Goal: Task Accomplishment & Management: Manage account settings

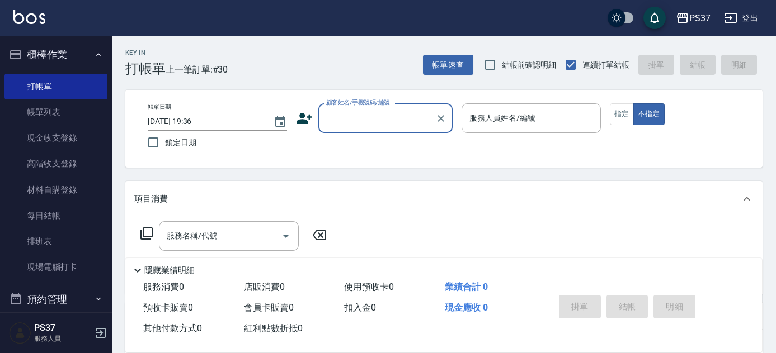
scroll to position [50, 0]
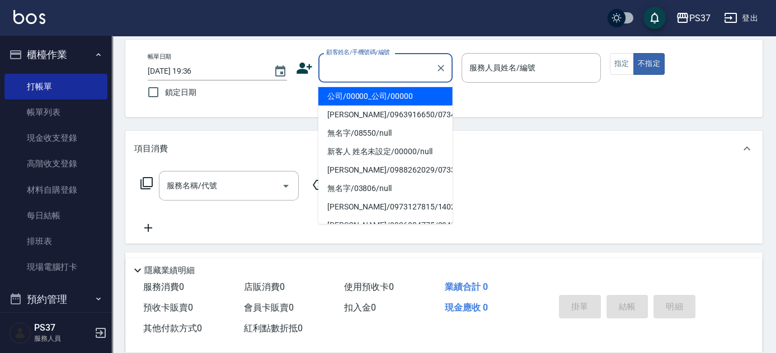
click at [390, 67] on input "顧客姓名/手機號碼/編號" at bounding box center [376, 68] width 107 height 20
click at [377, 93] on li "公司/00000_公司/00000" at bounding box center [385, 96] width 134 height 18
type input "公司/00000_公司/00000"
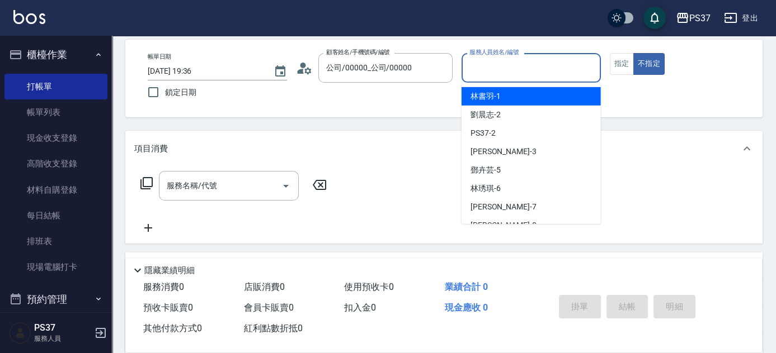
click at [521, 73] on input "服務人員姓名/編號" at bounding box center [530, 68] width 129 height 20
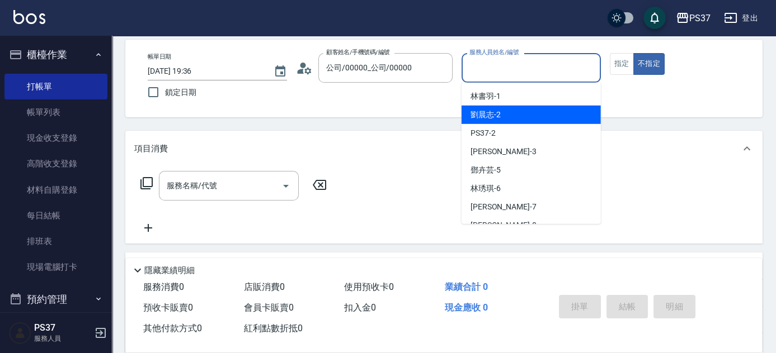
click at [527, 120] on div "劉晨志 -2" at bounding box center [530, 115] width 139 height 18
type input "劉晨志-2"
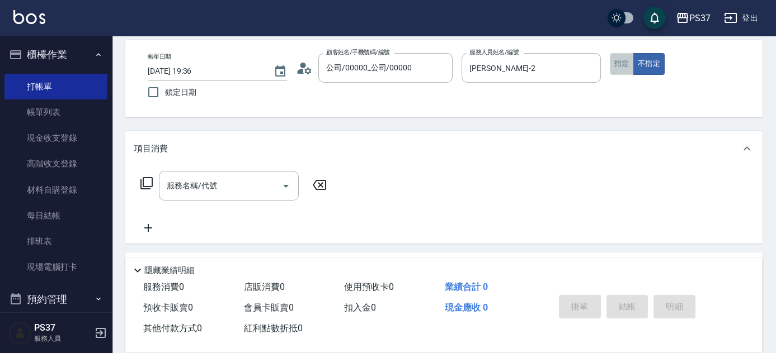
click at [622, 63] on button "指定" at bounding box center [622, 64] width 24 height 22
click at [239, 175] on div "服務名稱/代號" at bounding box center [229, 186] width 140 height 30
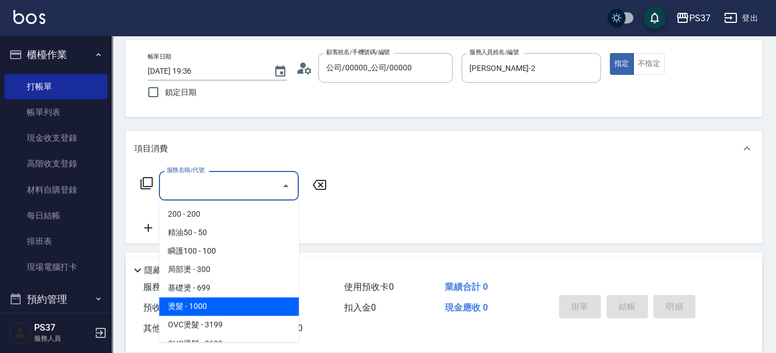
click at [219, 305] on span "燙髮 - 1000" at bounding box center [229, 307] width 140 height 18
type input "燙髮(202)"
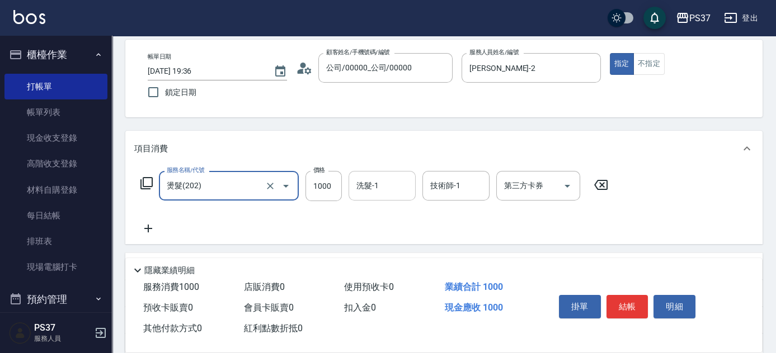
click at [376, 183] on input "洗髮-1" at bounding box center [381, 186] width 57 height 20
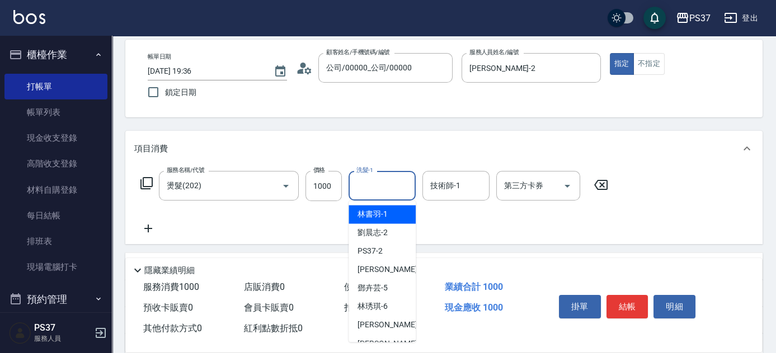
click at [383, 213] on span "林書羽 -1" at bounding box center [372, 215] width 30 height 12
type input "[PERSON_NAME]-1"
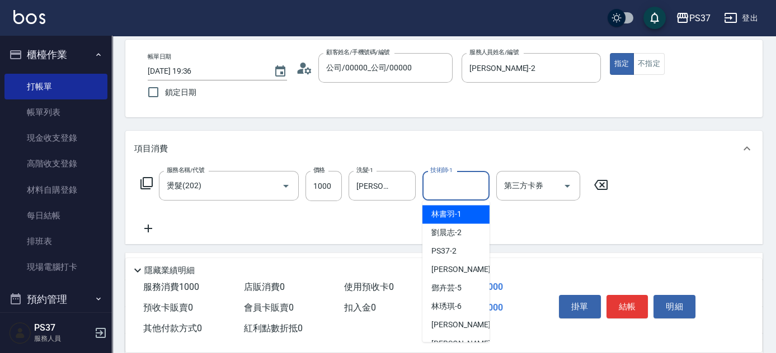
click at [451, 183] on input "技術師-1" at bounding box center [455, 186] width 57 height 20
click at [461, 215] on div "林書羽 -1" at bounding box center [455, 214] width 67 height 18
type input "[PERSON_NAME]-1"
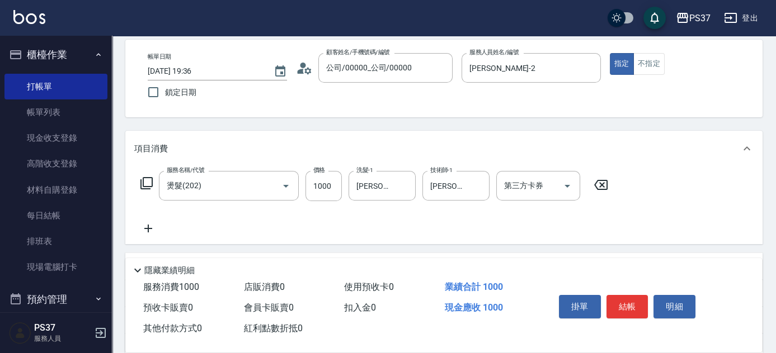
click at [149, 223] on icon at bounding box center [148, 228] width 28 height 13
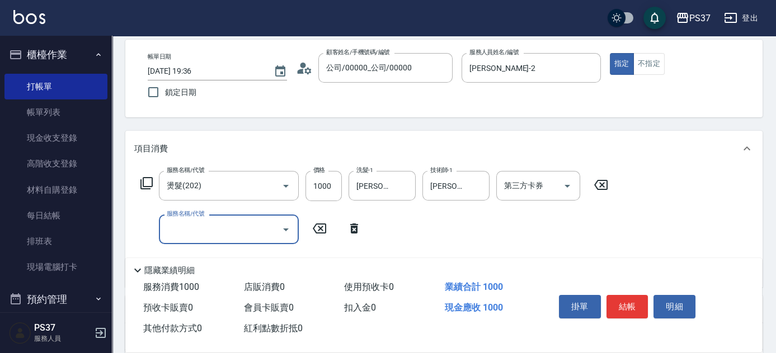
click at [176, 225] on input "服務名稱/代號" at bounding box center [220, 230] width 113 height 20
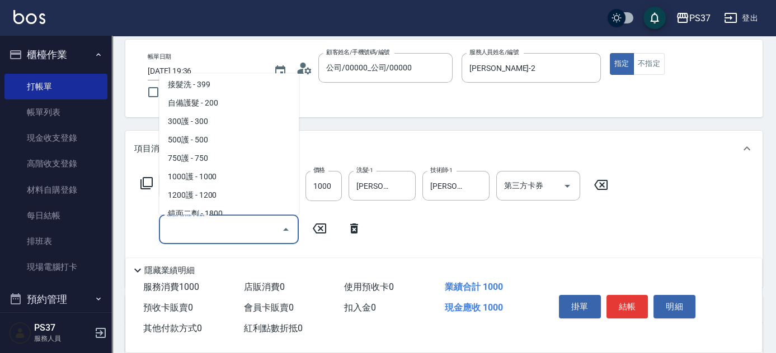
scroll to position [407, 0]
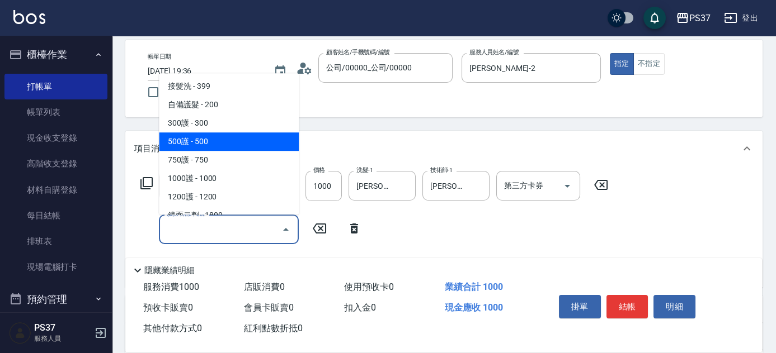
click at [226, 140] on span "500護 - 500" at bounding box center [229, 142] width 140 height 18
type input "500護(402)"
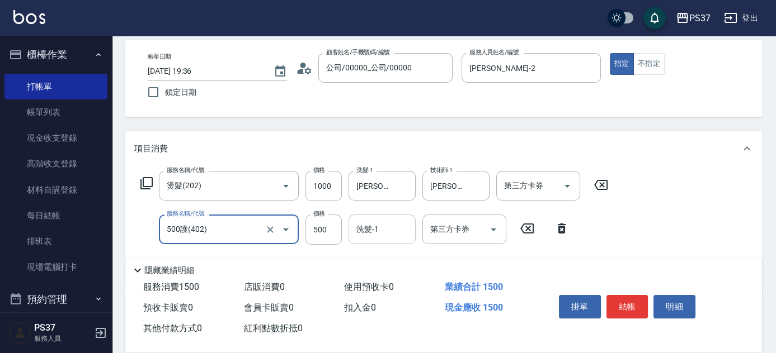
click at [384, 228] on input "洗髮-1" at bounding box center [381, 230] width 57 height 20
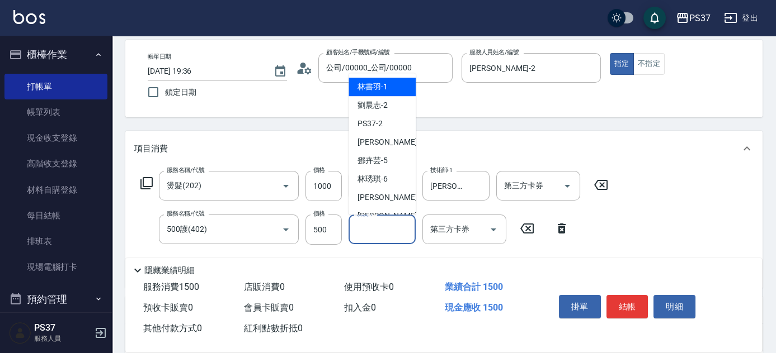
click at [370, 89] on span "林書羽 -1" at bounding box center [372, 87] width 30 height 12
type input "林書羽-1"
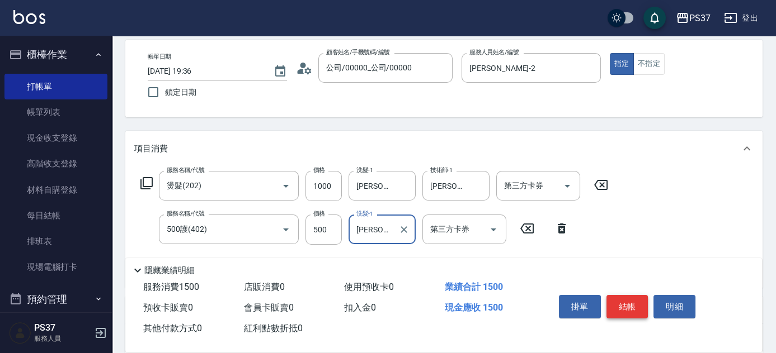
click at [633, 307] on button "結帳" at bounding box center [627, 306] width 42 height 23
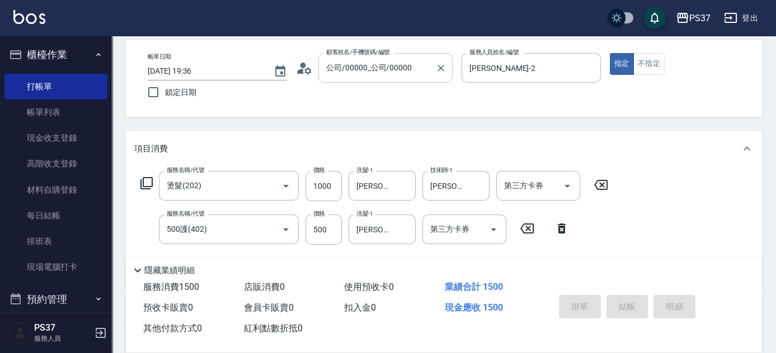
type input "2025/10/12 20:09"
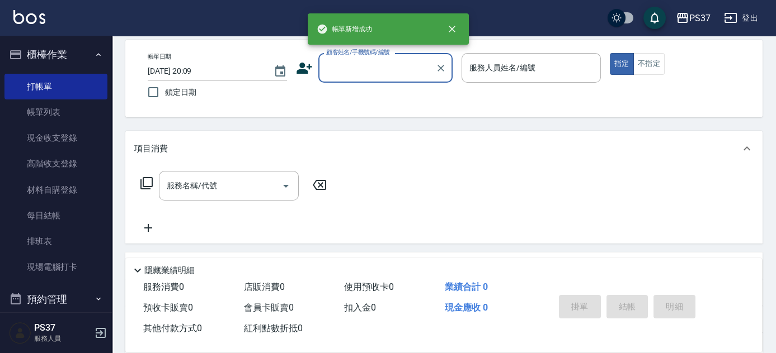
click at [367, 70] on input "顧客姓名/手機號碼/編號" at bounding box center [376, 68] width 107 height 20
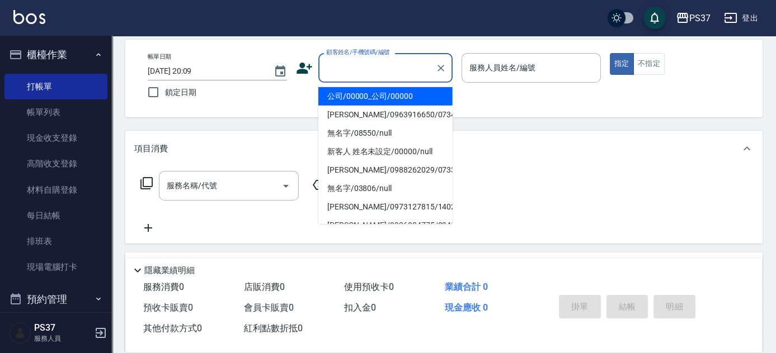
click at [370, 94] on li "公司/00000_公司/00000" at bounding box center [385, 96] width 134 height 18
type input "公司/00000_公司/00000"
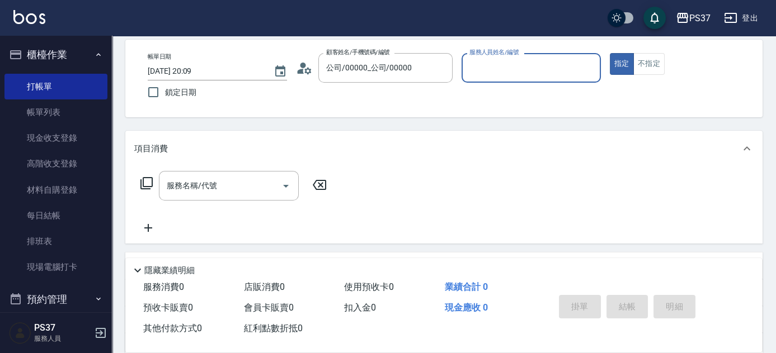
click at [502, 70] on input "服務人員姓名/編號" at bounding box center [530, 68] width 129 height 20
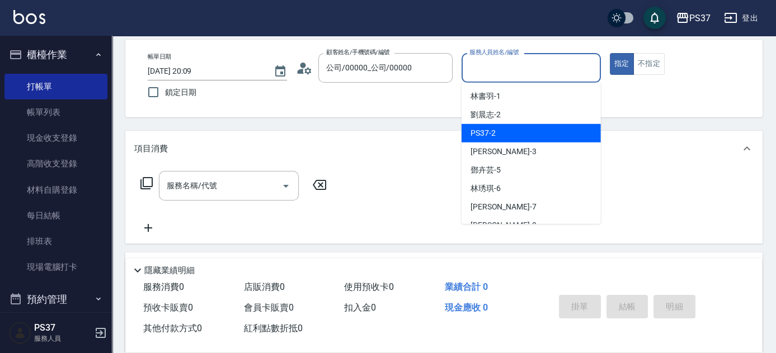
click at [516, 117] on div "劉晨志 -2" at bounding box center [530, 115] width 139 height 18
type input "劉晨志-2"
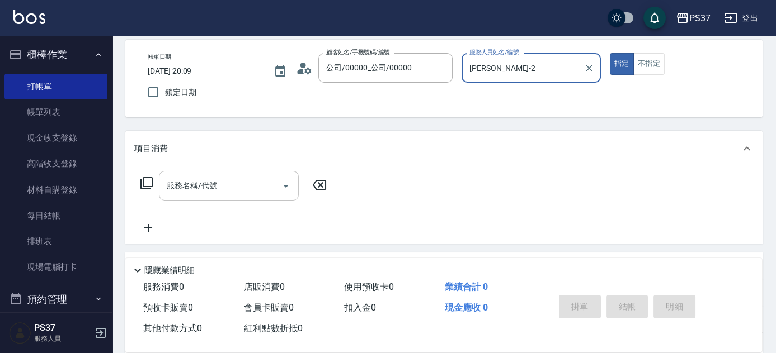
click at [210, 186] on input "服務名稱/代號" at bounding box center [220, 186] width 113 height 20
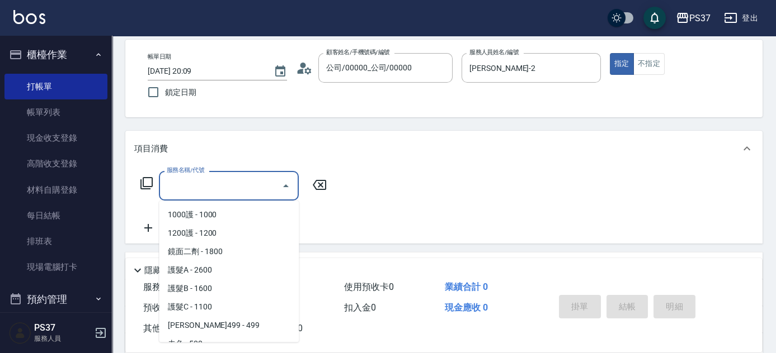
scroll to position [559, 0]
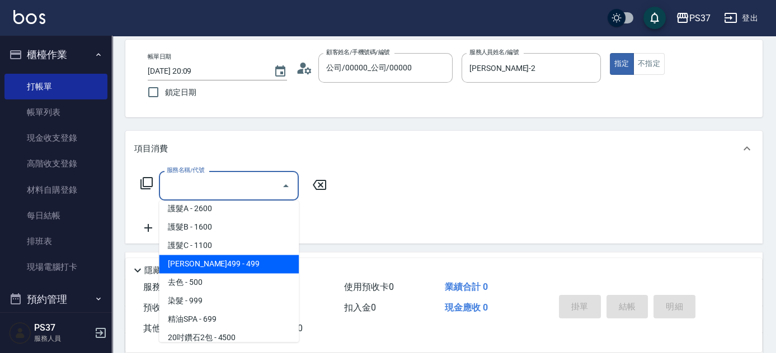
click at [234, 267] on span "伊黛莉499 - 499" at bounding box center [229, 264] width 140 height 18
type input "伊黛莉499(0499)"
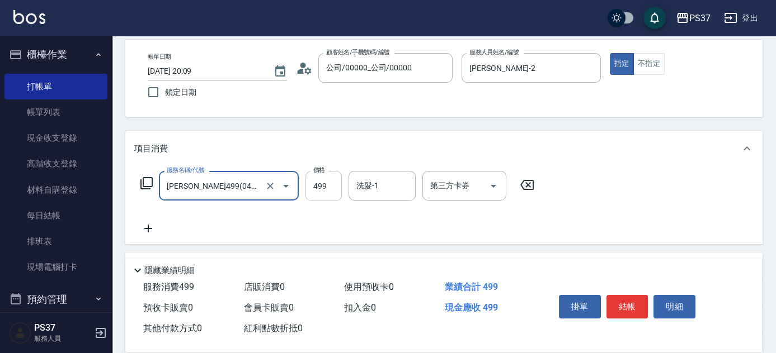
click at [336, 194] on input "499" at bounding box center [323, 186] width 36 height 30
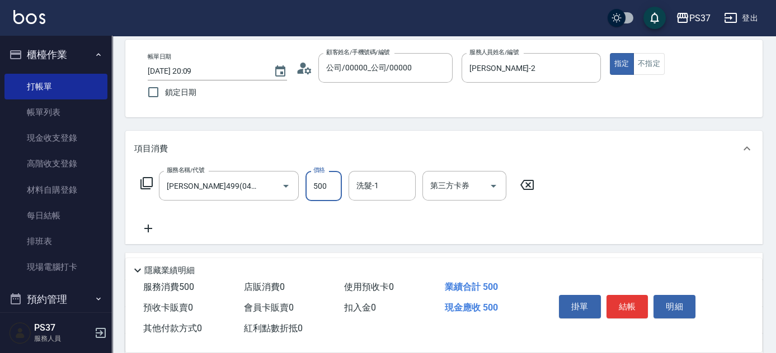
type input "500"
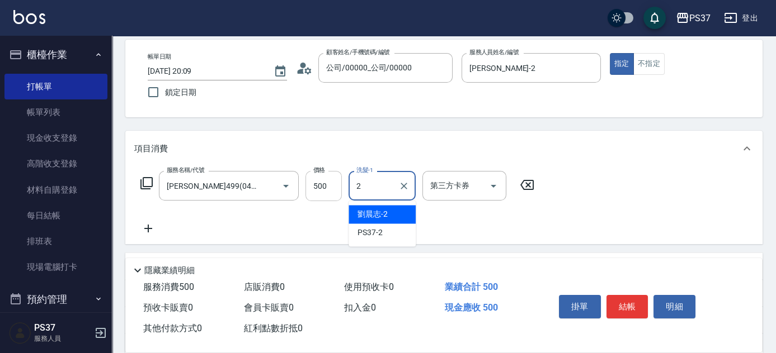
type input "劉晨志-2"
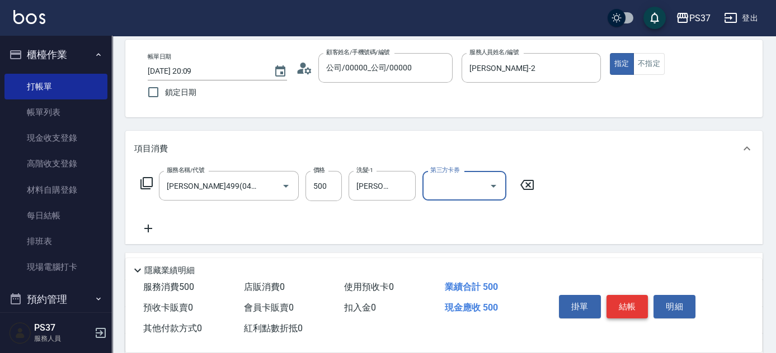
click at [639, 307] on button "結帳" at bounding box center [627, 306] width 42 height 23
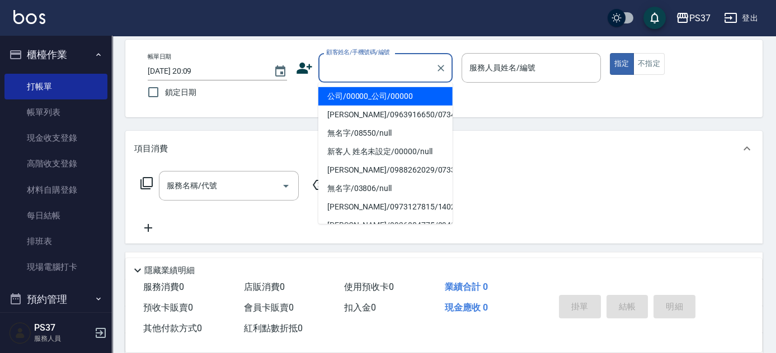
click at [383, 67] on input "顧客姓名/手機號碼/編號" at bounding box center [376, 68] width 107 height 20
click at [370, 95] on li "公司/00000_公司/00000" at bounding box center [385, 96] width 134 height 18
type input "公司/00000_公司/00000"
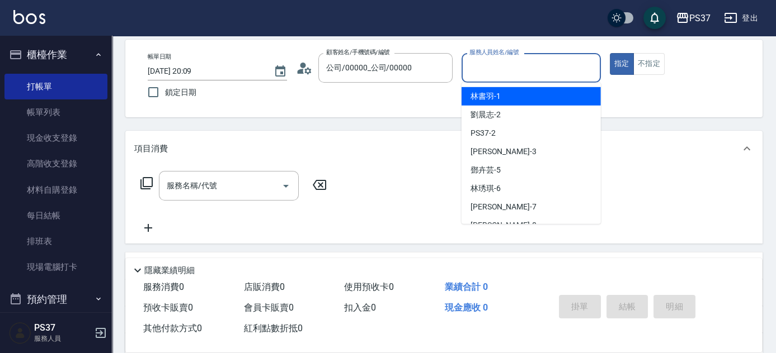
click at [493, 60] on input "服務人員姓名/編號" at bounding box center [530, 68] width 129 height 20
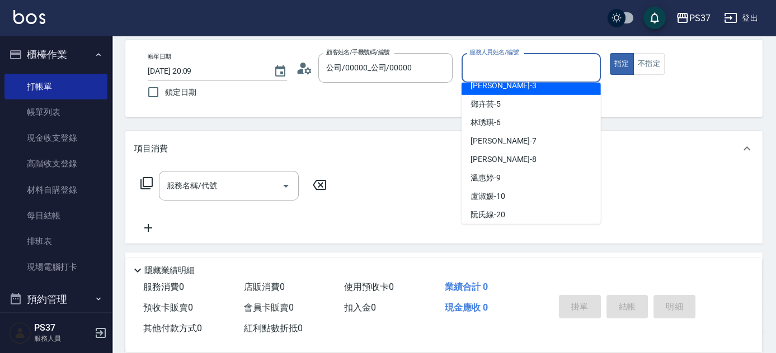
scroll to position [152, 0]
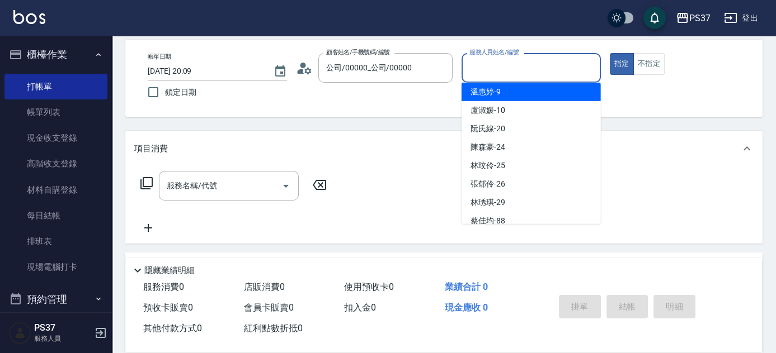
click at [503, 95] on div "溫惠婷 -9" at bounding box center [530, 92] width 139 height 18
type input "溫惠婷-9"
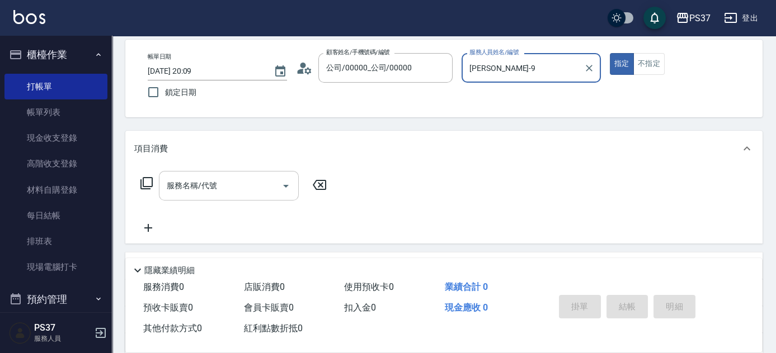
drag, startPoint x: 230, startPoint y: 198, endPoint x: 230, endPoint y: 182, distance: 15.7
click at [230, 197] on div "服務名稱/代號" at bounding box center [229, 186] width 140 height 30
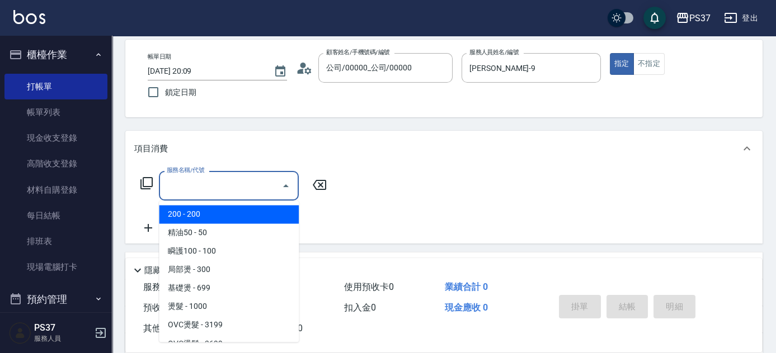
click at [200, 211] on span "200 - 200" at bounding box center [229, 214] width 140 height 18
type input "200(111)"
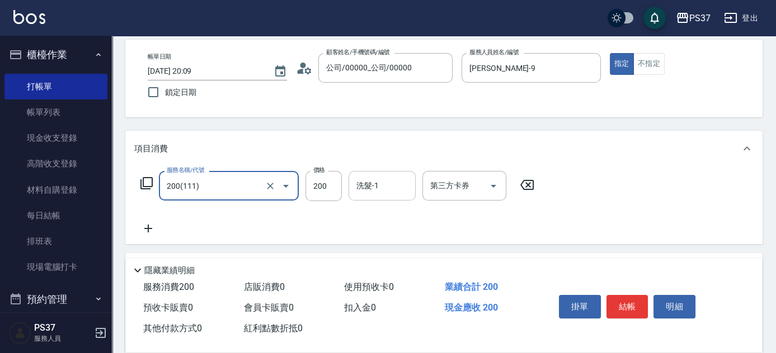
click at [378, 185] on input "洗髮-1" at bounding box center [381, 186] width 57 height 20
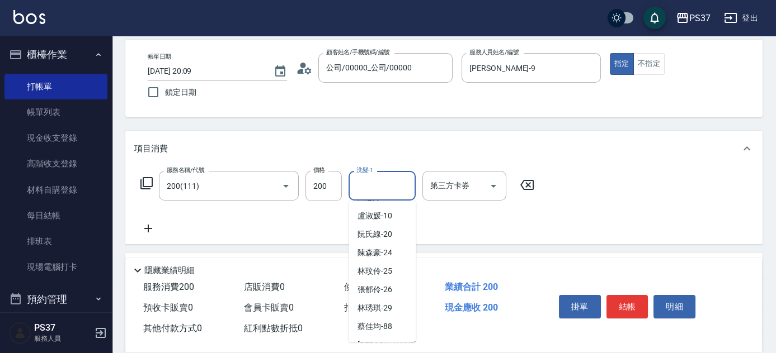
scroll to position [181, 0]
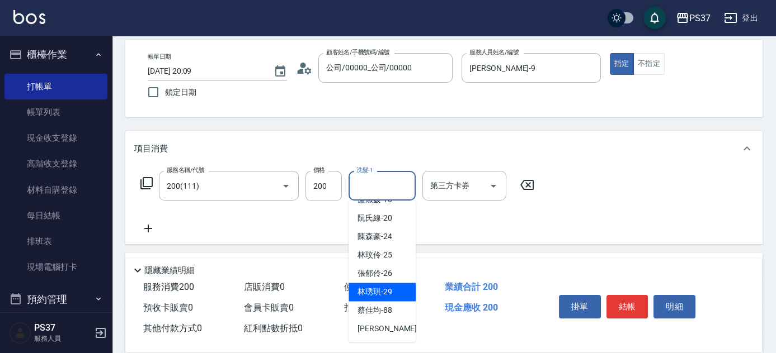
click at [394, 295] on div "林琇琪 -29" at bounding box center [381, 292] width 67 height 18
type input "林琇琪-29"
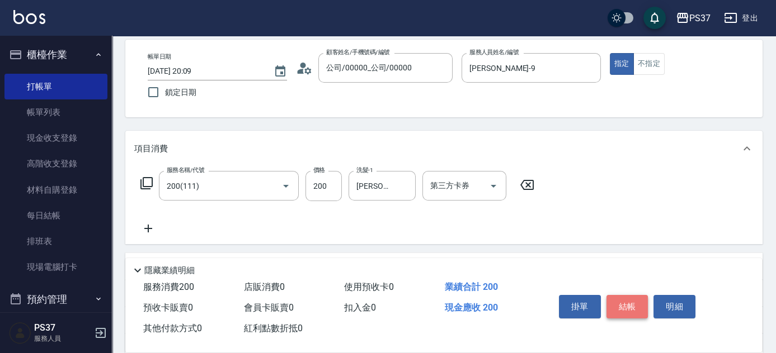
click at [614, 304] on button "結帳" at bounding box center [627, 306] width 42 height 23
type input "2025/10/12 20:10"
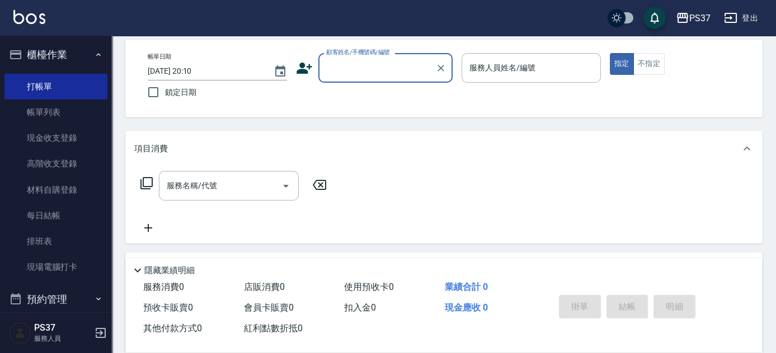
click at [350, 74] on input "顧客姓名/手機號碼/編號" at bounding box center [376, 68] width 107 height 20
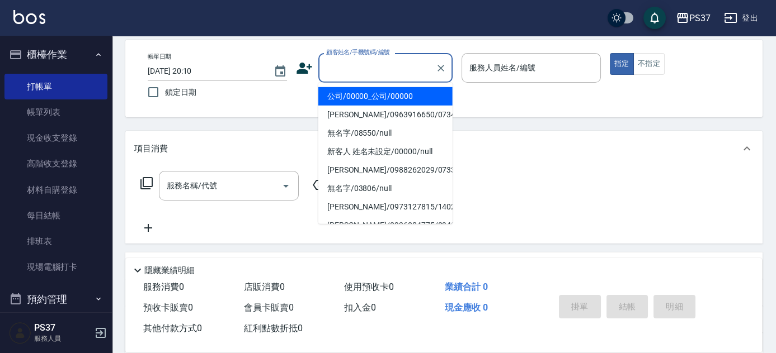
click at [365, 89] on li "公司/00000_公司/00000" at bounding box center [385, 96] width 134 height 18
type input "公司/00000_公司/00000"
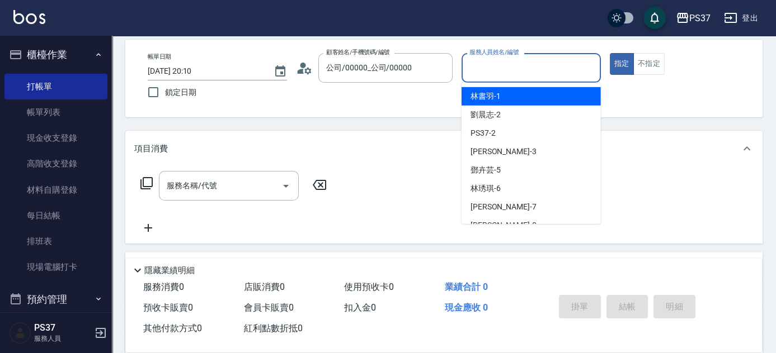
click at [493, 73] on input "服務人員姓名/編號" at bounding box center [530, 68] width 129 height 20
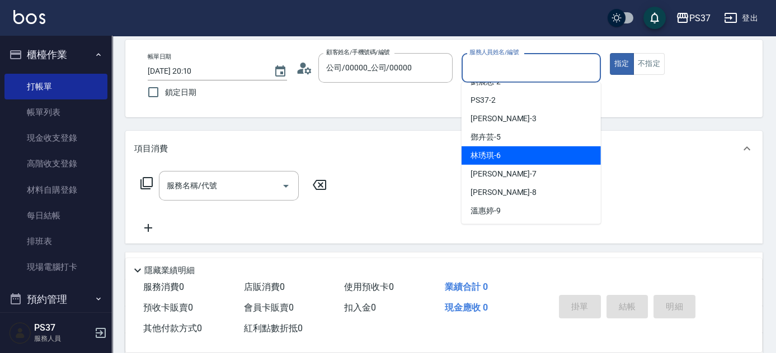
scroll to position [50, 0]
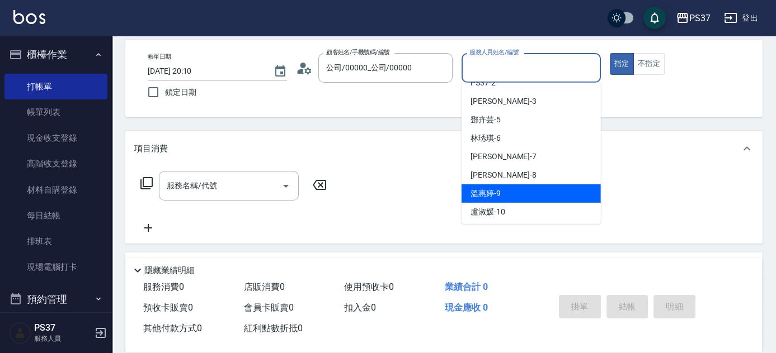
click at [525, 189] on div "溫惠婷 -9" at bounding box center [530, 194] width 139 height 18
type input "溫惠婷-9"
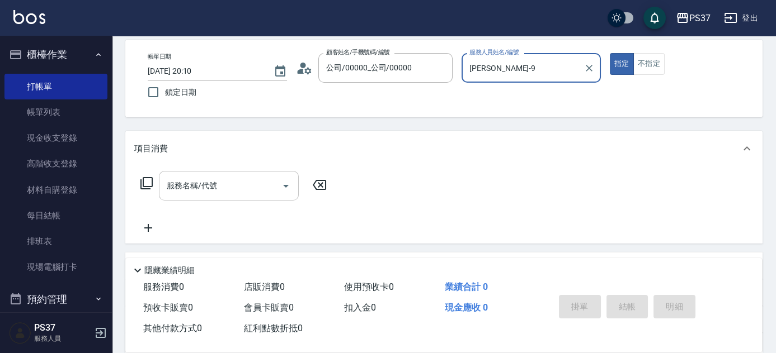
click at [228, 194] on input "服務名稱/代號" at bounding box center [220, 186] width 113 height 20
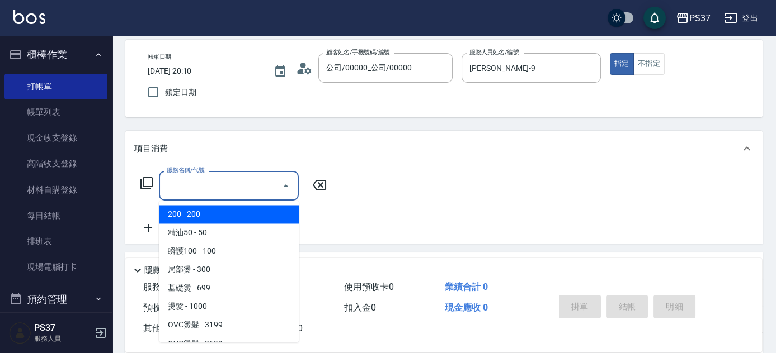
click at [213, 213] on span "200 - 200" at bounding box center [229, 214] width 140 height 18
type input "200(111)"
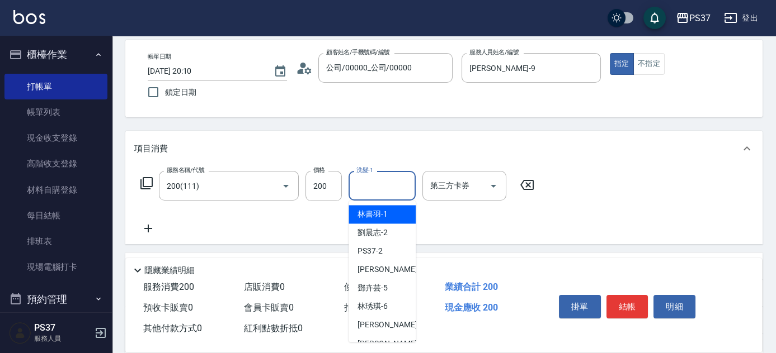
click at [373, 191] on input "洗髮-1" at bounding box center [381, 186] width 57 height 20
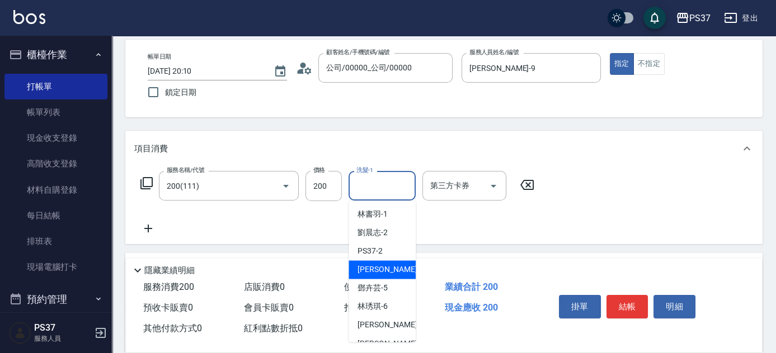
scroll to position [181, 0]
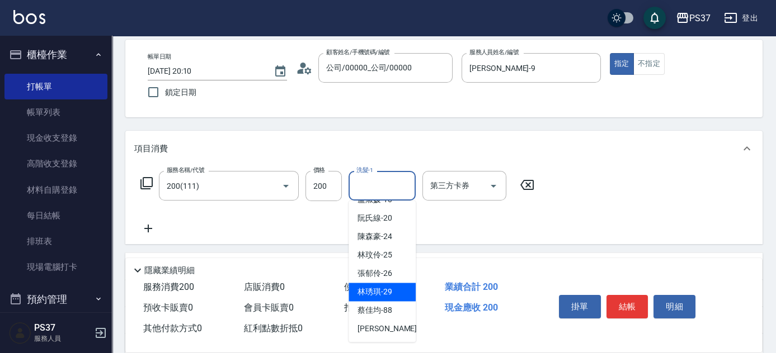
click at [380, 286] on span "林琇琪 -29" at bounding box center [374, 292] width 35 height 12
type input "林琇琪-29"
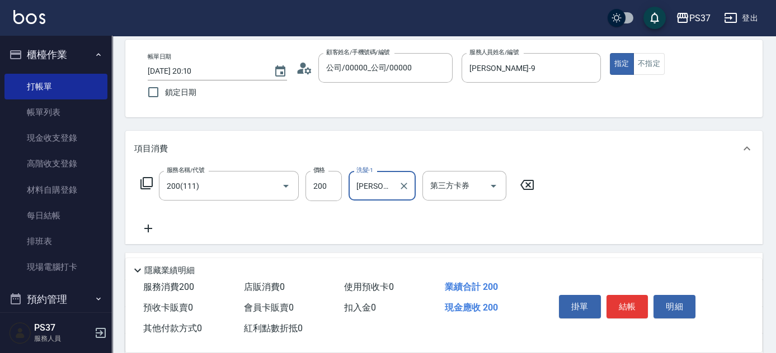
click at [143, 225] on icon at bounding box center [148, 228] width 28 height 13
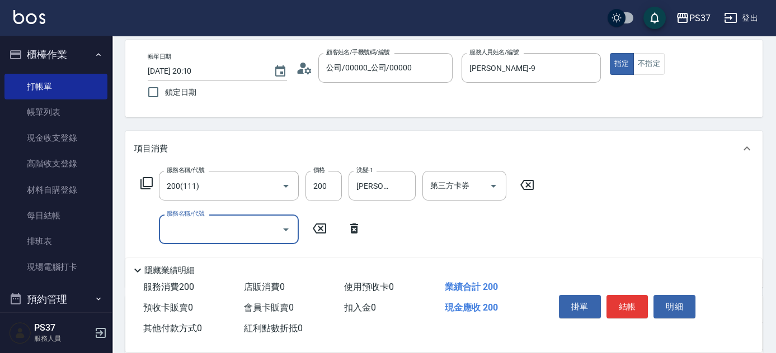
click at [190, 228] on input "服務名稱/代號" at bounding box center [220, 230] width 113 height 20
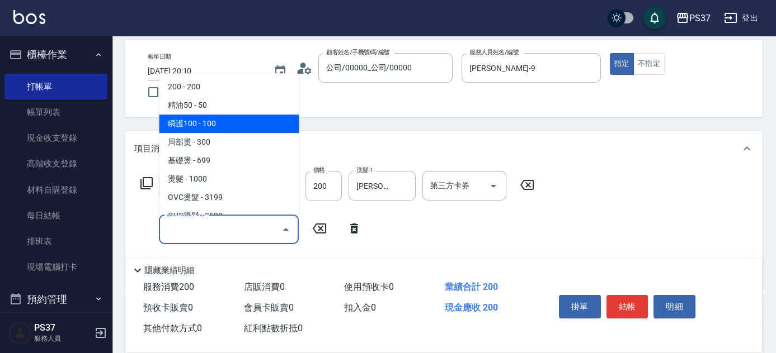
click at [234, 130] on span "瞬護100 - 100" at bounding box center [229, 124] width 140 height 18
type input "瞬護100(113)"
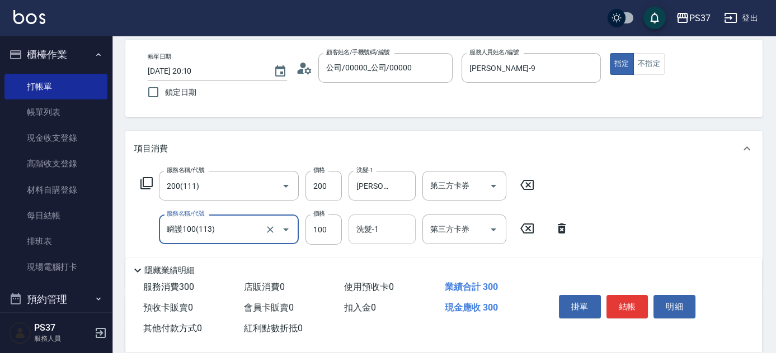
click at [386, 228] on input "洗髮-1" at bounding box center [381, 230] width 57 height 20
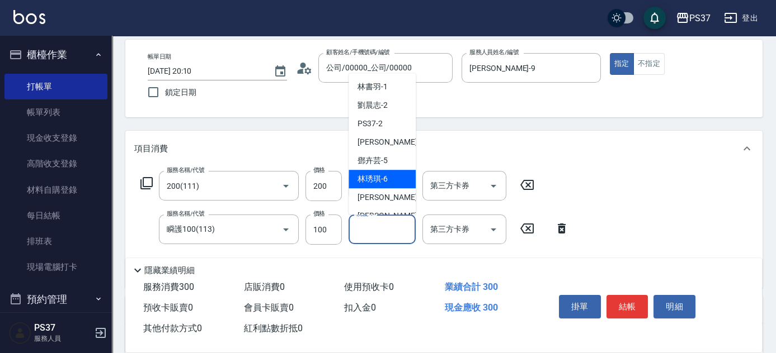
scroll to position [152, 0]
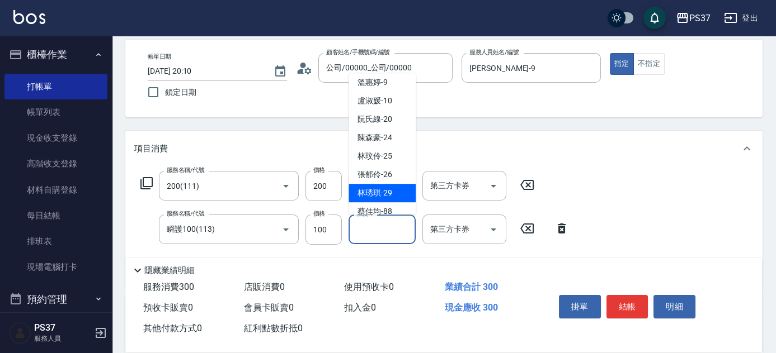
click at [380, 196] on span "林琇琪 -29" at bounding box center [374, 193] width 35 height 12
type input "林琇琪-29"
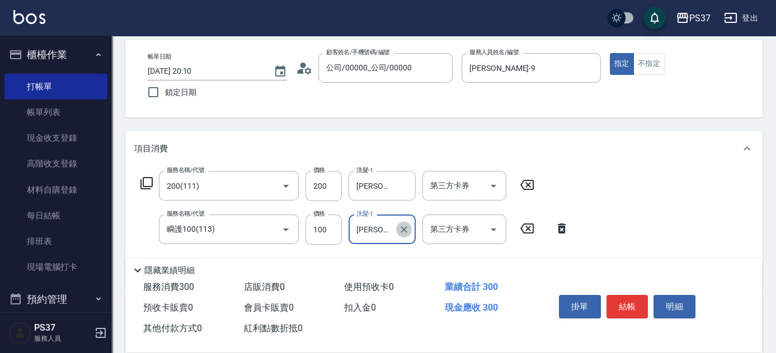
click at [400, 228] on icon "Clear" at bounding box center [403, 229] width 11 height 11
click at [387, 230] on input "洗髮-1" at bounding box center [381, 230] width 57 height 20
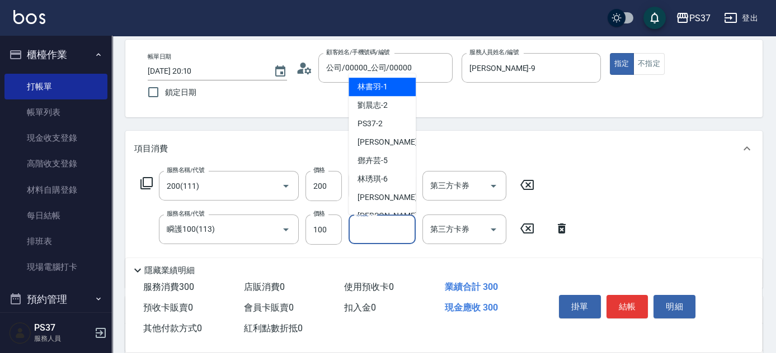
click at [385, 86] on span "林書羽 -1" at bounding box center [372, 87] width 30 height 12
type input "林書羽-1"
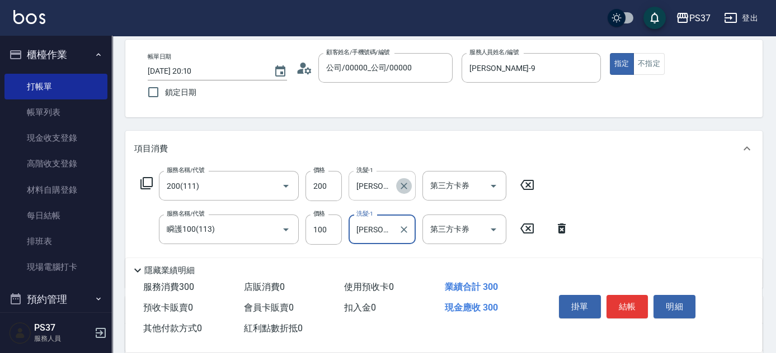
click at [408, 188] on icon "Clear" at bounding box center [403, 186] width 11 height 11
click at [385, 183] on input "洗髮-1" at bounding box center [381, 186] width 57 height 20
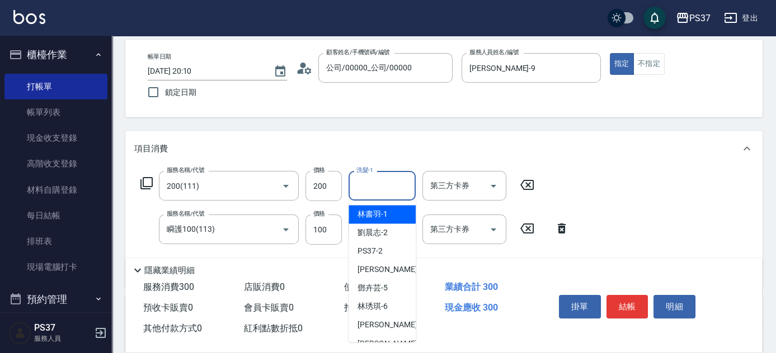
drag, startPoint x: 388, startPoint y: 214, endPoint x: 313, endPoint y: 209, distance: 75.7
click at [388, 214] on div "林書羽 -1" at bounding box center [381, 214] width 67 height 18
type input "林書羽-1"
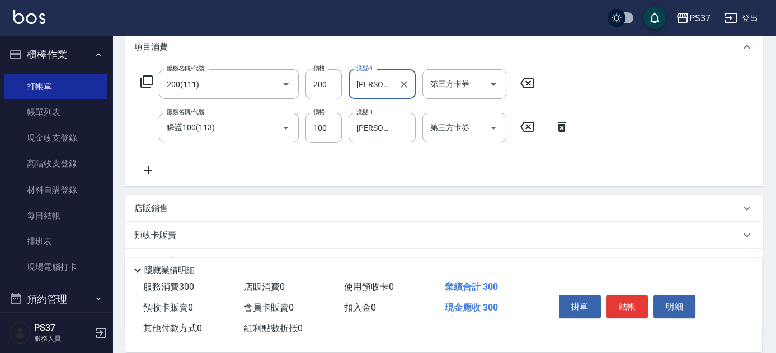
click at [152, 168] on icon at bounding box center [148, 170] width 28 height 13
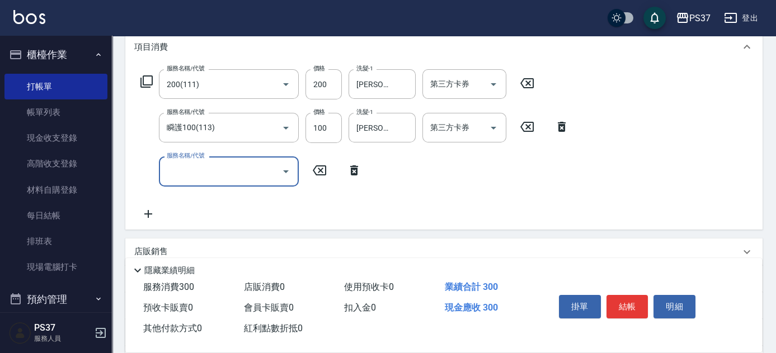
click at [171, 169] on input "服務名稱/代號" at bounding box center [220, 172] width 113 height 20
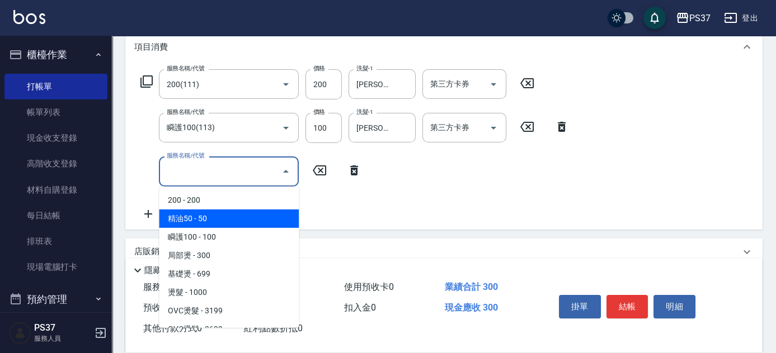
click at [237, 223] on span "精油50 - 50" at bounding box center [229, 219] width 140 height 18
type input "精油50(112)"
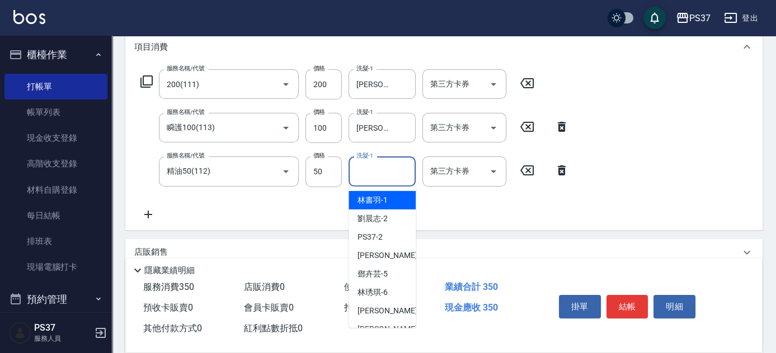
click at [386, 175] on input "洗髮-1" at bounding box center [381, 172] width 57 height 20
click at [377, 196] on span "林書羽 -1" at bounding box center [372, 201] width 30 height 12
type input "林書羽-1"
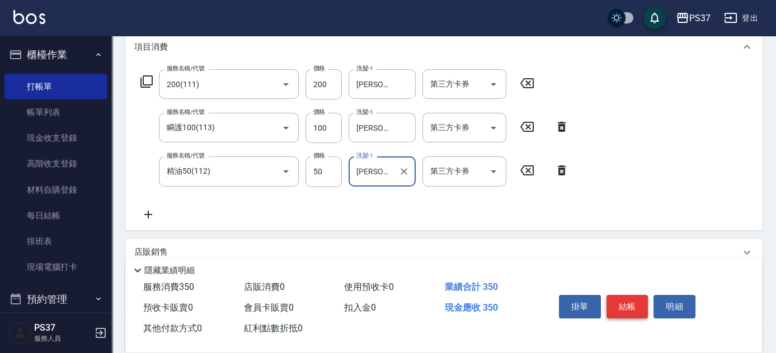
click at [620, 305] on button "結帳" at bounding box center [627, 306] width 42 height 23
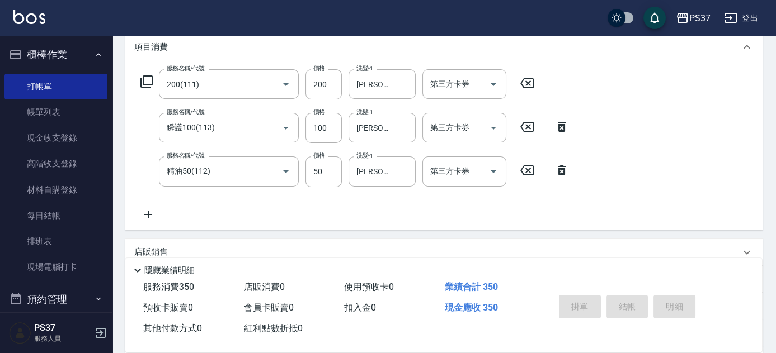
type input "2025/10/12 20:11"
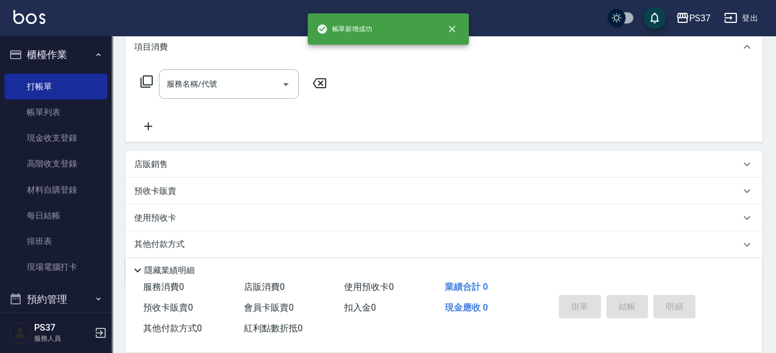
scroll to position [0, 0]
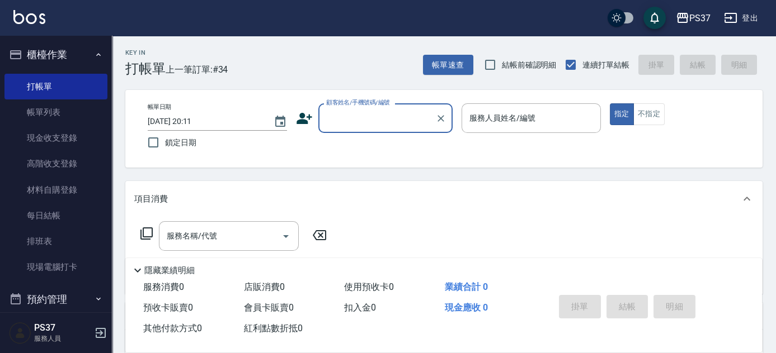
click at [377, 116] on input "顧客姓名/手機號碼/編號" at bounding box center [376, 119] width 107 height 20
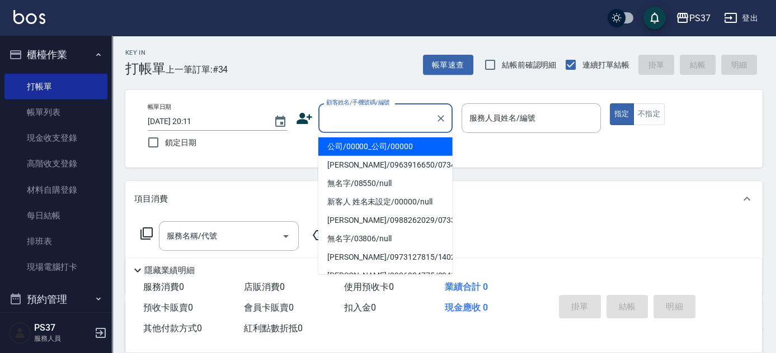
click at [379, 144] on li "公司/00000_公司/00000" at bounding box center [385, 147] width 134 height 18
type input "公司/00000_公司/00000"
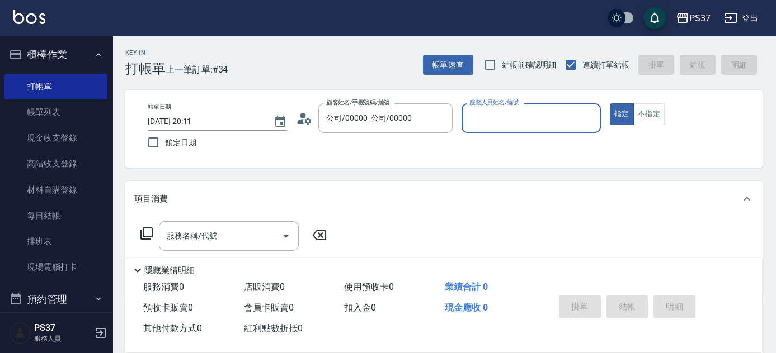
click at [513, 129] on div "服務人員姓名/編號" at bounding box center [530, 118] width 139 height 30
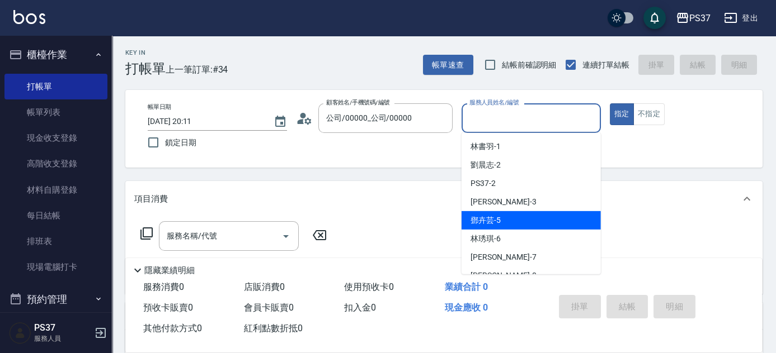
scroll to position [50, 0]
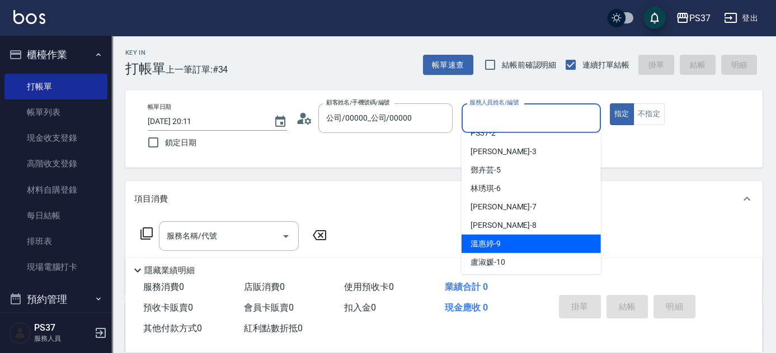
click at [521, 235] on div "溫惠婷 -9" at bounding box center [530, 244] width 139 height 18
type input "溫惠婷-9"
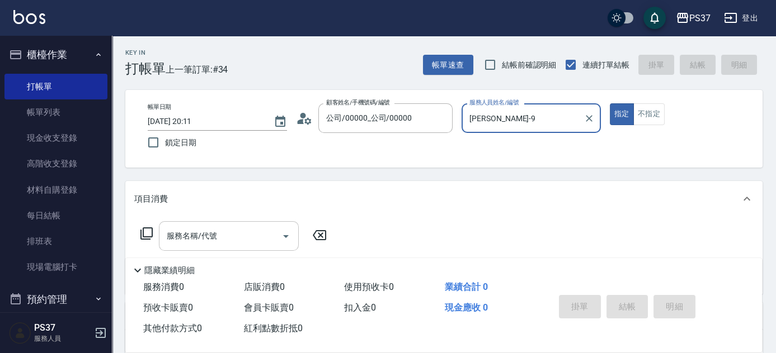
click at [247, 237] on input "服務名稱/代號" at bounding box center [220, 237] width 113 height 20
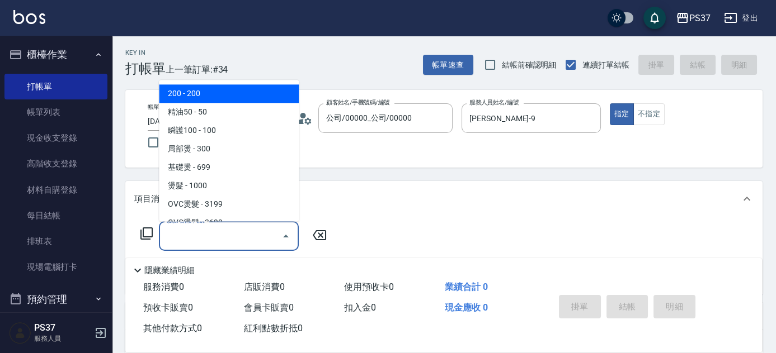
click at [242, 92] on span "200 - 200" at bounding box center [229, 94] width 140 height 18
type input "200(111)"
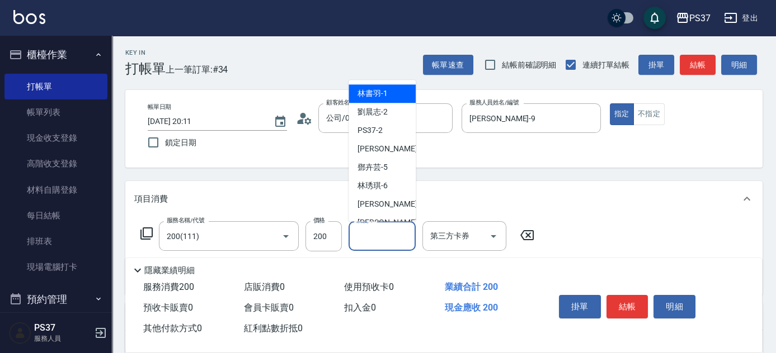
click at [394, 235] on input "洗髮-1" at bounding box center [381, 237] width 57 height 20
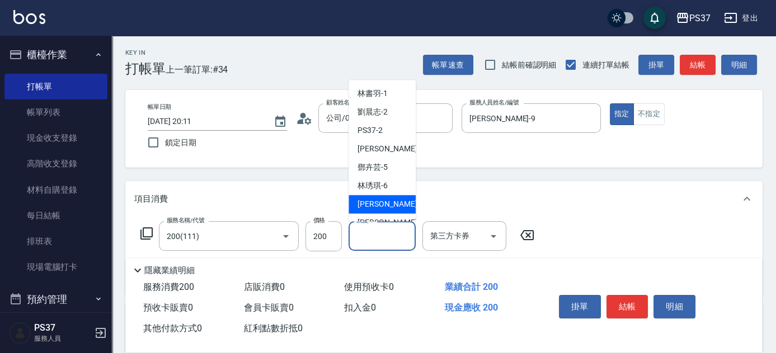
scroll to position [181, 0]
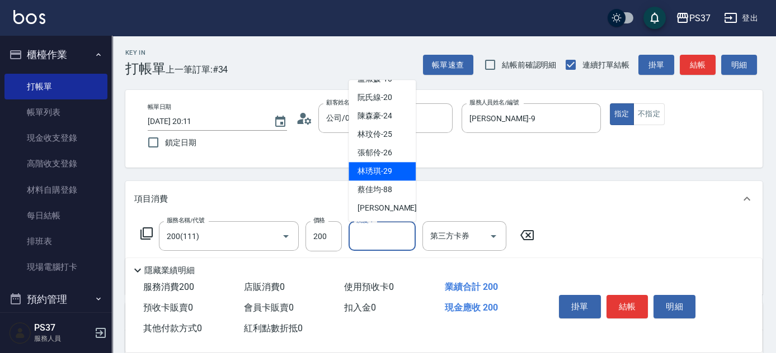
click at [391, 167] on span "林琇琪 -29" at bounding box center [374, 172] width 35 height 12
type input "林琇琪-29"
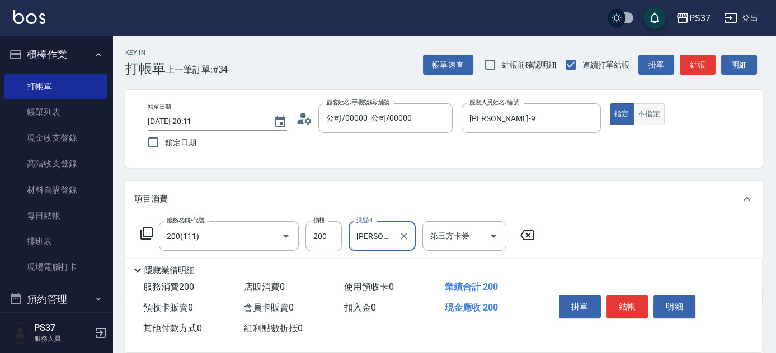
click at [639, 114] on button "不指定" at bounding box center [648, 114] width 31 height 22
click at [617, 310] on button "結帳" at bounding box center [627, 306] width 42 height 23
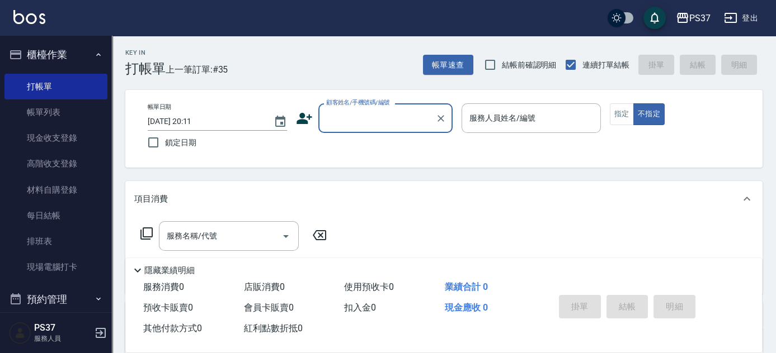
click at [391, 122] on input "顧客姓名/手機號碼/編號" at bounding box center [376, 119] width 107 height 20
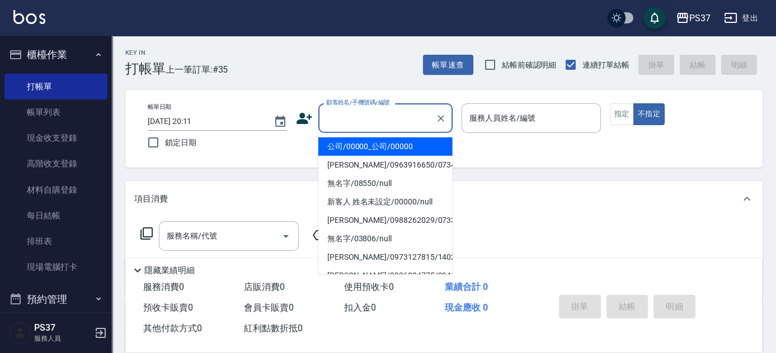
click at [384, 144] on li "公司/00000_公司/00000" at bounding box center [385, 147] width 134 height 18
type input "公司/00000_公司/00000"
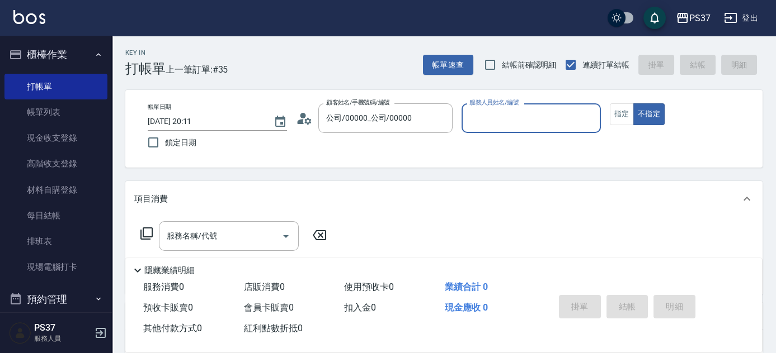
click at [485, 114] on input "服務人員姓名/編號" at bounding box center [530, 119] width 129 height 20
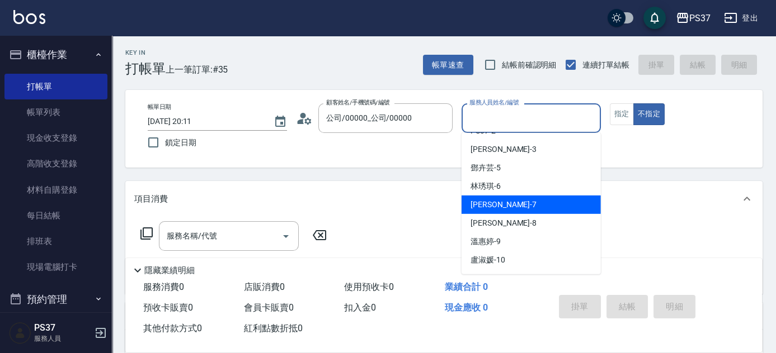
scroll to position [101, 0]
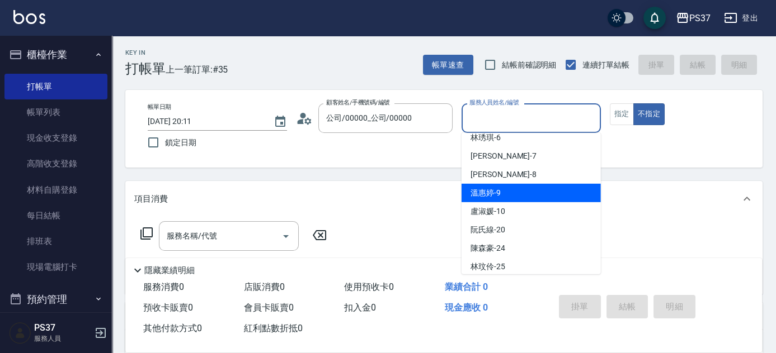
click at [531, 194] on div "溫惠婷 -9" at bounding box center [530, 193] width 139 height 18
type input "溫惠婷-9"
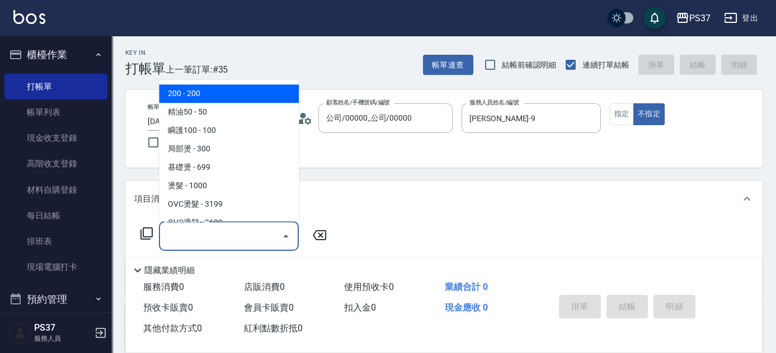
click at [249, 230] on input "服務名稱/代號" at bounding box center [220, 237] width 113 height 20
click at [234, 89] on span "200 - 200" at bounding box center [229, 94] width 140 height 18
type input "200(111)"
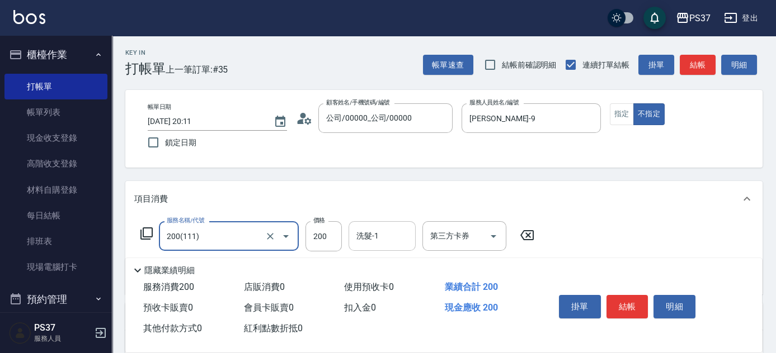
click at [386, 232] on input "洗髮-1" at bounding box center [381, 237] width 57 height 20
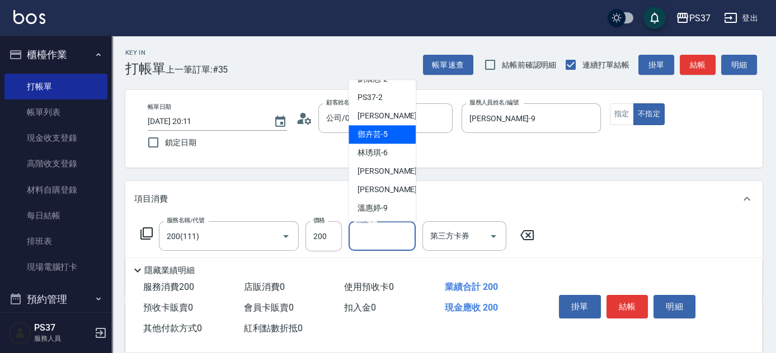
scroll to position [50, 0]
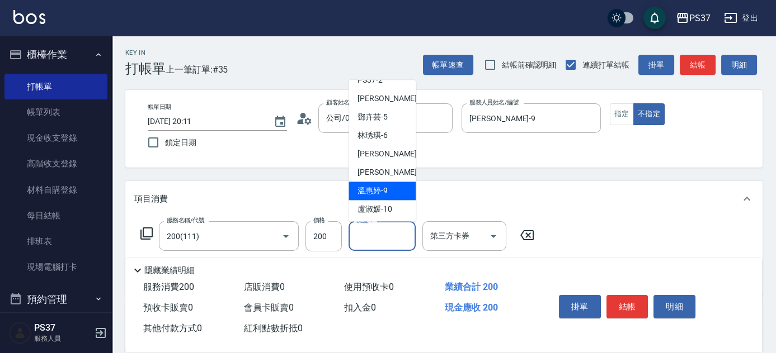
click at [383, 186] on span "溫惠婷 -9" at bounding box center [372, 192] width 30 height 12
type input "溫惠婷-9"
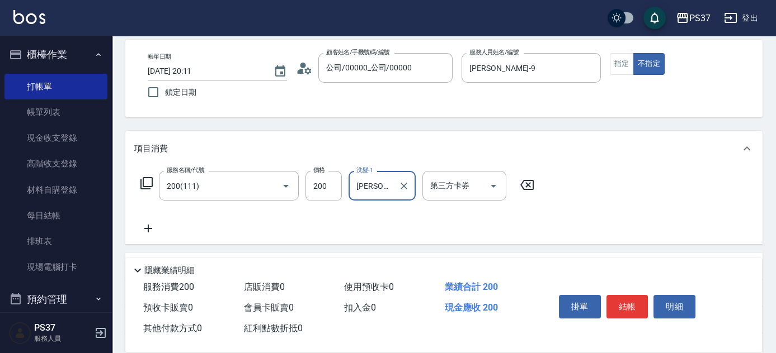
click at [152, 227] on icon at bounding box center [148, 228] width 28 height 13
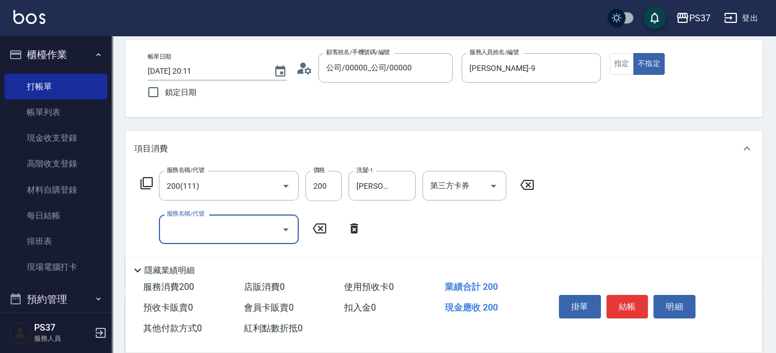
click at [183, 225] on input "服務名稱/代號" at bounding box center [220, 230] width 113 height 20
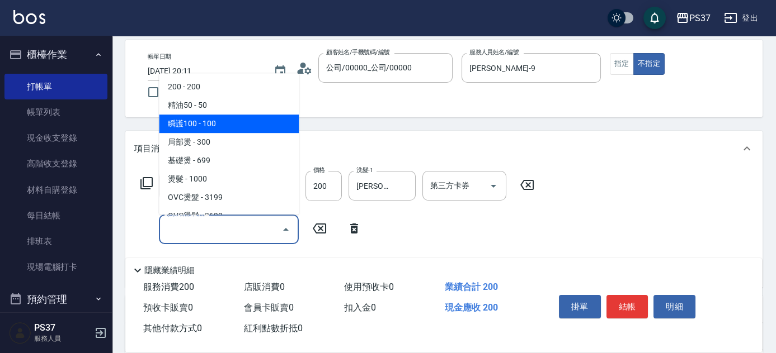
click at [224, 123] on span "瞬護100 - 100" at bounding box center [229, 124] width 140 height 18
type input "瞬護100(113)"
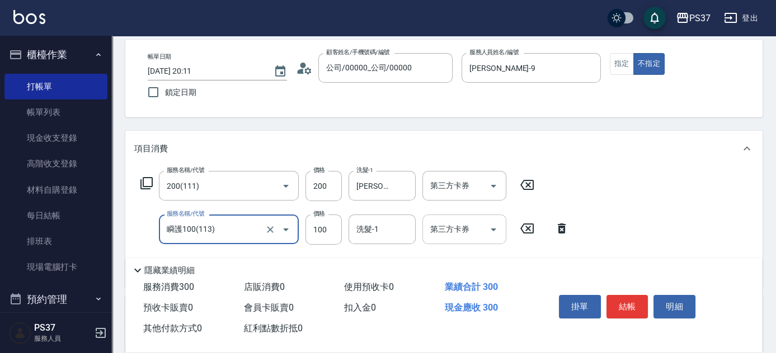
click at [366, 226] on input "洗髮-1" at bounding box center [381, 230] width 57 height 20
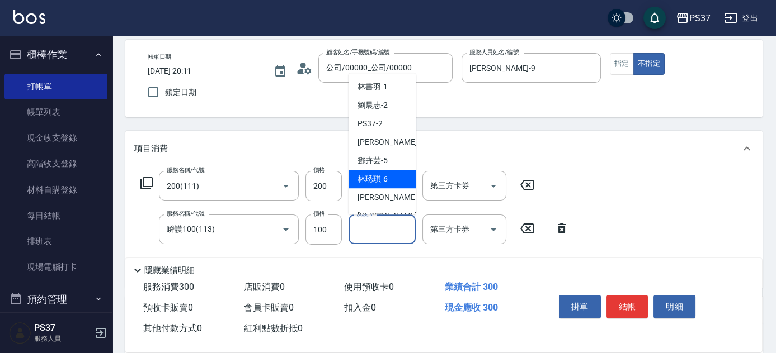
scroll to position [101, 0]
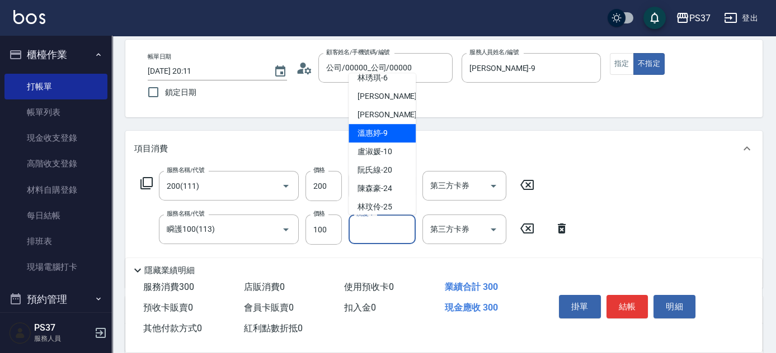
click at [376, 137] on span "溫惠婷 -9" at bounding box center [372, 134] width 30 height 12
type input "溫惠婷-9"
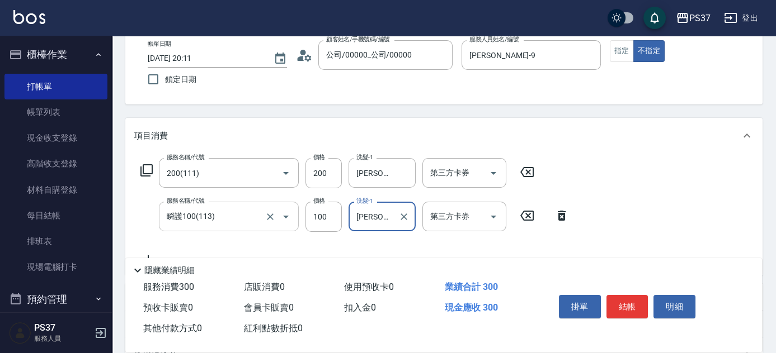
scroll to position [152, 0]
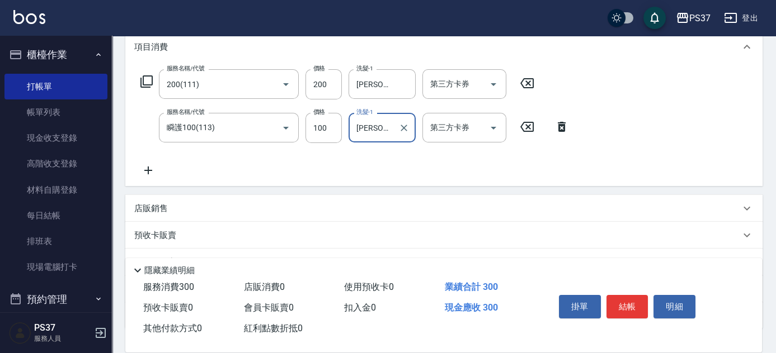
click at [151, 170] on icon at bounding box center [148, 171] width 8 height 8
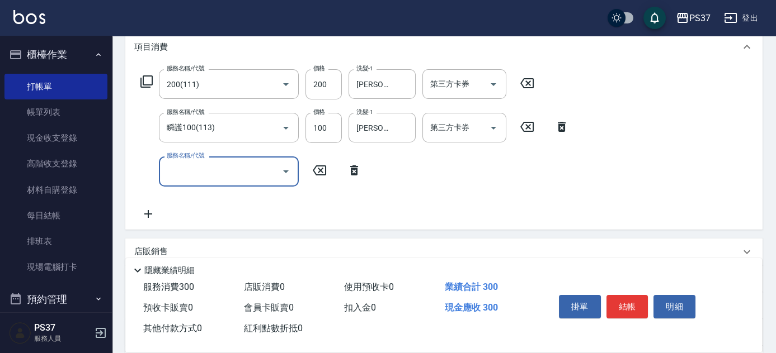
click at [191, 173] on input "服務名稱/代號" at bounding box center [220, 172] width 113 height 20
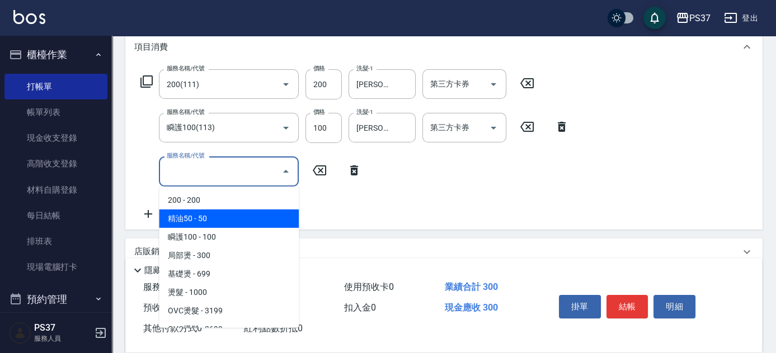
click at [215, 214] on span "精油50 - 50" at bounding box center [229, 219] width 140 height 18
type input "精油50(112)"
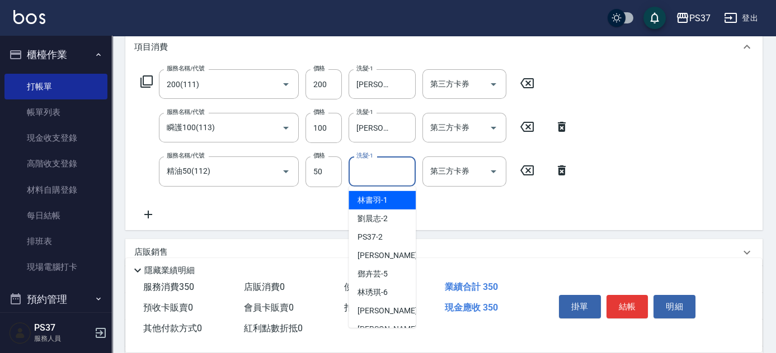
click at [373, 168] on div "洗髮-1 洗髮-1" at bounding box center [381, 172] width 67 height 30
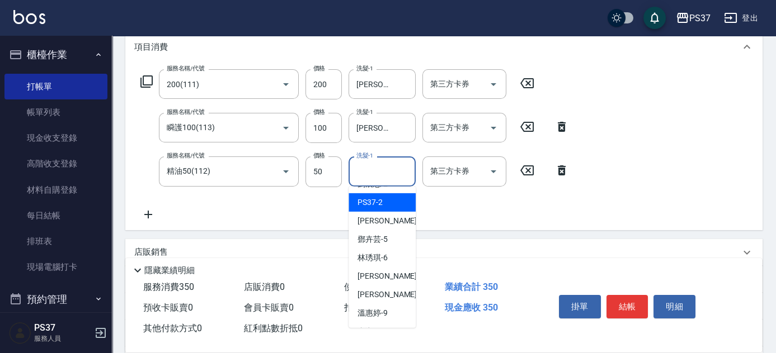
scroll to position [50, 0]
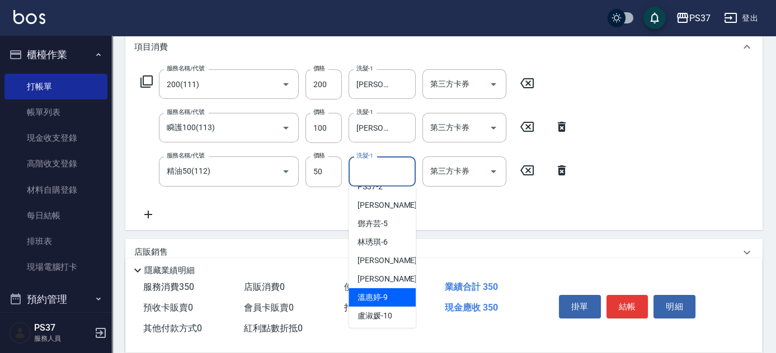
click at [389, 297] on div "溫惠婷 -9" at bounding box center [381, 298] width 67 height 18
type input "溫惠婷-9"
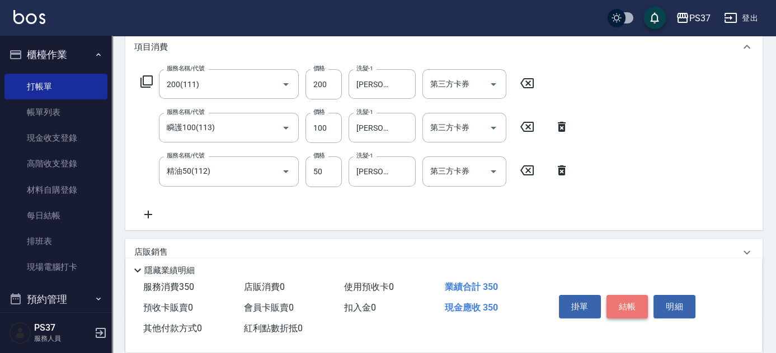
click at [630, 313] on button "結帳" at bounding box center [627, 306] width 42 height 23
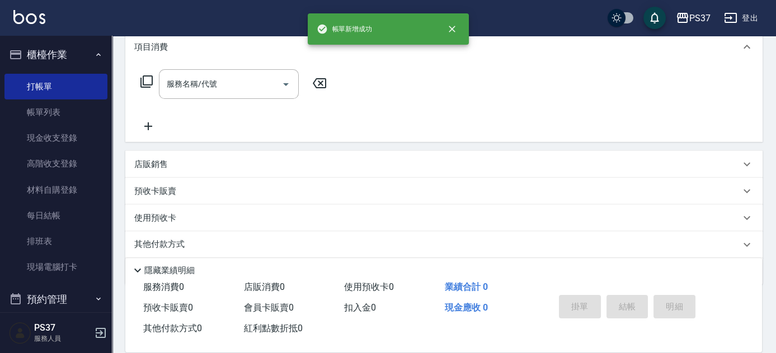
scroll to position [0, 0]
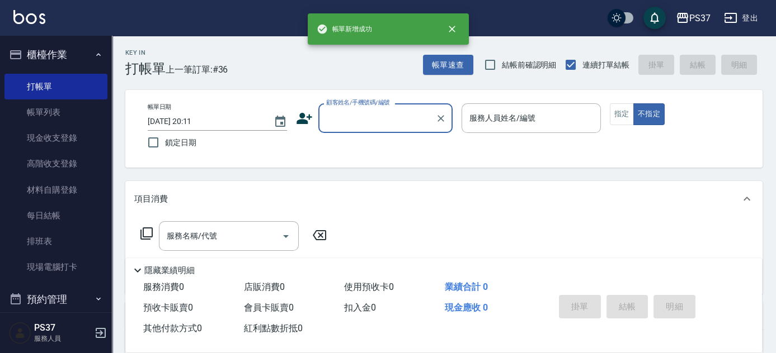
click at [389, 125] on input "顧客姓名/手機號碼/編號" at bounding box center [376, 119] width 107 height 20
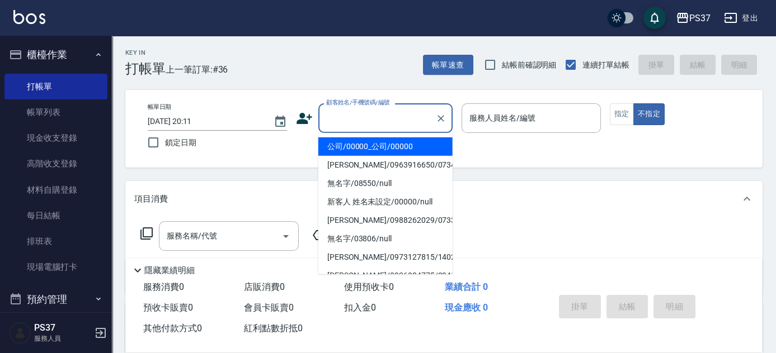
click at [385, 141] on li "公司/00000_公司/00000" at bounding box center [385, 147] width 134 height 18
type input "公司/00000_公司/00000"
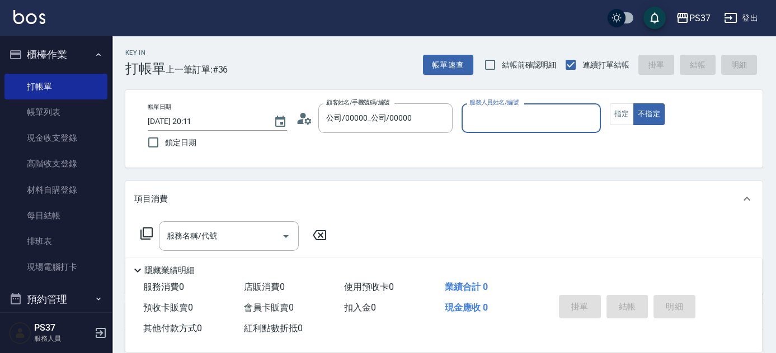
click at [502, 115] on input "服務人員姓名/編號" at bounding box center [530, 119] width 129 height 20
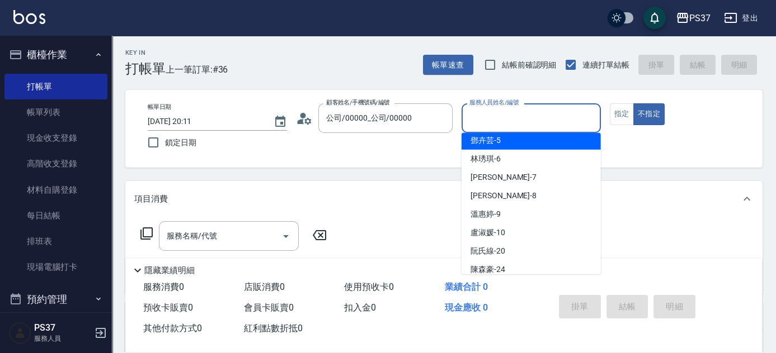
scroll to position [101, 0]
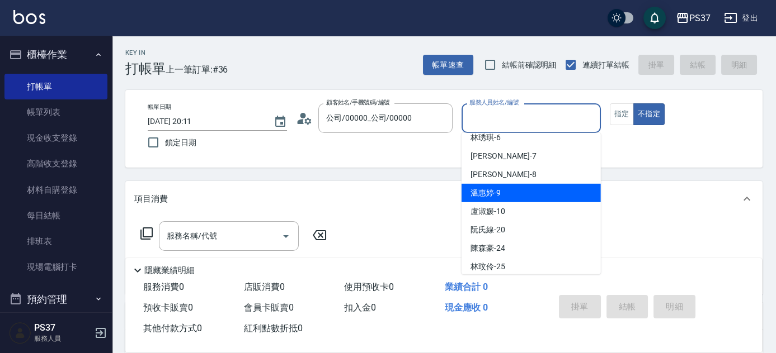
click at [522, 190] on div "溫惠婷 -9" at bounding box center [530, 193] width 139 height 18
type input "溫惠婷-9"
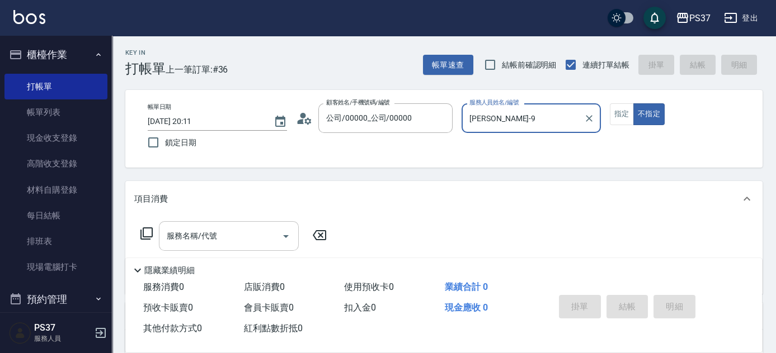
click at [221, 232] on input "服務名稱/代號" at bounding box center [220, 237] width 113 height 20
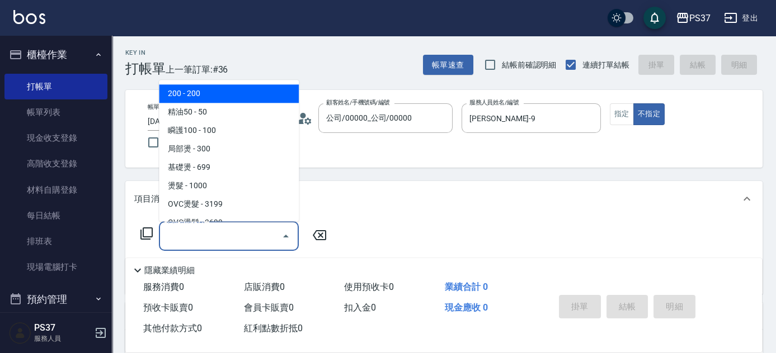
click at [233, 98] on span "200 - 200" at bounding box center [229, 94] width 140 height 18
type input "200(111)"
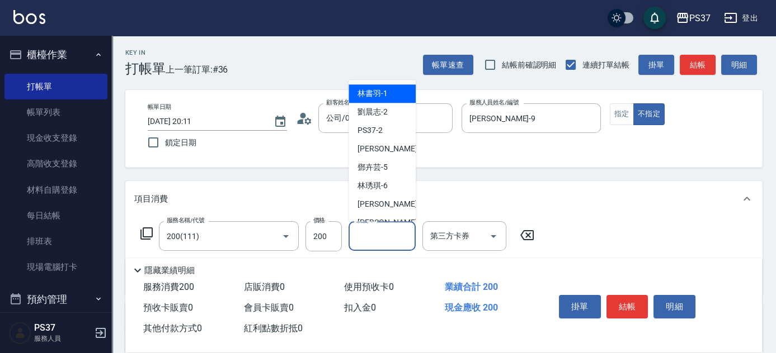
click at [361, 235] on input "洗髮-1" at bounding box center [381, 237] width 57 height 20
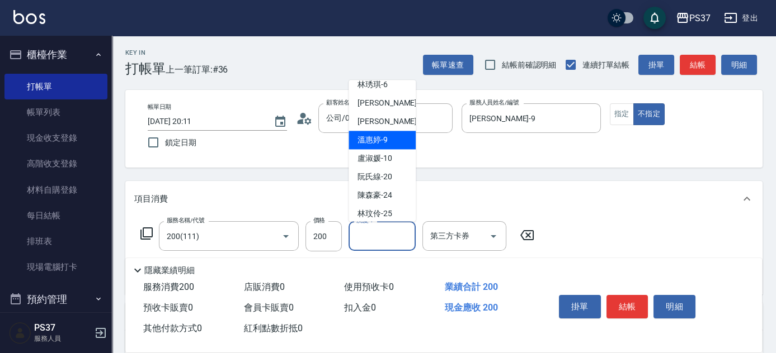
click at [386, 142] on span "溫惠婷 -9" at bounding box center [372, 141] width 30 height 12
type input "溫惠婷-9"
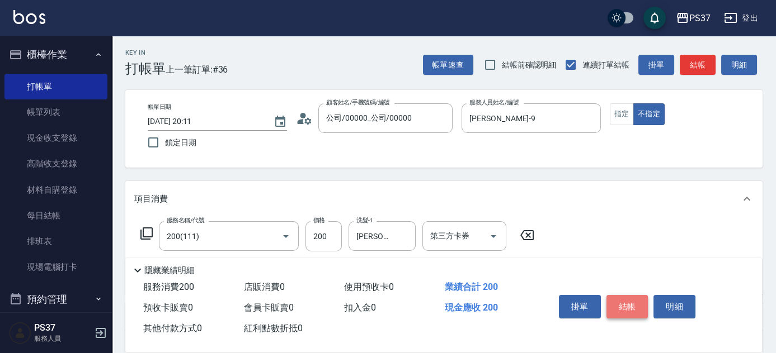
click at [629, 307] on button "結帳" at bounding box center [627, 306] width 42 height 23
type input "2025/10/12 20:12"
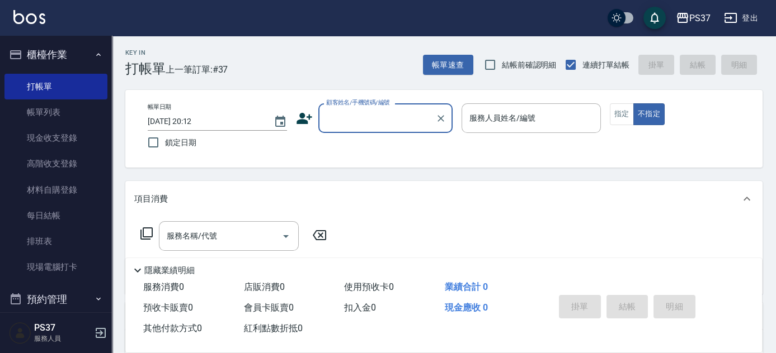
click at [386, 128] on input "顧客姓名/手機號碼/編號" at bounding box center [376, 119] width 107 height 20
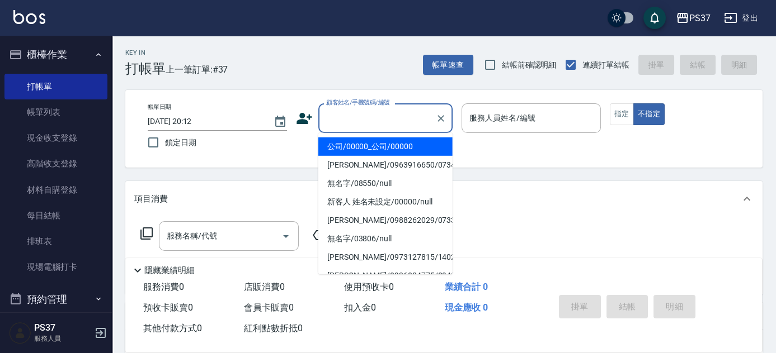
click at [380, 145] on li "公司/00000_公司/00000" at bounding box center [385, 147] width 134 height 18
type input "公司/00000_公司/00000"
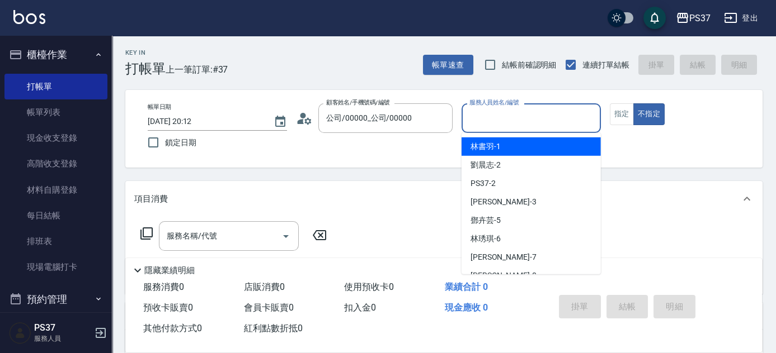
click at [505, 122] on input "服務人員姓名/編號" at bounding box center [530, 119] width 129 height 20
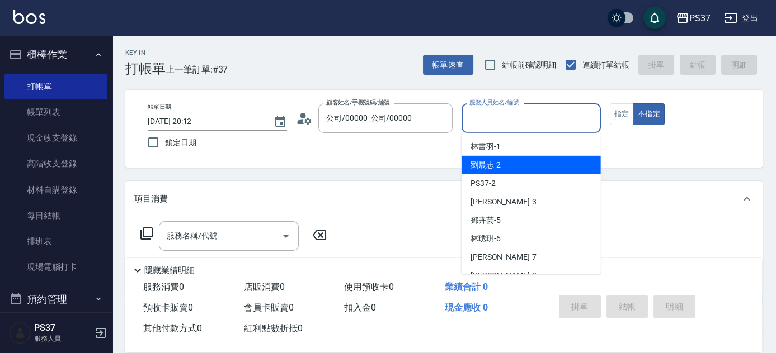
click at [498, 161] on span "劉晨志 -2" at bounding box center [485, 165] width 30 height 12
type input "劉晨志-2"
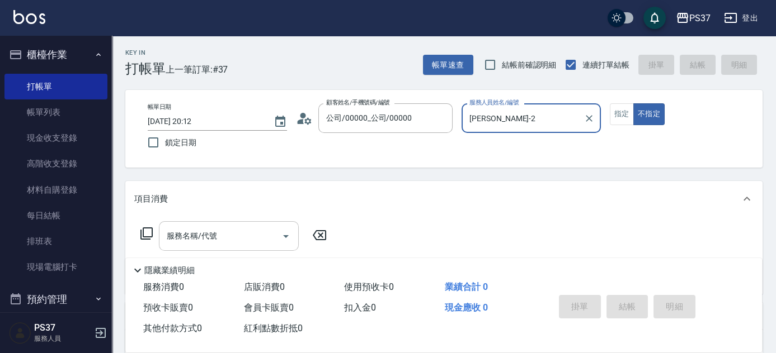
click at [240, 237] on input "服務名稱/代號" at bounding box center [220, 237] width 113 height 20
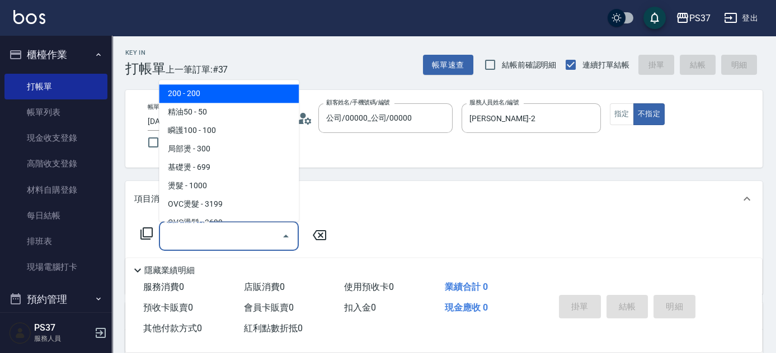
click at [240, 102] on span "200 - 200" at bounding box center [229, 94] width 140 height 18
type input "200(111)"
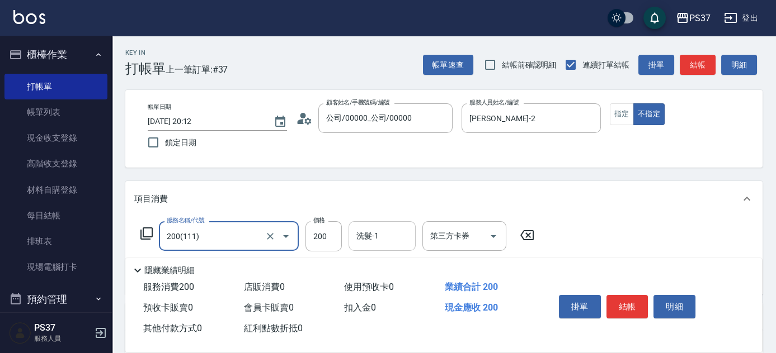
click at [389, 235] on input "洗髮-1" at bounding box center [381, 237] width 57 height 20
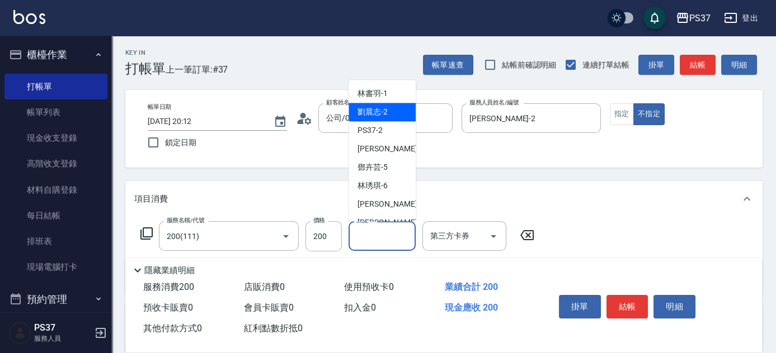
click at [384, 115] on span "劉晨志 -2" at bounding box center [372, 113] width 30 height 12
type input "劉晨志-2"
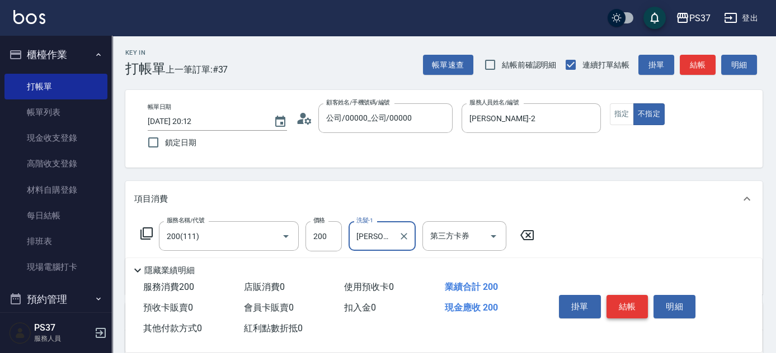
click at [623, 298] on button "結帳" at bounding box center [627, 306] width 42 height 23
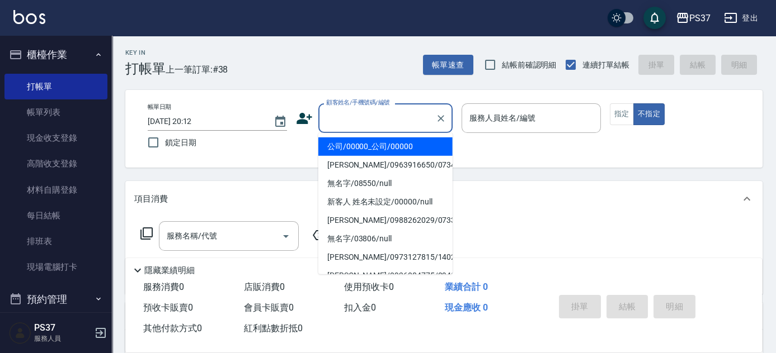
click at [406, 122] on input "顧客姓名/手機號碼/編號" at bounding box center [376, 119] width 107 height 20
click at [406, 143] on li "公司/00000_公司/00000" at bounding box center [385, 147] width 134 height 18
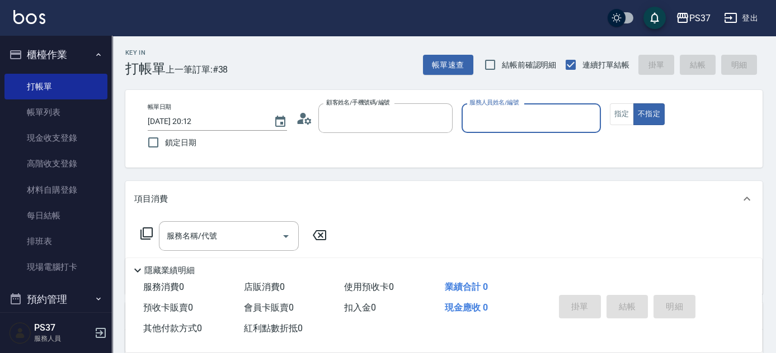
type input "公司/00000_公司/00000"
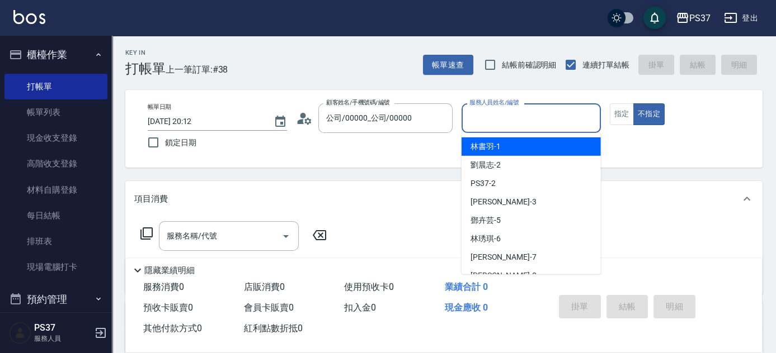
click at [482, 124] on input "服務人員姓名/編號" at bounding box center [530, 119] width 129 height 20
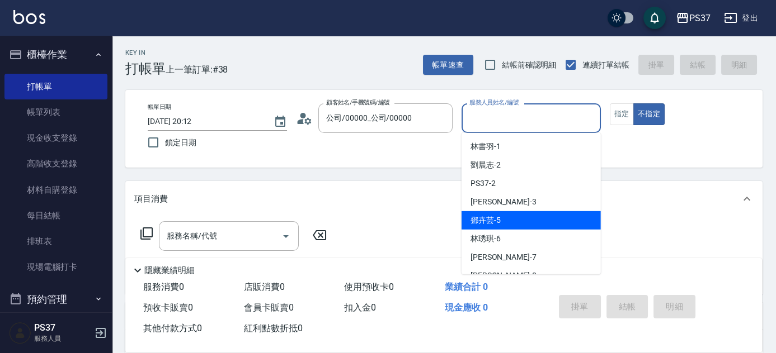
click at [485, 228] on div "鄧卉芸 -5" at bounding box center [530, 220] width 139 height 18
type input "鄧卉芸-5"
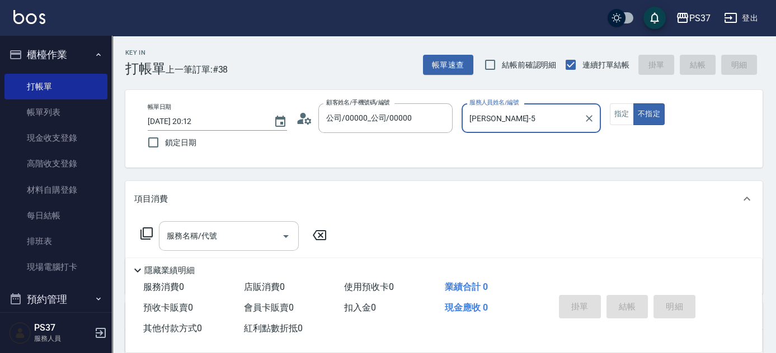
click at [234, 228] on input "服務名稱/代號" at bounding box center [220, 237] width 113 height 20
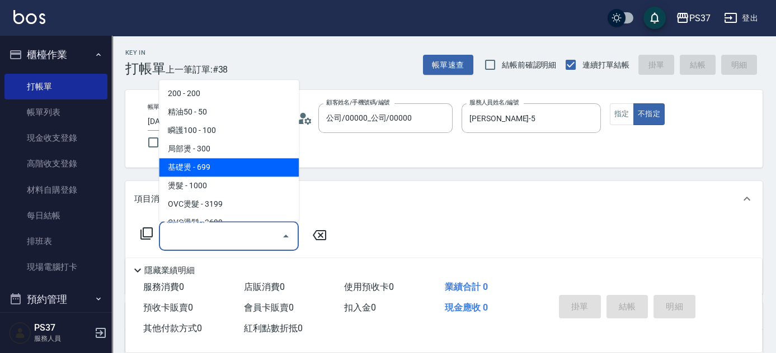
click at [193, 83] on ul "200 - 200 精油50 - 50 瞬護100 - 100 局部燙 - 300 基礎燙 - 699 燙髮 - 1000 OVC燙髮 - 3199 OVC燙…" at bounding box center [229, 152] width 140 height 142
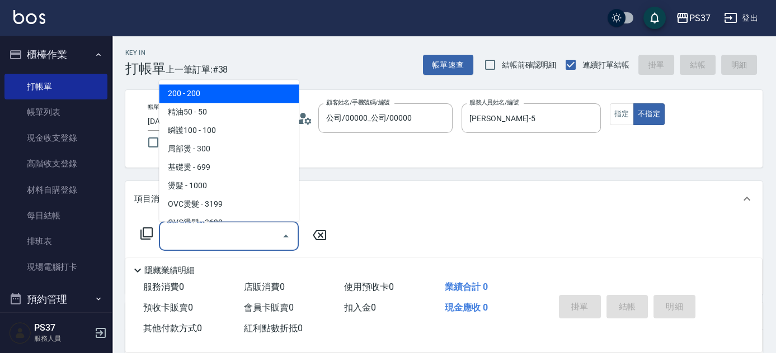
click at [194, 85] on span "200 - 200" at bounding box center [229, 94] width 140 height 18
type input "200(111)"
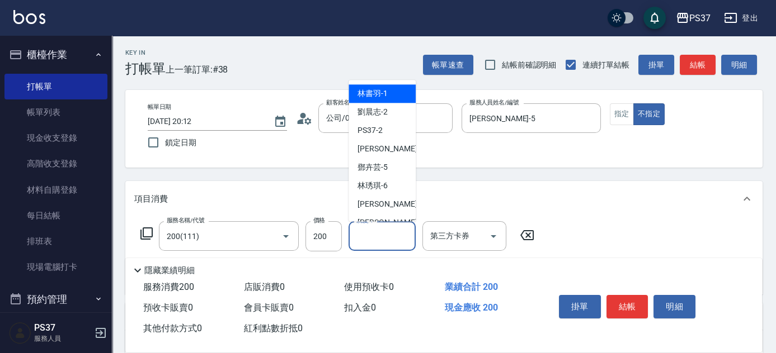
click at [369, 242] on input "洗髮-1" at bounding box center [381, 237] width 57 height 20
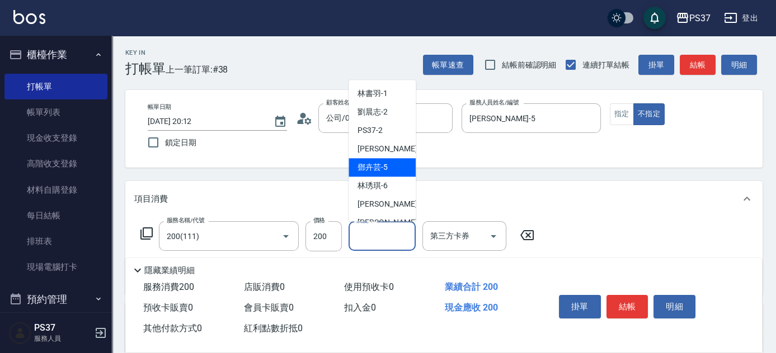
click at [371, 170] on span "鄧卉芸 -5" at bounding box center [372, 168] width 30 height 12
type input "鄧卉芸-5"
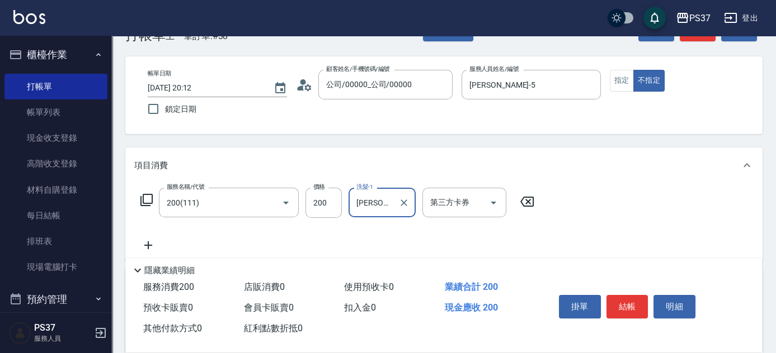
scroll to position [50, 0]
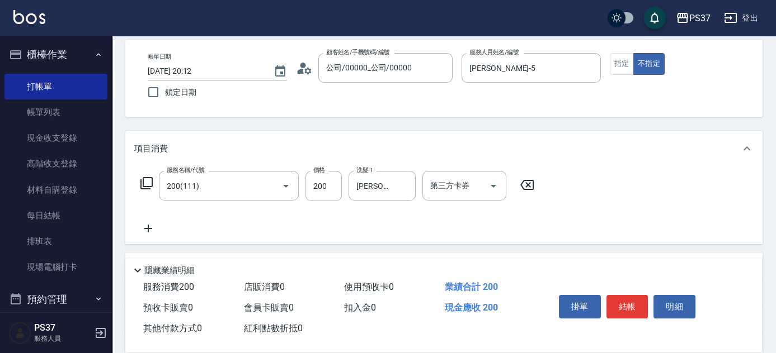
click at [149, 227] on icon at bounding box center [148, 228] width 28 height 13
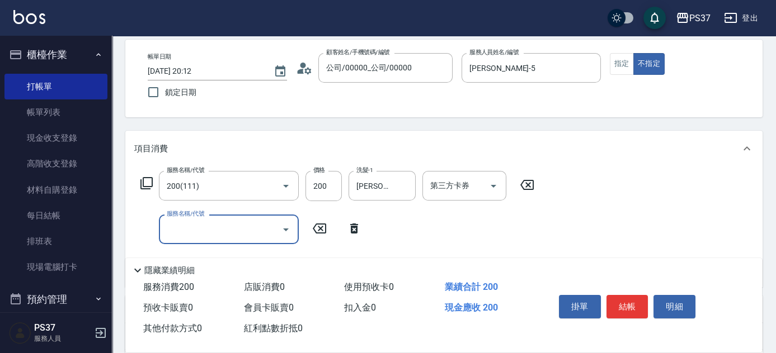
click at [192, 226] on input "服務名稱/代號" at bounding box center [220, 230] width 113 height 20
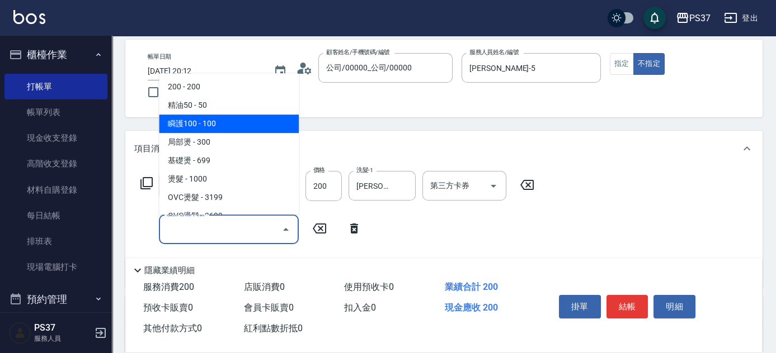
click at [247, 124] on span "瞬護100 - 100" at bounding box center [229, 124] width 140 height 18
type input "瞬護100(113)"
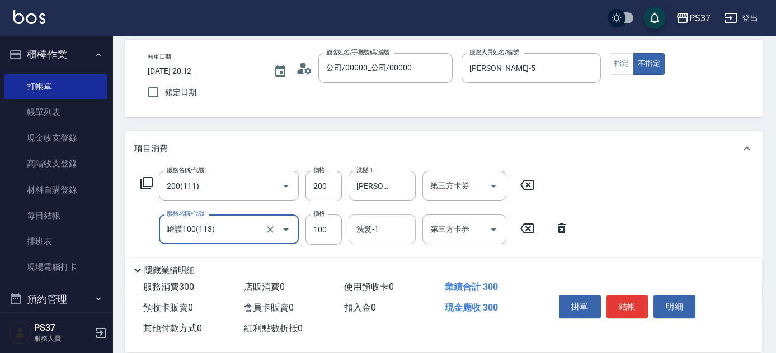
click at [374, 242] on div "洗髮-1" at bounding box center [381, 230] width 67 height 30
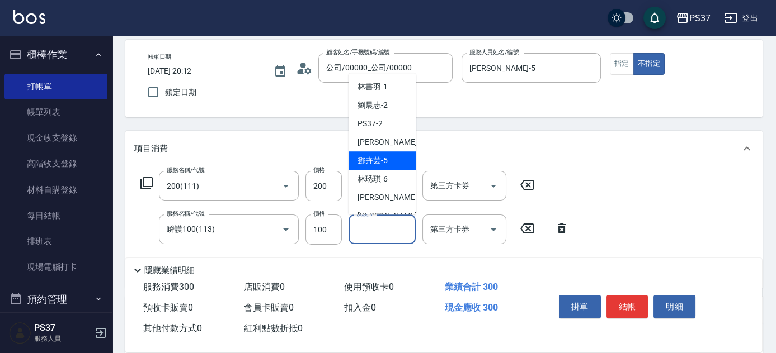
click at [377, 159] on span "鄧卉芸 -5" at bounding box center [372, 161] width 30 height 12
type input "鄧卉芸-5"
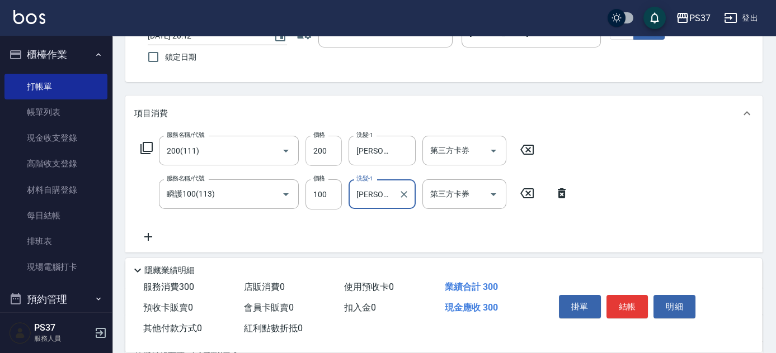
scroll to position [101, 0]
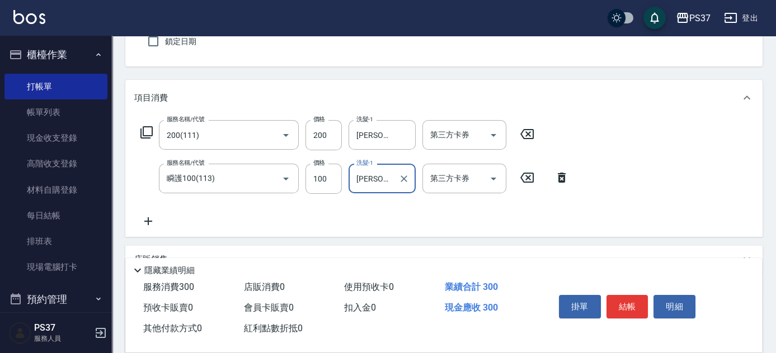
click at [152, 221] on icon at bounding box center [148, 221] width 28 height 13
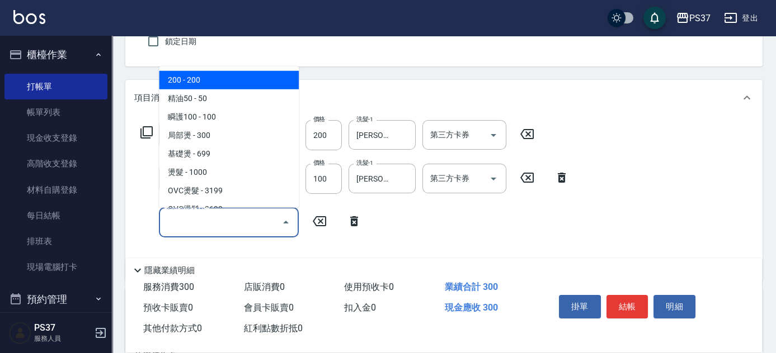
click at [186, 221] on input "服務名稱/代號" at bounding box center [220, 223] width 113 height 20
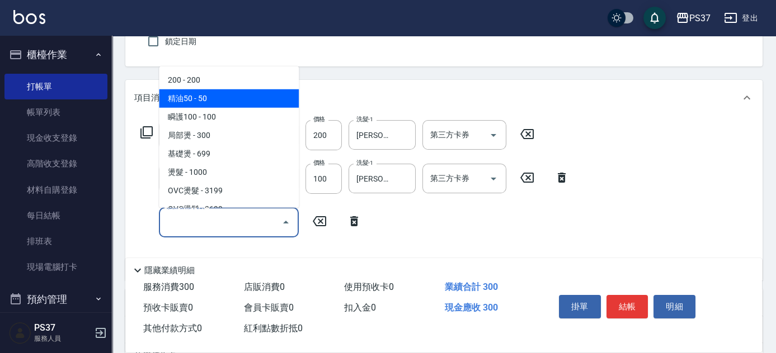
click at [219, 101] on span "精油50 - 50" at bounding box center [229, 98] width 140 height 18
type input "精油50(112)"
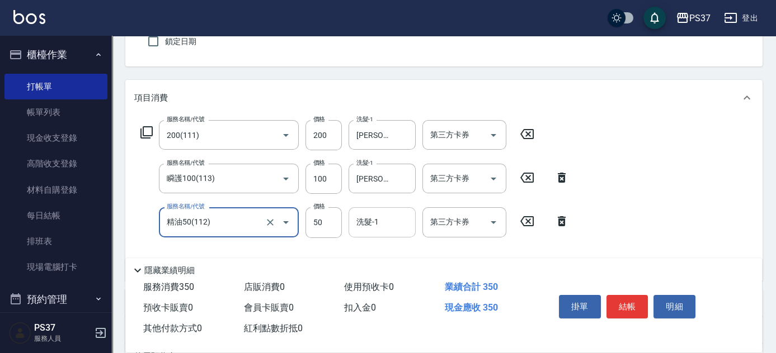
click at [395, 226] on input "洗髮-1" at bounding box center [381, 223] width 57 height 20
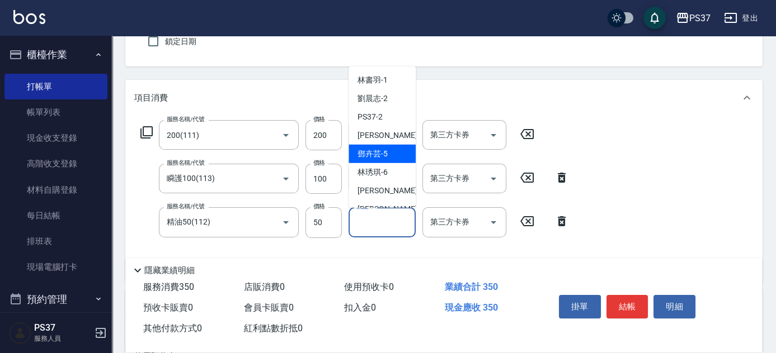
click at [388, 148] on div "鄧卉芸 -5" at bounding box center [381, 154] width 67 height 18
type input "鄧卉芸-5"
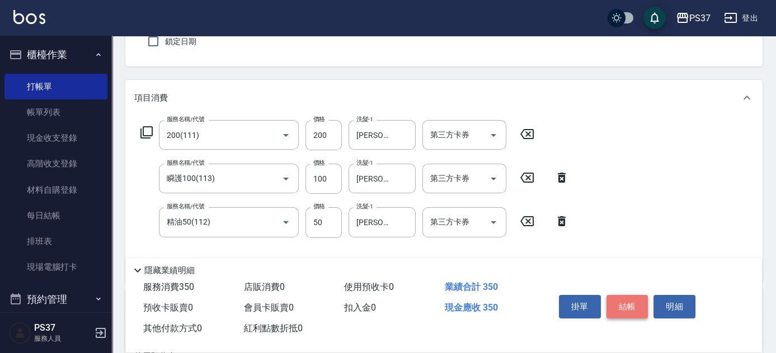
click at [611, 305] on button "結帳" at bounding box center [627, 306] width 42 height 23
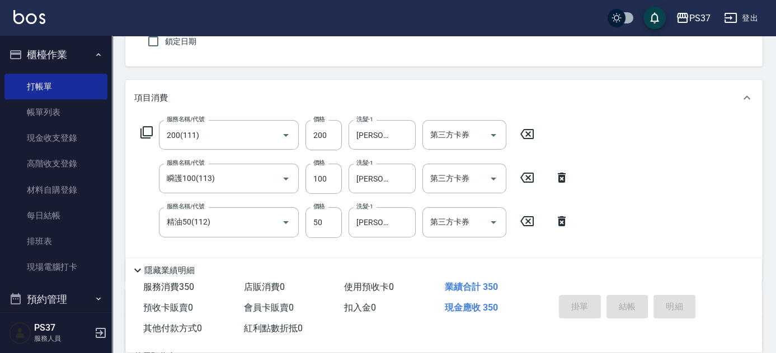
type input "2025/10/12 20:13"
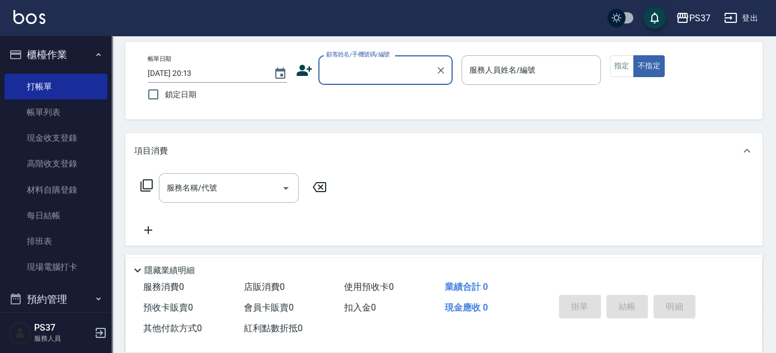
scroll to position [0, 0]
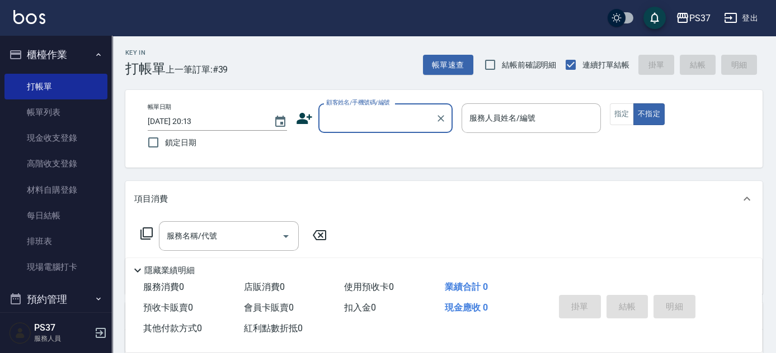
click at [366, 114] on input "顧客姓名/手機號碼/編號" at bounding box center [376, 119] width 107 height 20
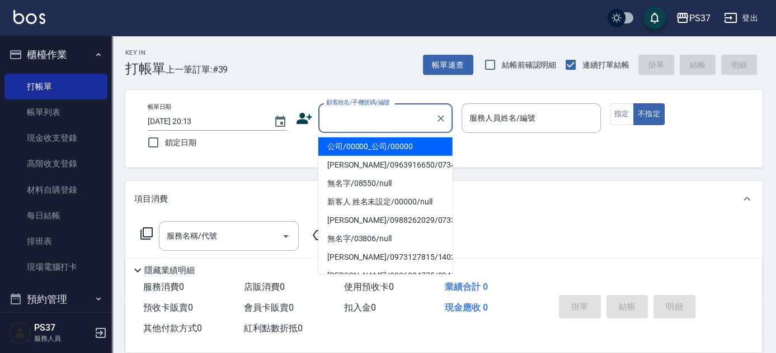
click at [370, 144] on li "公司/00000_公司/00000" at bounding box center [385, 147] width 134 height 18
type input "公司/00000_公司/00000"
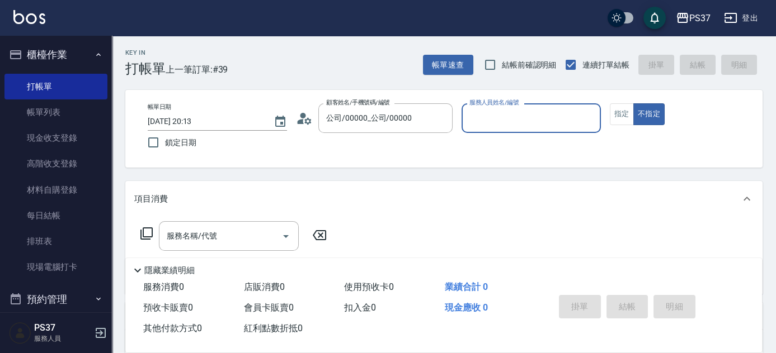
click at [488, 123] on input "服務人員姓名/編號" at bounding box center [530, 119] width 129 height 20
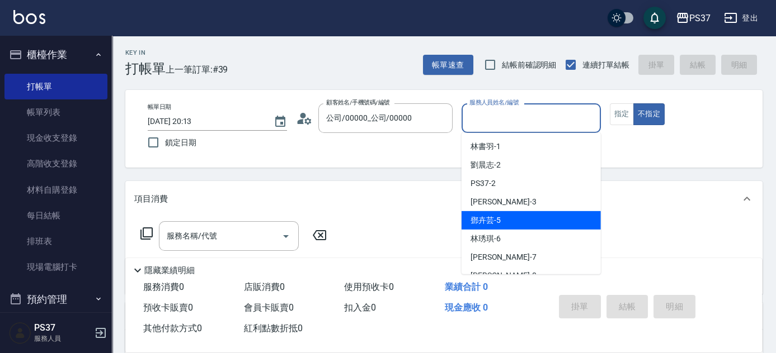
click at [529, 212] on div "鄧卉芸 -5" at bounding box center [530, 220] width 139 height 18
type input "鄧卉芸-5"
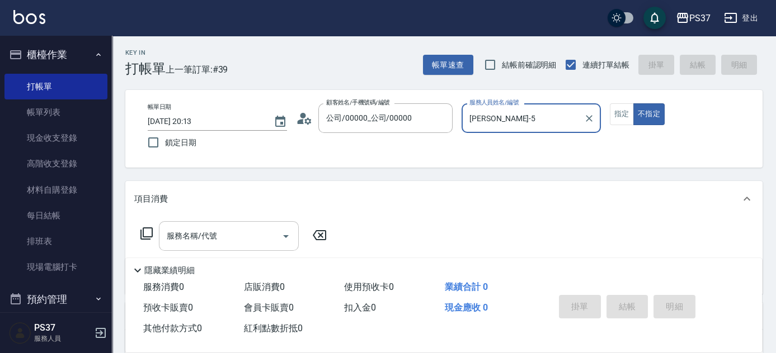
click at [255, 237] on input "服務名稱/代號" at bounding box center [220, 237] width 113 height 20
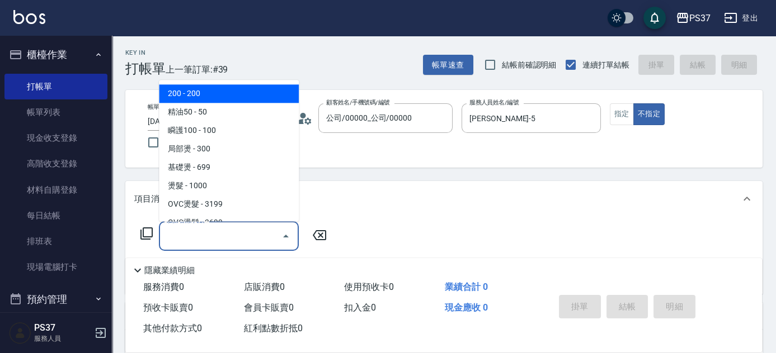
click at [235, 87] on span "200 - 200" at bounding box center [229, 94] width 140 height 18
type input "200(111)"
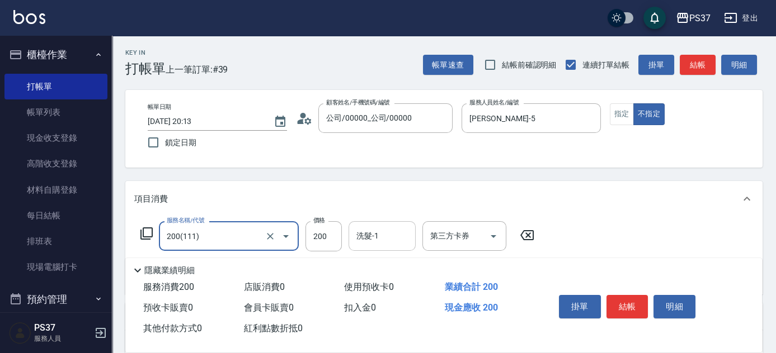
click at [385, 239] on input "洗髮-1" at bounding box center [381, 237] width 57 height 20
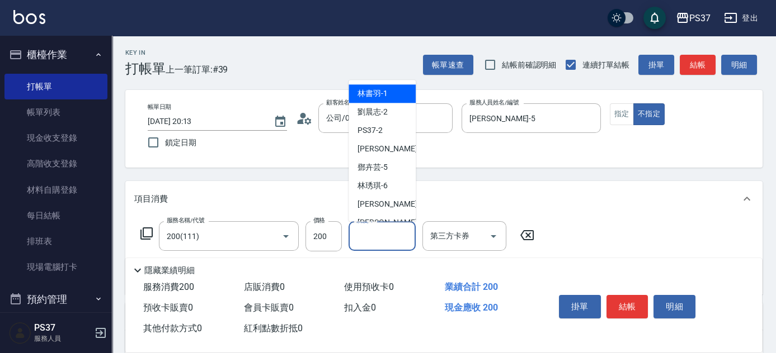
click at [383, 92] on span "林書羽 -1" at bounding box center [372, 94] width 30 height 12
type input "林書羽-1"
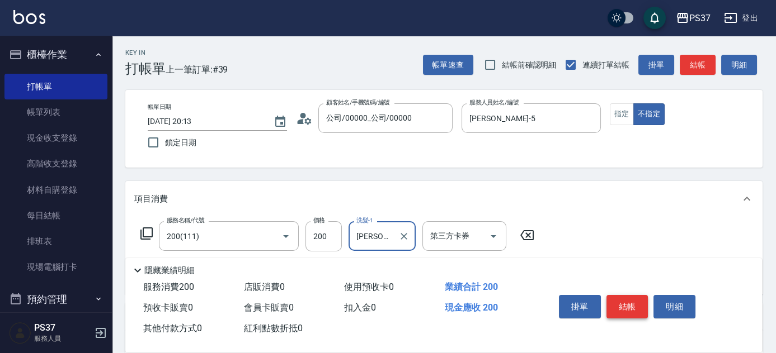
click at [634, 305] on button "結帳" at bounding box center [627, 306] width 42 height 23
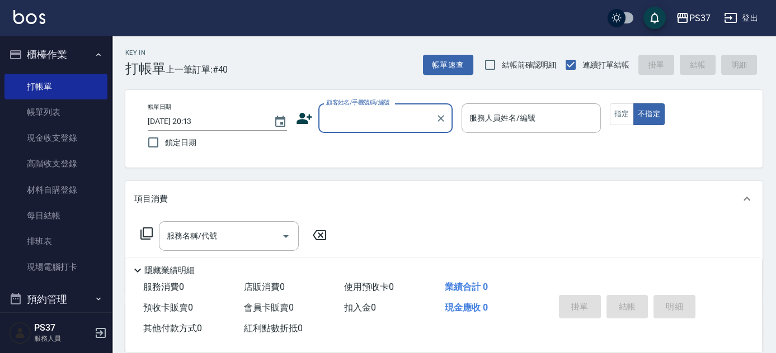
click at [391, 124] on input "顧客姓名/手機號碼/編號" at bounding box center [376, 119] width 107 height 20
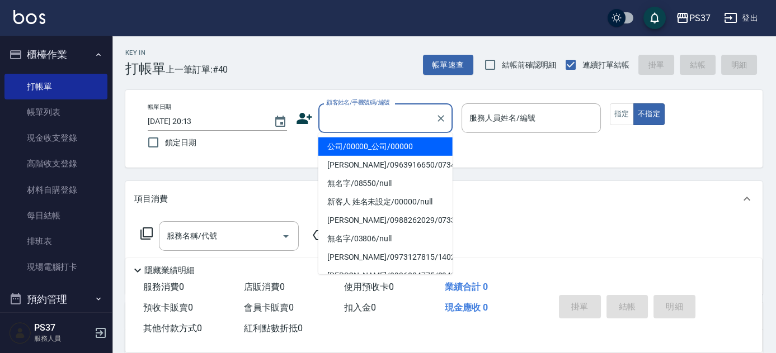
click at [385, 145] on li "公司/00000_公司/00000" at bounding box center [385, 147] width 134 height 18
type input "公司/00000_公司/00000"
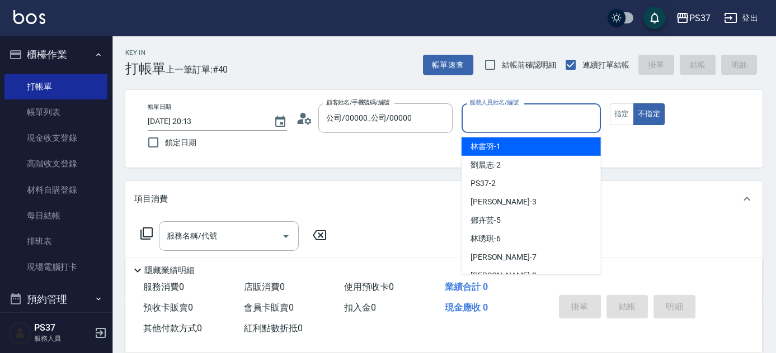
click at [482, 125] on input "服務人員姓名/編號" at bounding box center [530, 119] width 129 height 20
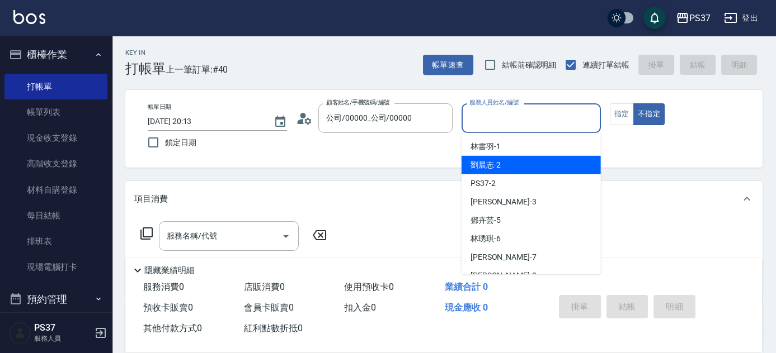
click at [501, 161] on div "劉晨志 -2" at bounding box center [530, 165] width 139 height 18
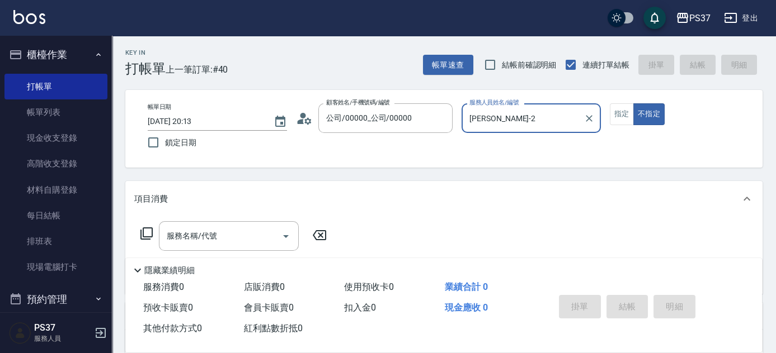
click at [526, 129] on div "劉晨志-2 服務人員姓名/編號" at bounding box center [530, 118] width 139 height 30
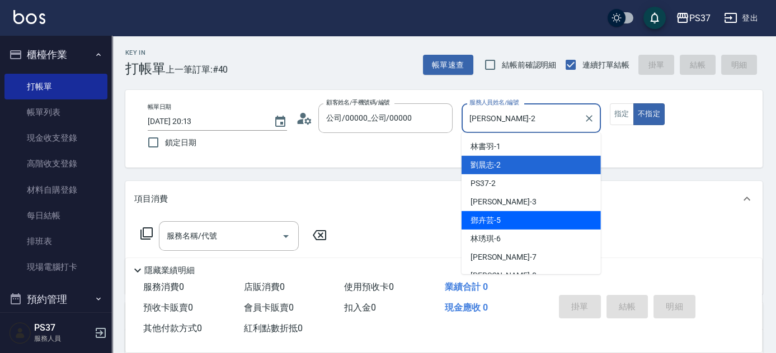
click at [524, 222] on div "鄧卉芸 -5" at bounding box center [530, 220] width 139 height 18
type input "鄧卉芸-5"
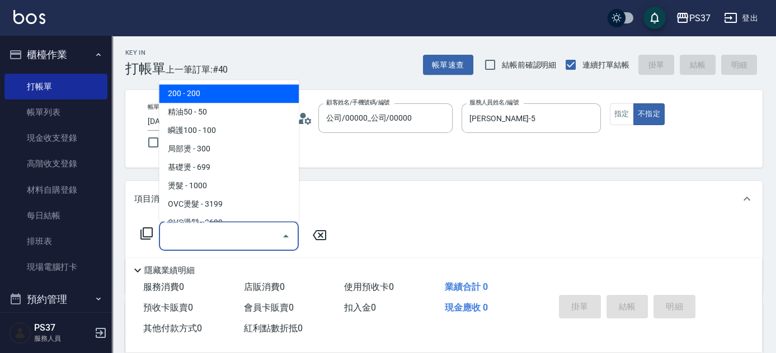
click at [217, 238] on input "服務名稱/代號" at bounding box center [220, 237] width 113 height 20
click at [221, 95] on span "200 - 200" at bounding box center [229, 94] width 140 height 18
type input "200(111)"
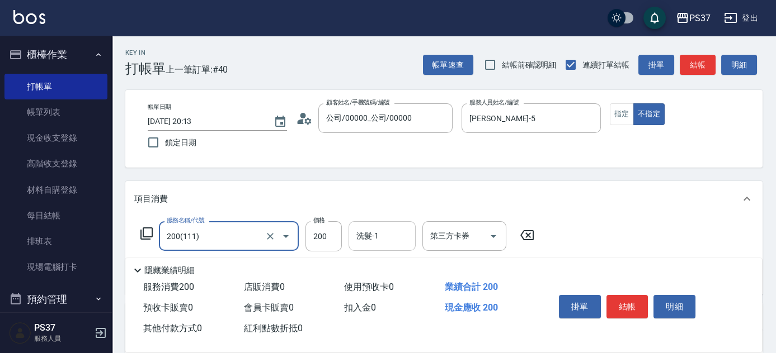
click at [384, 241] on input "洗髮-1" at bounding box center [381, 237] width 57 height 20
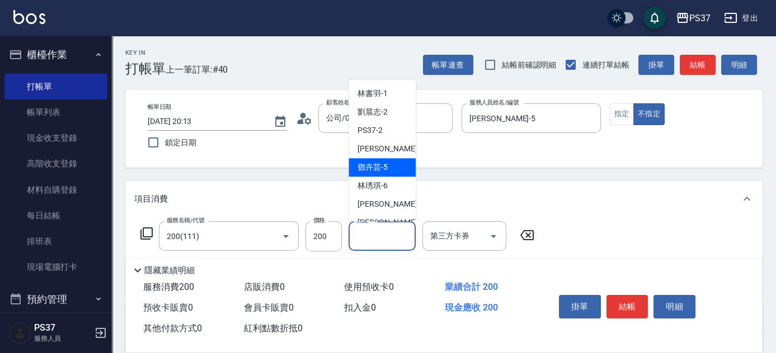
click at [394, 163] on div "鄧卉芸 -5" at bounding box center [381, 168] width 67 height 18
type input "鄧卉芸-5"
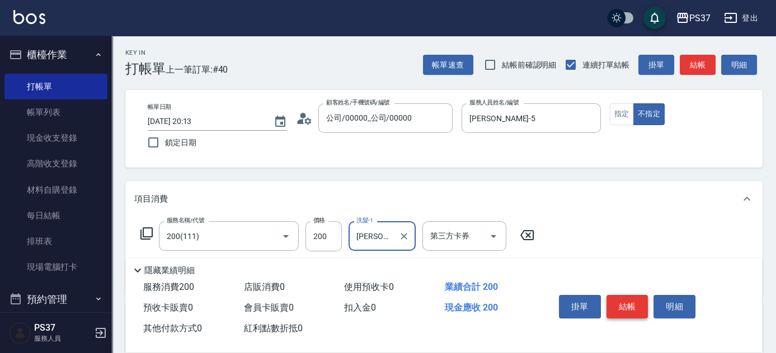
click at [633, 301] on button "結帳" at bounding box center [627, 306] width 42 height 23
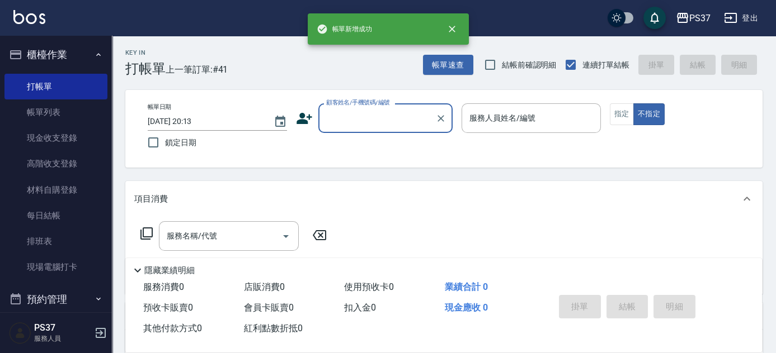
click at [386, 123] on input "顧客姓名/手機號碼/編號" at bounding box center [376, 119] width 107 height 20
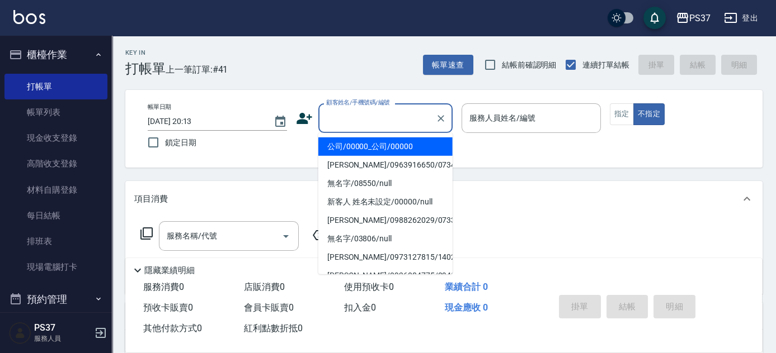
click at [380, 143] on li "公司/00000_公司/00000" at bounding box center [385, 147] width 134 height 18
type input "公司/00000_公司/00000"
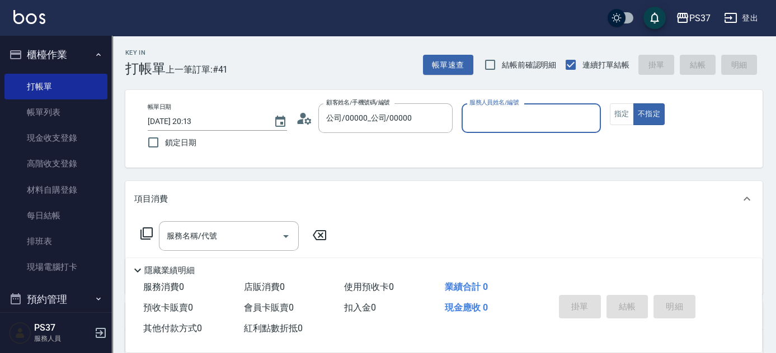
click at [486, 111] on input "服務人員姓名/編號" at bounding box center [530, 119] width 129 height 20
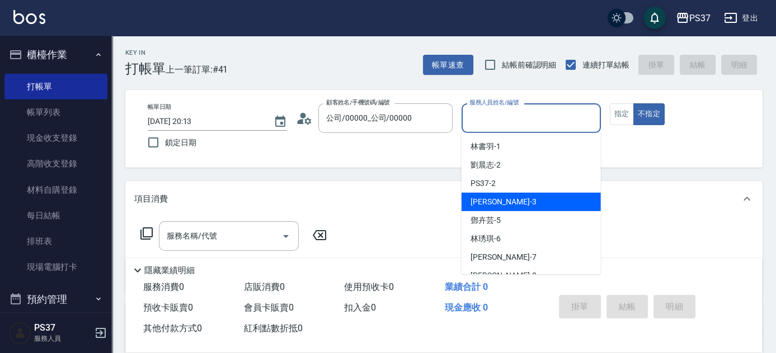
drag, startPoint x: 515, startPoint y: 217, endPoint x: 503, endPoint y: 217, distance: 11.7
click at [515, 217] on div "鄧卉芸 -5" at bounding box center [530, 220] width 139 height 18
type input "鄧卉芸-5"
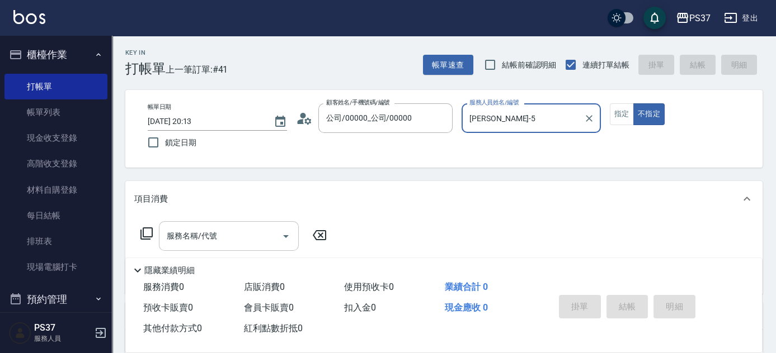
click at [235, 229] on input "服務名稱/代號" at bounding box center [220, 237] width 113 height 20
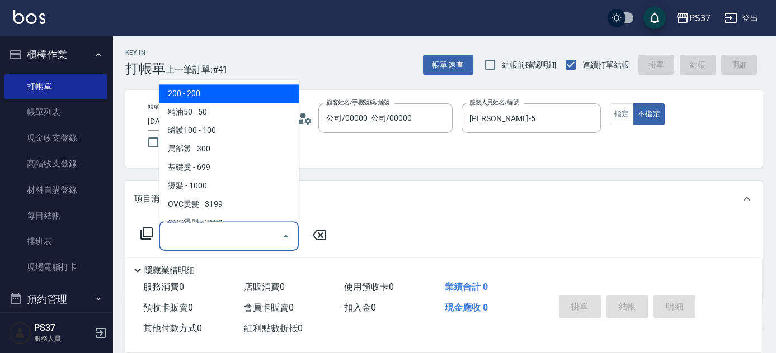
click at [224, 101] on span "200 - 200" at bounding box center [229, 94] width 140 height 18
type input "200(111)"
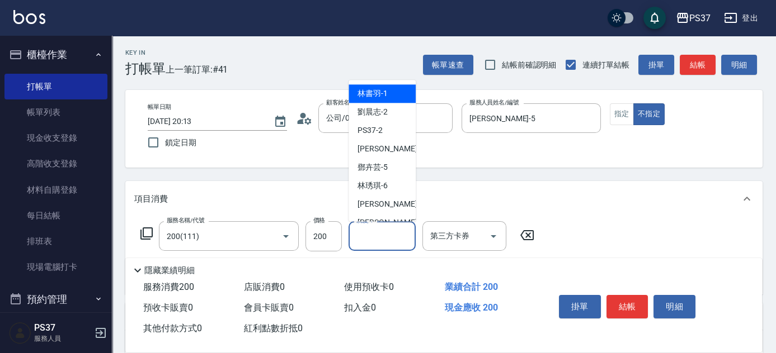
click at [380, 238] on input "洗髮-1" at bounding box center [381, 237] width 57 height 20
click at [383, 92] on span "林書羽 -1" at bounding box center [372, 94] width 30 height 12
type input "林書羽-1"
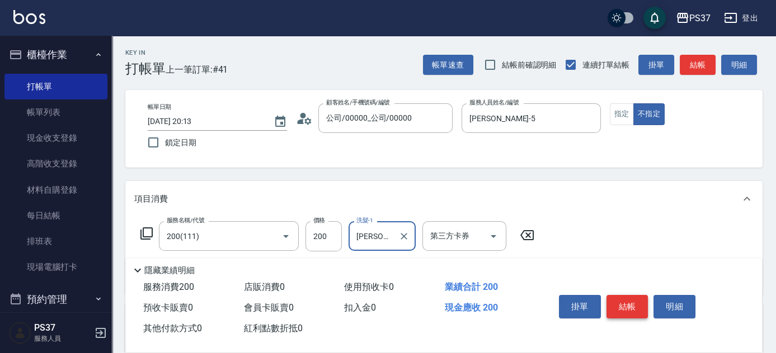
click at [618, 295] on button "結帳" at bounding box center [627, 306] width 42 height 23
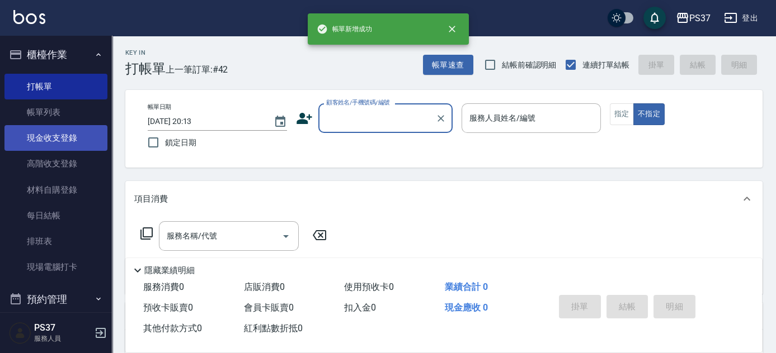
scroll to position [203, 0]
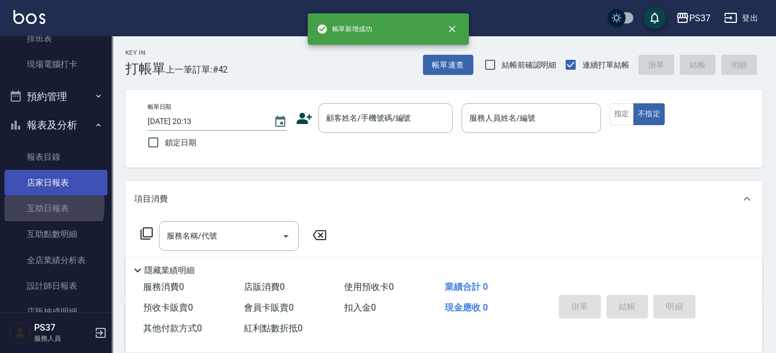
drag, startPoint x: 26, startPoint y: 205, endPoint x: 23, endPoint y: 194, distance: 12.0
click at [27, 205] on link "互助日報表" at bounding box center [55, 209] width 103 height 26
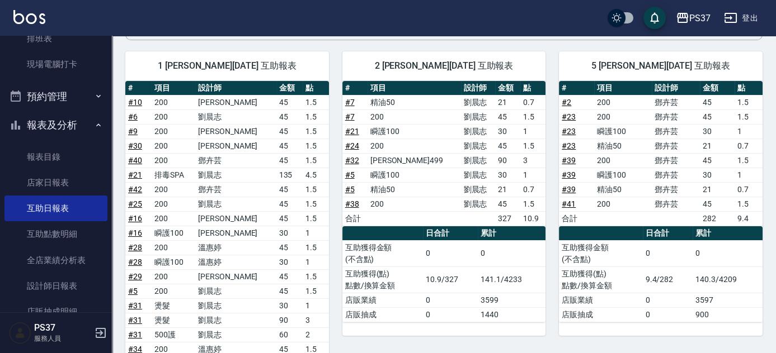
scroll to position [164, 0]
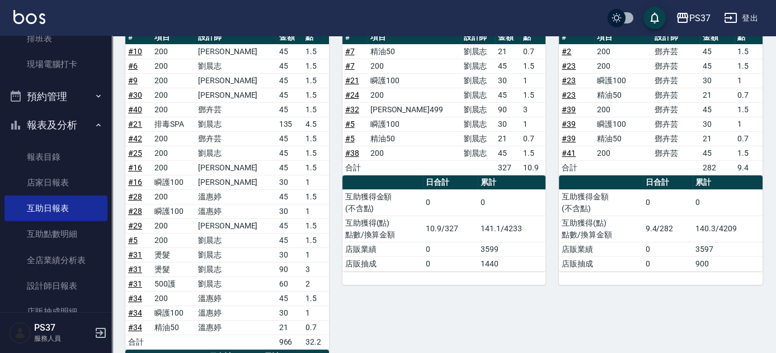
click at [135, 51] on link "# 10" at bounding box center [135, 51] width 14 height 9
click at [135, 138] on link "# 42" at bounding box center [135, 138] width 14 height 9
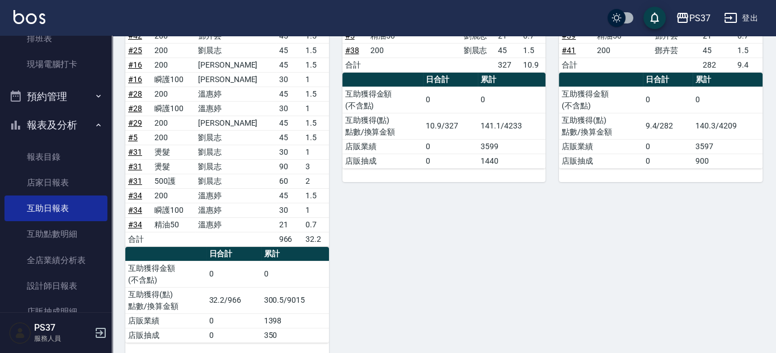
scroll to position [470, 0]
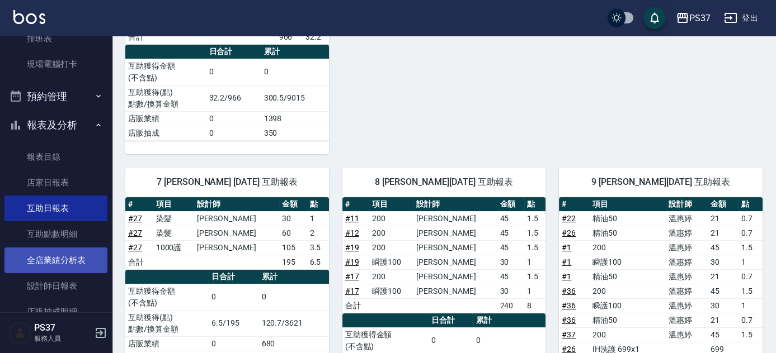
click at [48, 261] on link "全店業績分析表" at bounding box center [55, 261] width 103 height 26
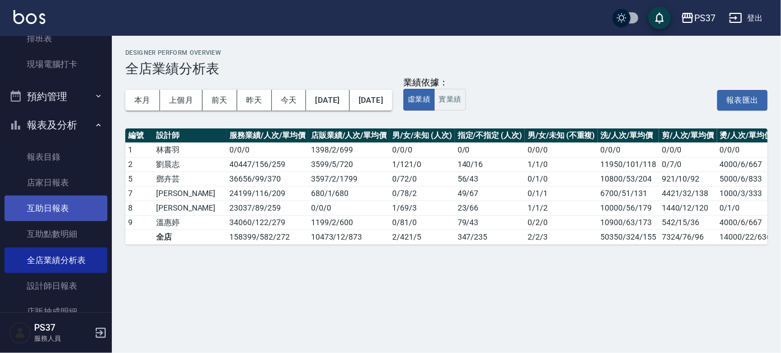
click at [48, 204] on link "互助日報表" at bounding box center [55, 209] width 103 height 26
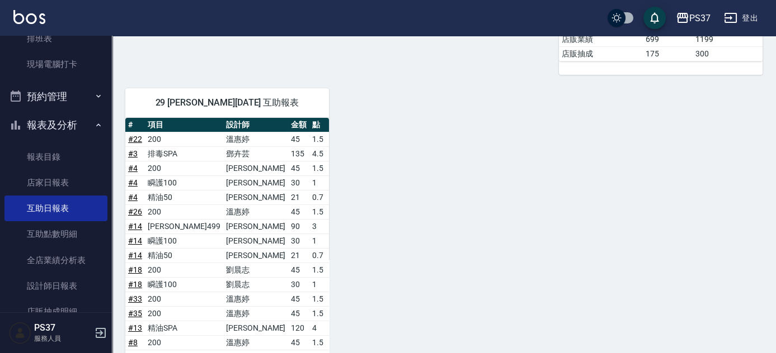
scroll to position [964, 0]
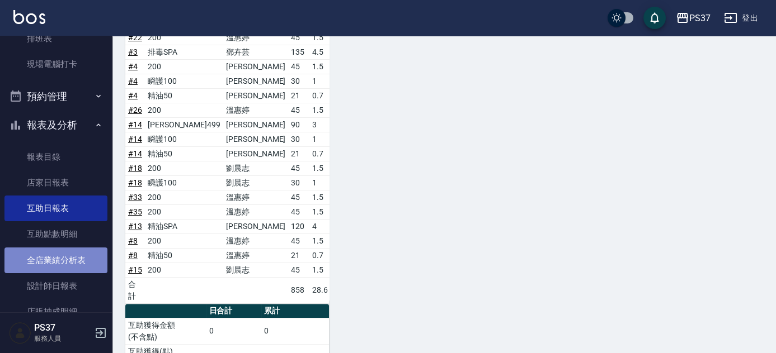
click at [66, 253] on link "全店業績分析表" at bounding box center [55, 261] width 103 height 26
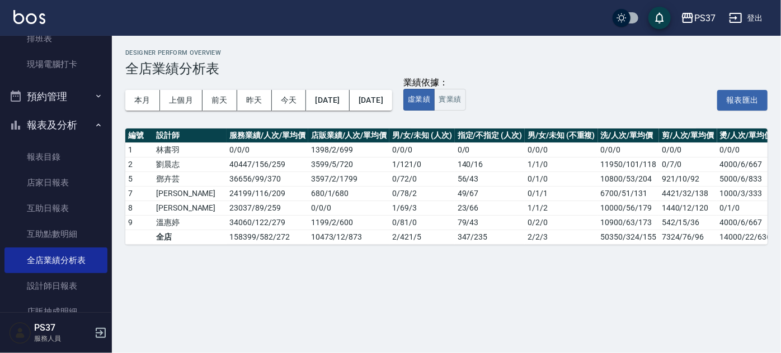
click at [484, 111] on div "本月 上個月 前天 昨天 今天 2025/10/01 2025/10/12 業績依據： 虛業績 實業績 報表匯出" at bounding box center [446, 101] width 642 height 48
click at [465, 104] on button "實業績" at bounding box center [449, 100] width 31 height 22
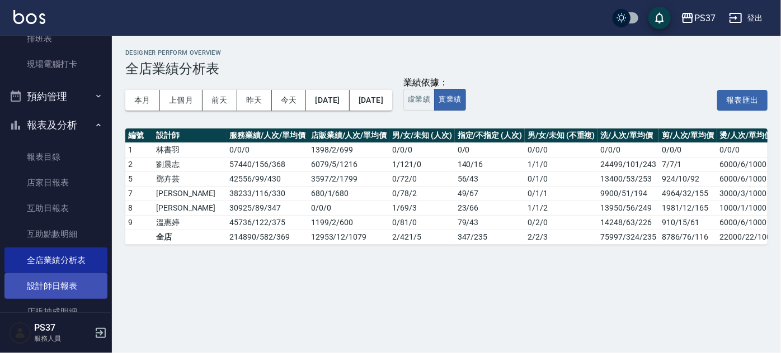
click at [67, 290] on link "設計師日報表" at bounding box center [55, 287] width 103 height 26
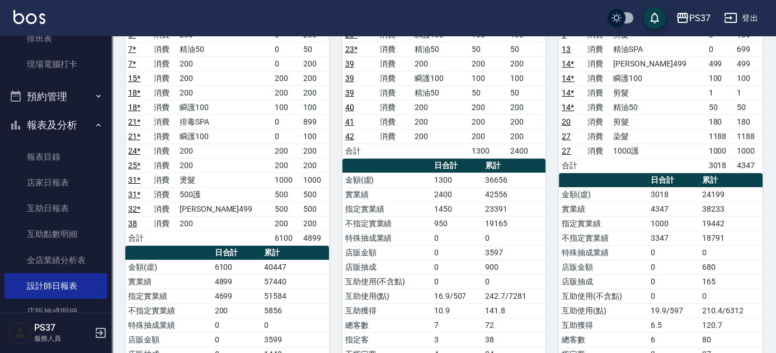
scroll to position [254, 0]
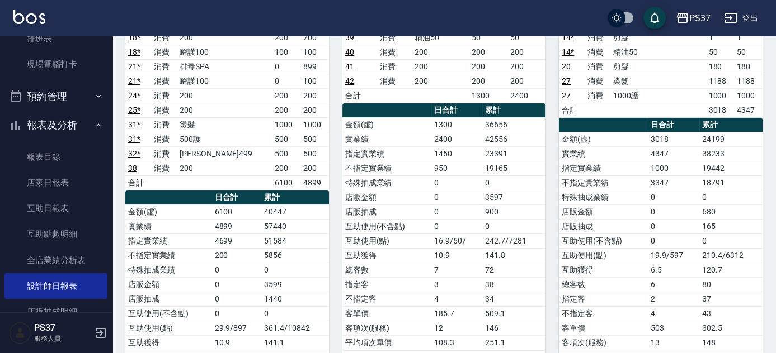
click at [332, 190] on div "5 鄧卉芸 10/12/2025 日報表 單號 類別 項目 金額 業績 2 * 消費 200 0 200 3 * 消費 排毒SPA 0 899 3 * 消費 …" at bounding box center [437, 154] width 217 height 595
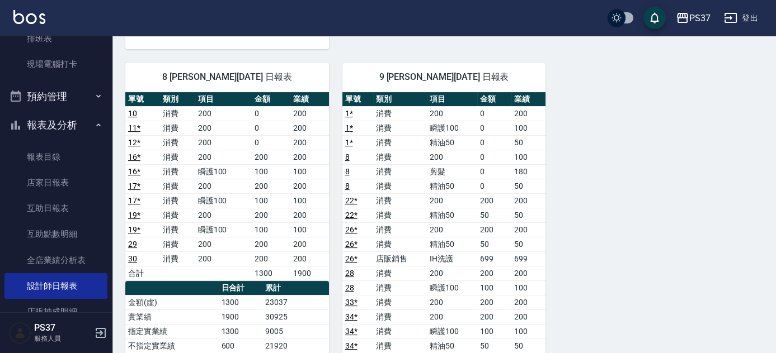
scroll to position [661, 0]
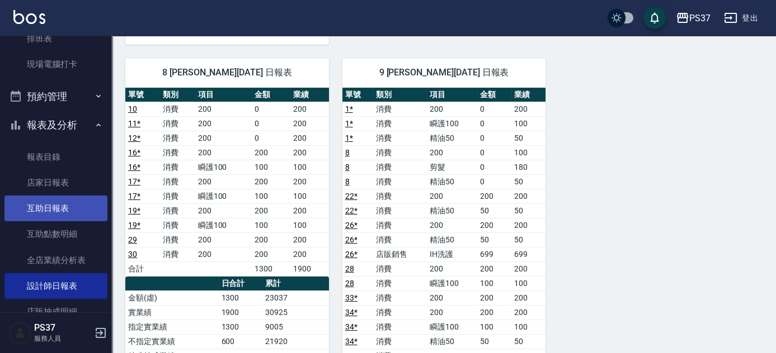
click at [34, 201] on link "互助日報表" at bounding box center [55, 209] width 103 height 26
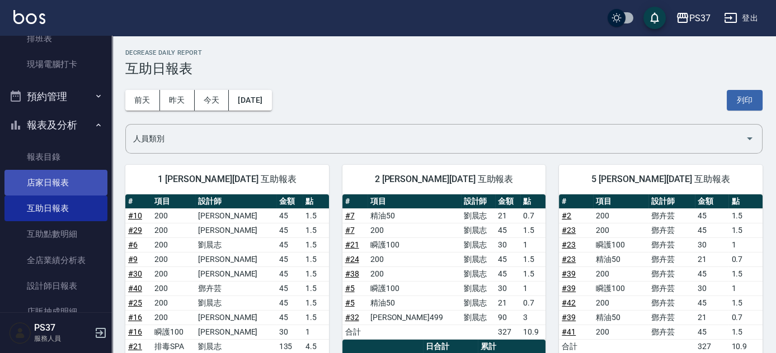
click at [54, 191] on link "店家日報表" at bounding box center [55, 183] width 103 height 26
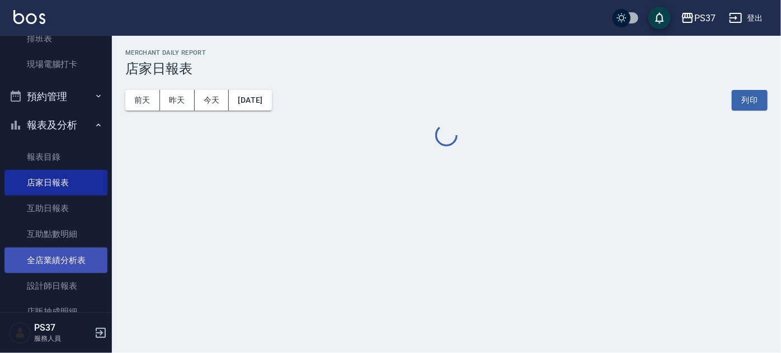
click at [67, 262] on link "全店業績分析表" at bounding box center [55, 261] width 103 height 26
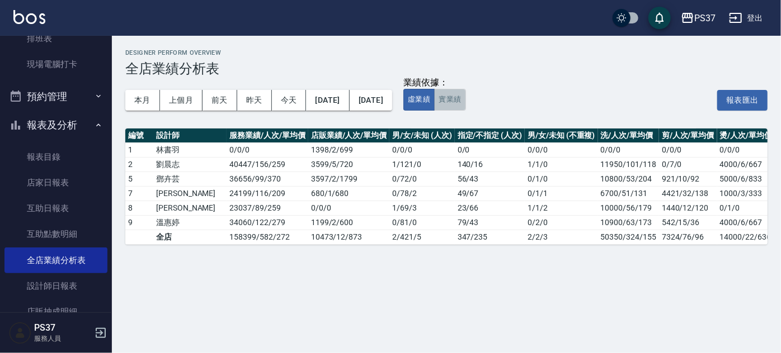
click at [465, 102] on button "實業績" at bounding box center [449, 100] width 31 height 22
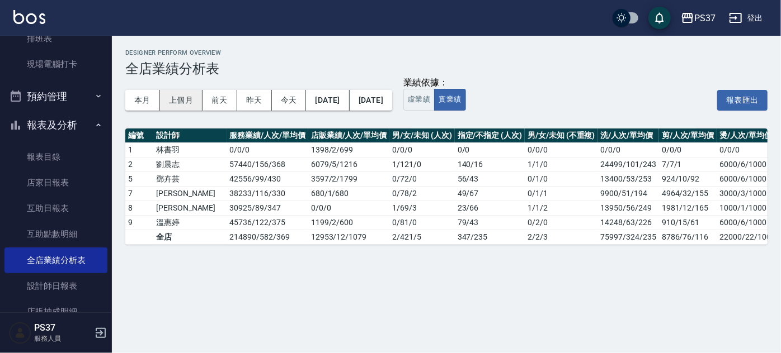
click at [178, 98] on button "上個月" at bounding box center [181, 100] width 43 height 21
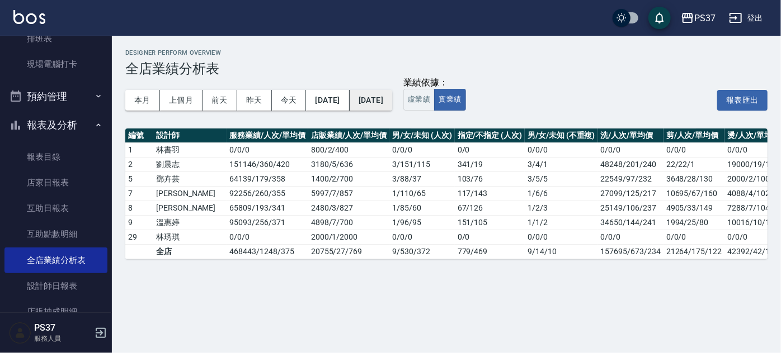
click at [392, 102] on button "[DATE]" at bounding box center [371, 100] width 43 height 21
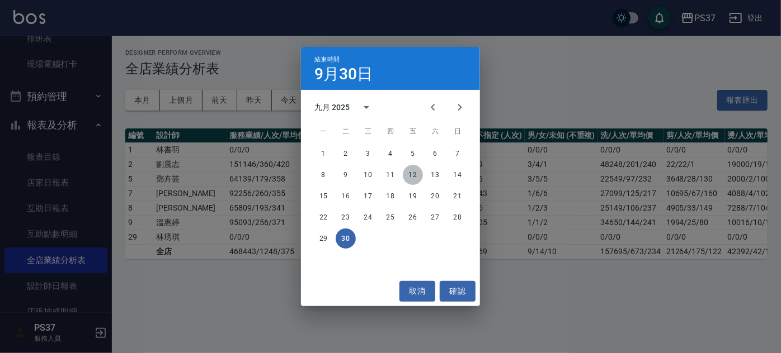
click at [409, 177] on button "12" at bounding box center [413, 175] width 20 height 20
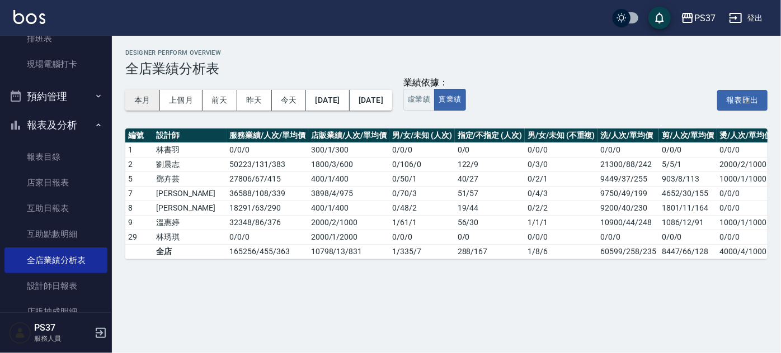
click at [151, 102] on button "本月" at bounding box center [142, 100] width 35 height 21
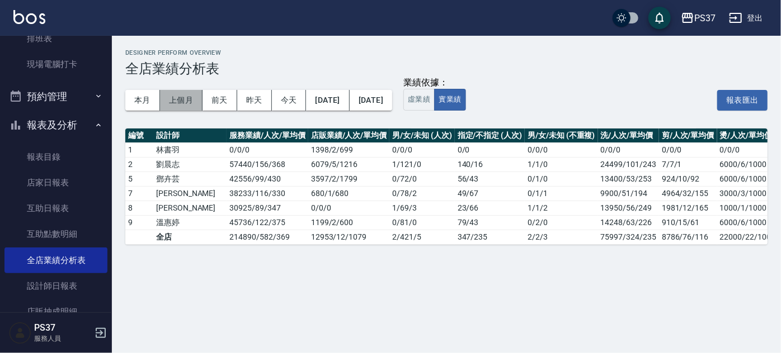
click at [177, 98] on button "上個月" at bounding box center [181, 100] width 43 height 21
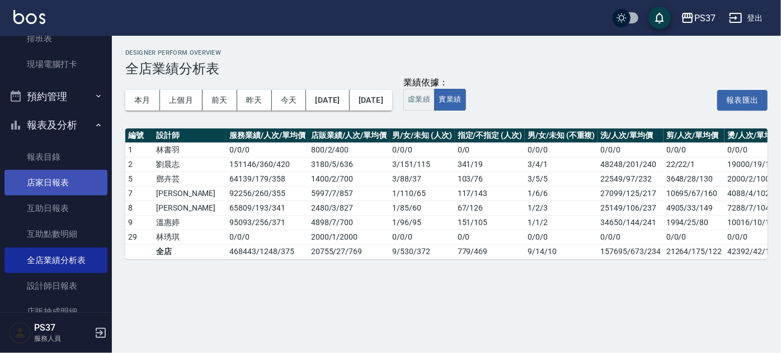
click at [48, 174] on link "店家日報表" at bounding box center [55, 183] width 103 height 26
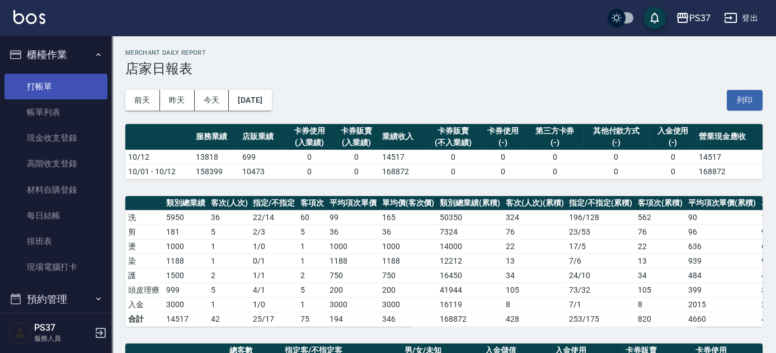
click at [55, 88] on link "打帳單" at bounding box center [55, 87] width 103 height 26
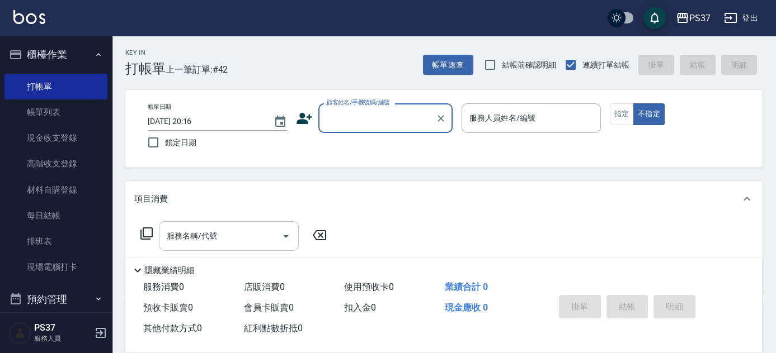
click at [222, 230] on input "服務名稱/代號" at bounding box center [220, 237] width 113 height 20
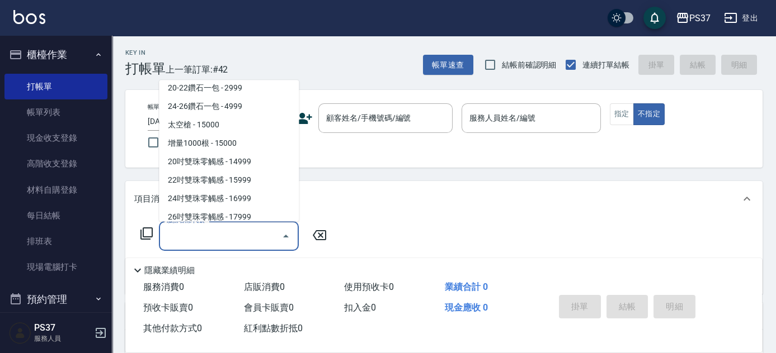
scroll to position [1169, 0]
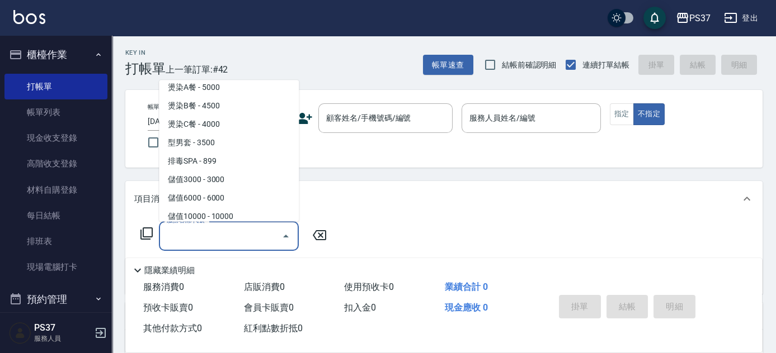
click at [225, 181] on span "儲值3000 - 3000" at bounding box center [229, 180] width 140 height 18
type input "儲值3000(901)"
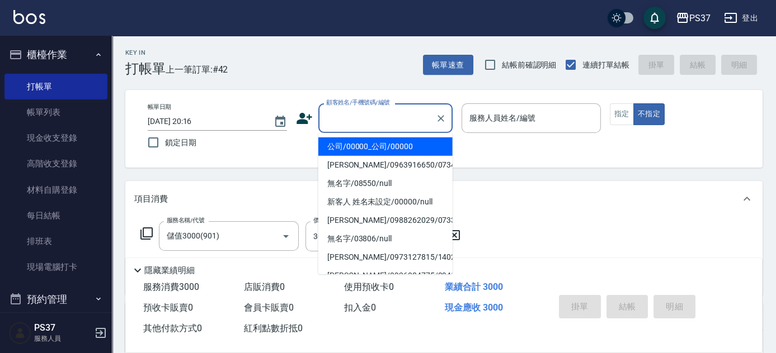
click at [355, 120] on input "顧客姓名/手機號碼/編號" at bounding box center [376, 119] width 107 height 20
click at [371, 145] on li "公司/00000_公司/00000" at bounding box center [385, 147] width 134 height 18
type input "公司/00000_公司/00000"
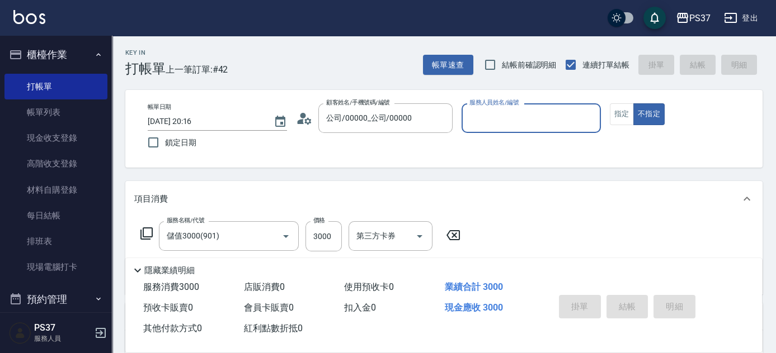
click at [500, 102] on label "服務人員姓名/編號" at bounding box center [493, 102] width 49 height 8
click at [500, 109] on input "服務人員姓名/編號" at bounding box center [530, 119] width 129 height 20
click at [497, 116] on input "服務人員姓名/編號" at bounding box center [530, 119] width 129 height 20
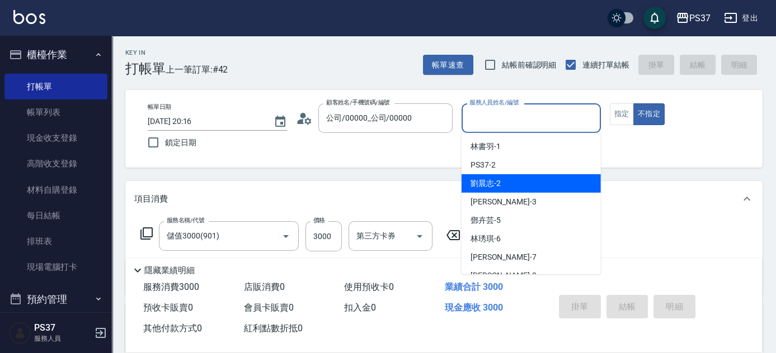
click at [540, 188] on div "劉晨志 -2" at bounding box center [530, 184] width 139 height 18
type input "劉晨志-2"
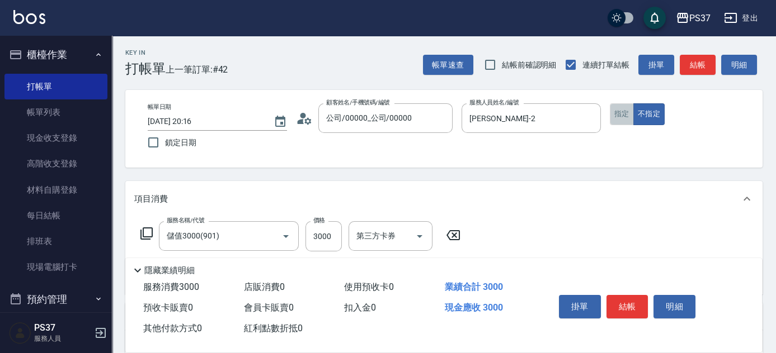
click at [619, 115] on button "指定" at bounding box center [622, 114] width 24 height 22
click at [625, 299] on button "結帳" at bounding box center [627, 306] width 42 height 23
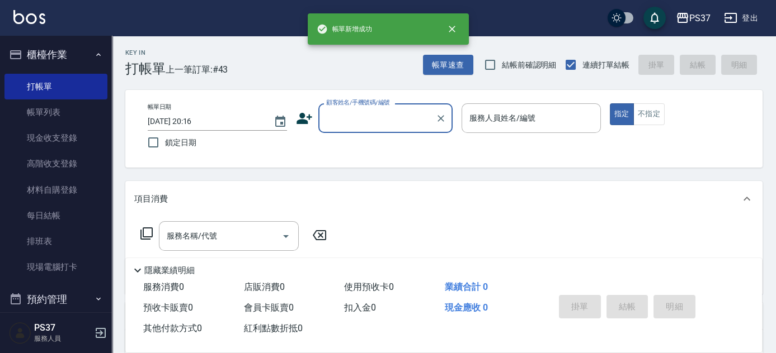
click at [352, 122] on input "顧客姓名/手機號碼/編號" at bounding box center [376, 119] width 107 height 20
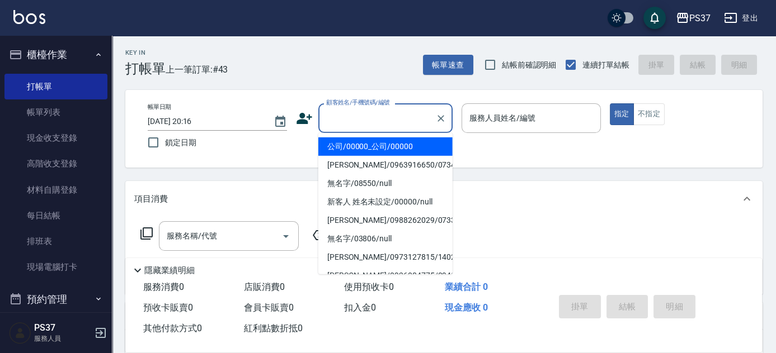
click at [367, 146] on li "公司/00000_公司/00000" at bounding box center [385, 147] width 134 height 18
type input "公司/00000_公司/00000"
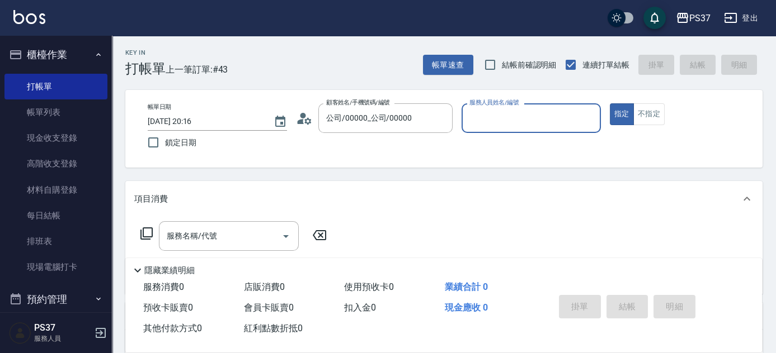
click at [519, 130] on div "服務人員姓名/編號" at bounding box center [530, 118] width 139 height 30
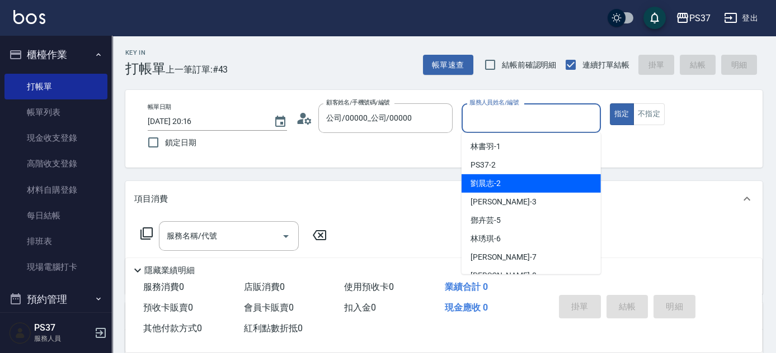
click at [513, 178] on div "劉晨志 -2" at bounding box center [530, 184] width 139 height 18
type input "劉晨志-2"
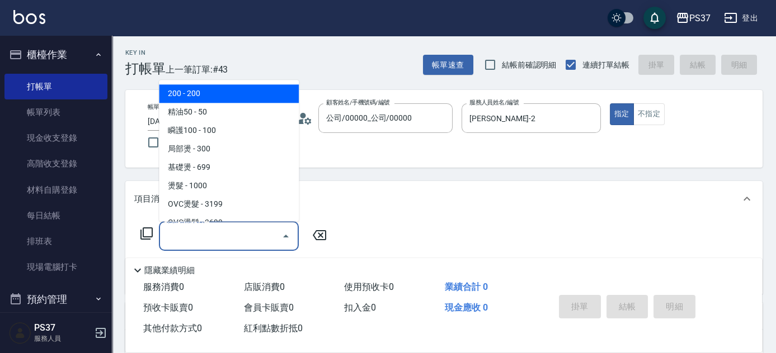
click at [234, 243] on input "服務名稱/代號" at bounding box center [220, 237] width 113 height 20
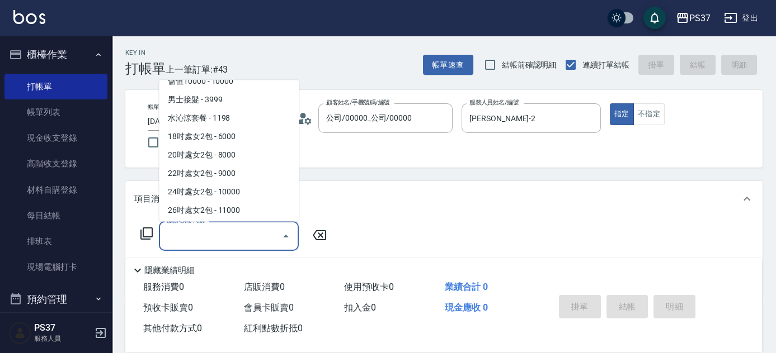
scroll to position [1242, 0]
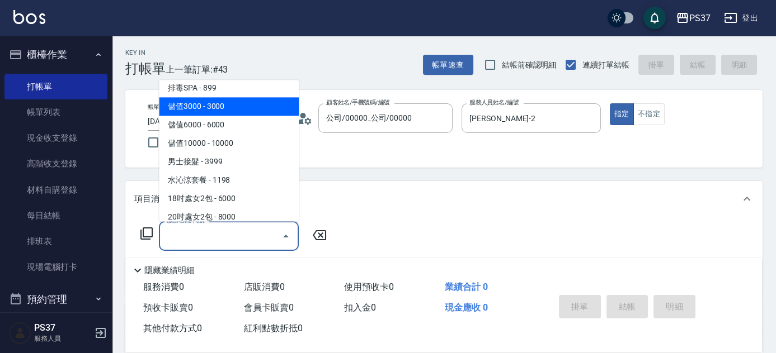
click at [218, 104] on span "儲值3000 - 3000" at bounding box center [229, 107] width 140 height 18
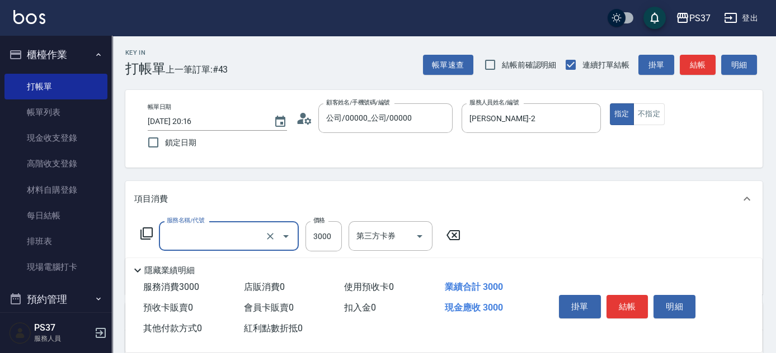
type input "儲值3000(901)"
click at [624, 304] on button "結帳" at bounding box center [627, 306] width 42 height 23
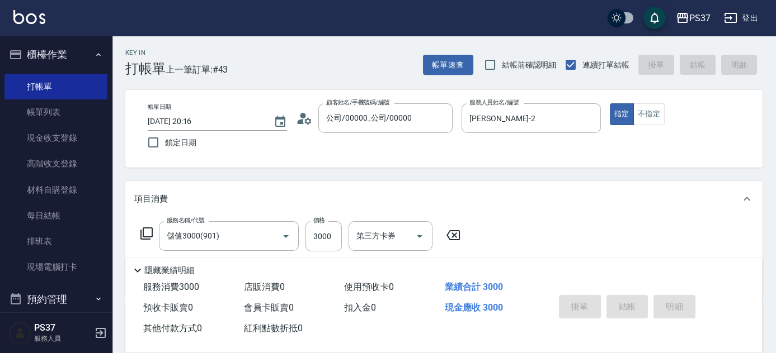
type input "2025/10/12 20:17"
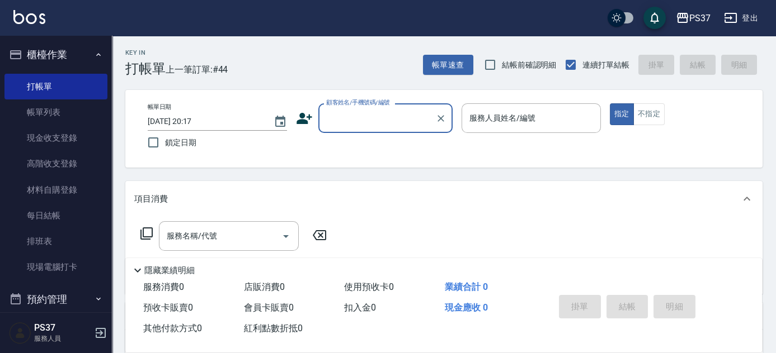
click at [362, 125] on input "顧客姓名/手機號碼/編號" at bounding box center [376, 119] width 107 height 20
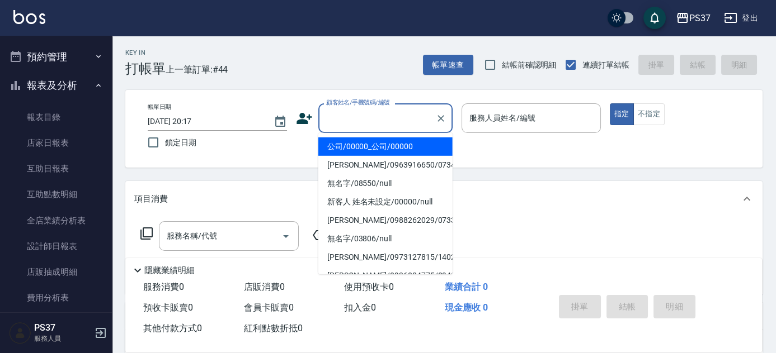
scroll to position [317, 0]
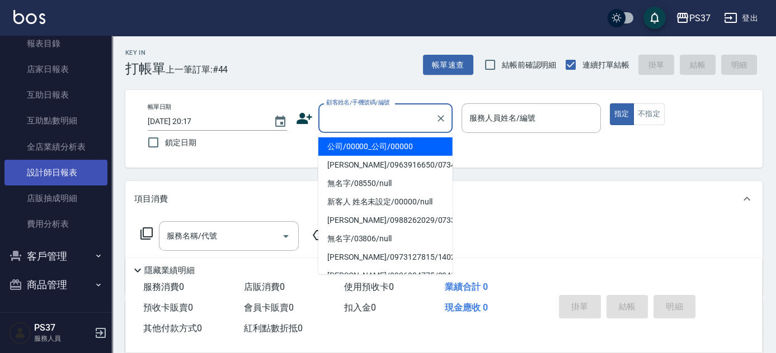
click at [53, 170] on link "設計師日報表" at bounding box center [55, 173] width 103 height 26
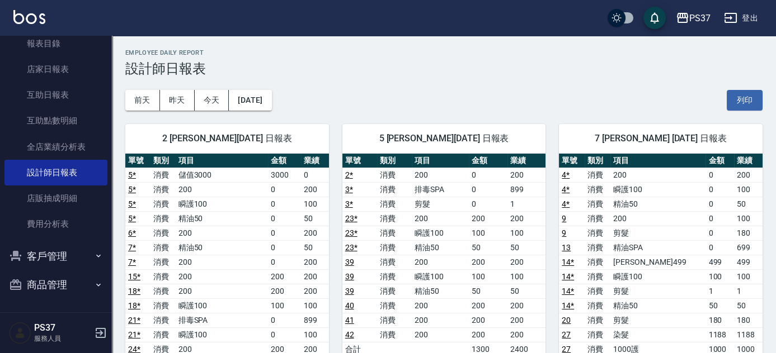
scroll to position [254, 0]
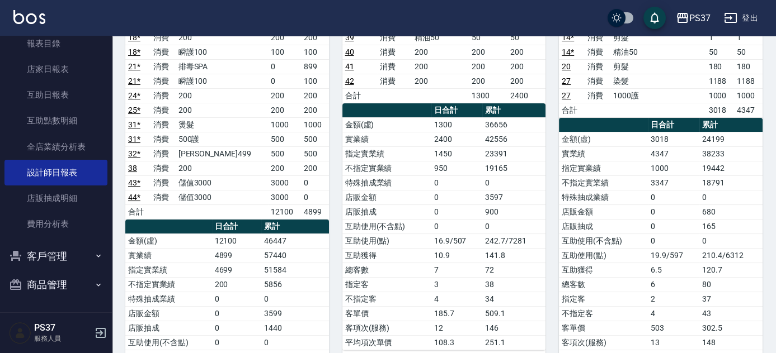
click at [329, 183] on div "5 鄧卉芸 10/12/2025 日報表 單號 類別 項目 金額 業績 2 * 消費 200 0 200 3 * 消費 排毒SPA 0 899 3 * 消費 …" at bounding box center [437, 169] width 217 height 624
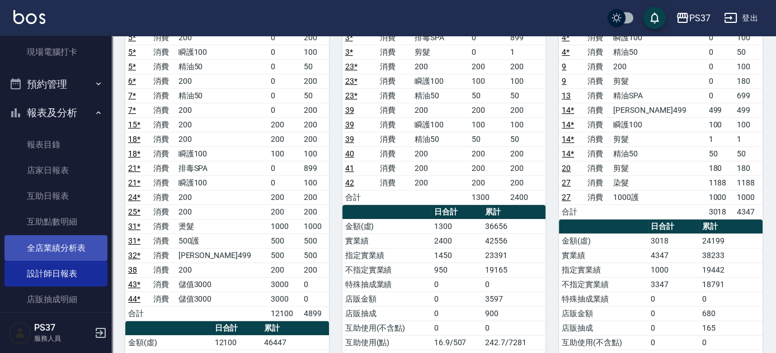
scroll to position [12, 0]
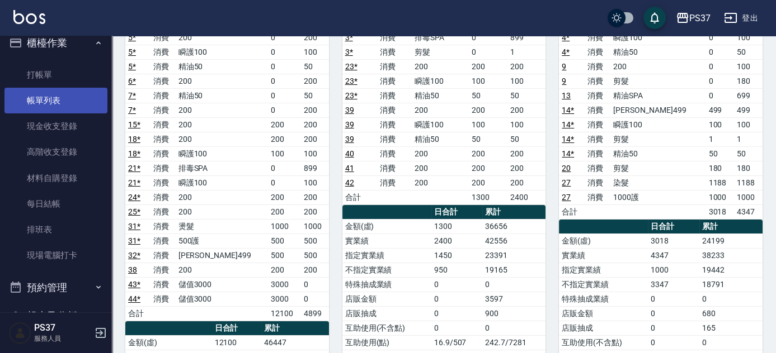
click at [63, 102] on link "帳單列表" at bounding box center [55, 101] width 103 height 26
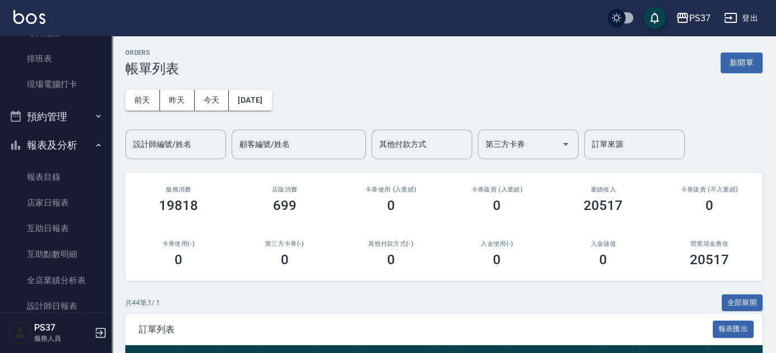
scroll to position [215, 0]
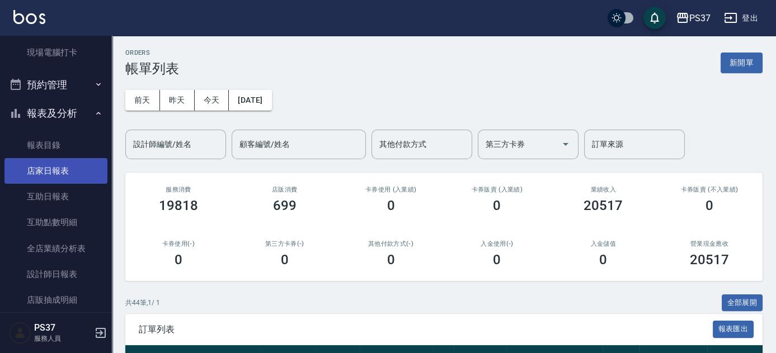
click at [37, 167] on link "店家日報表" at bounding box center [55, 171] width 103 height 26
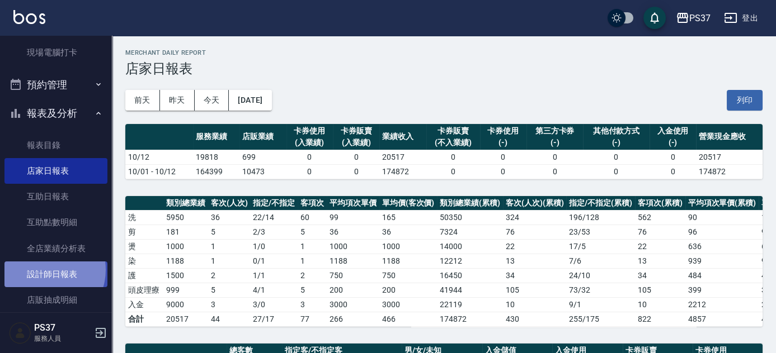
click at [45, 270] on link "設計師日報表" at bounding box center [55, 275] width 103 height 26
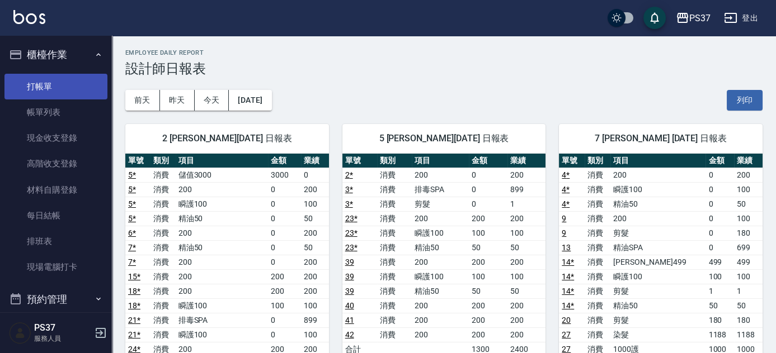
click at [75, 83] on link "打帳單" at bounding box center [55, 87] width 103 height 26
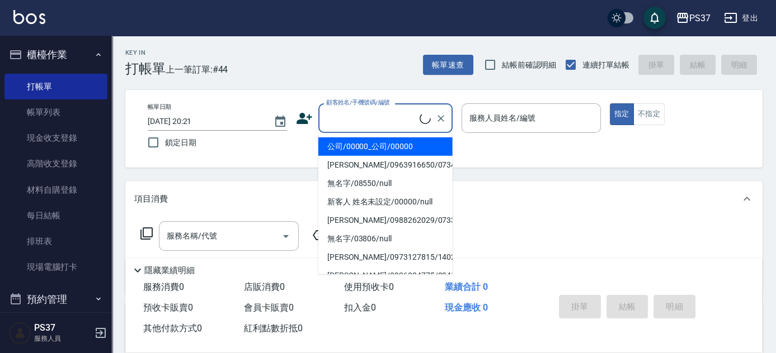
click at [354, 122] on input "顧客姓名/手機號碼/編號" at bounding box center [371, 119] width 96 height 20
click at [356, 153] on li "公司/00000_公司/00000" at bounding box center [385, 147] width 134 height 18
type input "公司/00000_公司/00000"
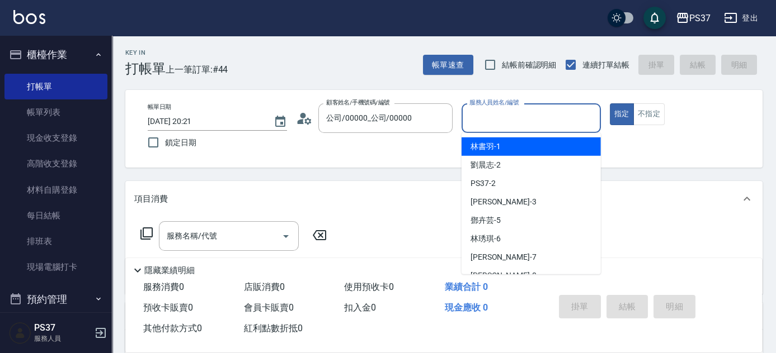
click at [492, 122] on input "服務人員姓名/編號" at bounding box center [530, 119] width 129 height 20
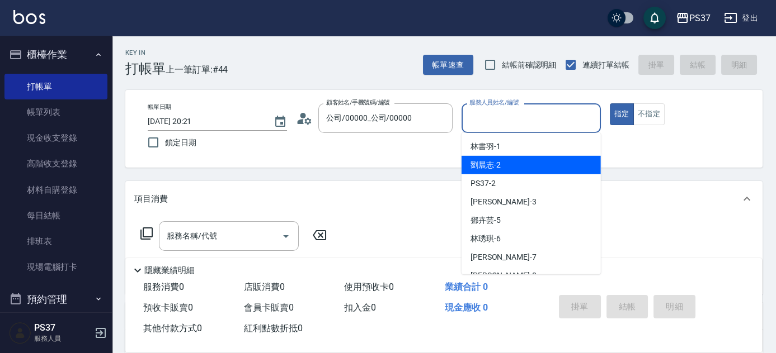
click at [528, 165] on div "劉晨志 -2" at bounding box center [530, 165] width 139 height 18
type input "劉晨志-2"
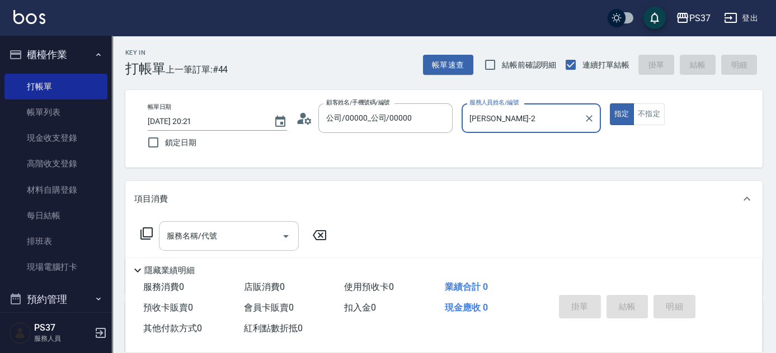
click at [247, 239] on input "服務名稱/代號" at bounding box center [220, 237] width 113 height 20
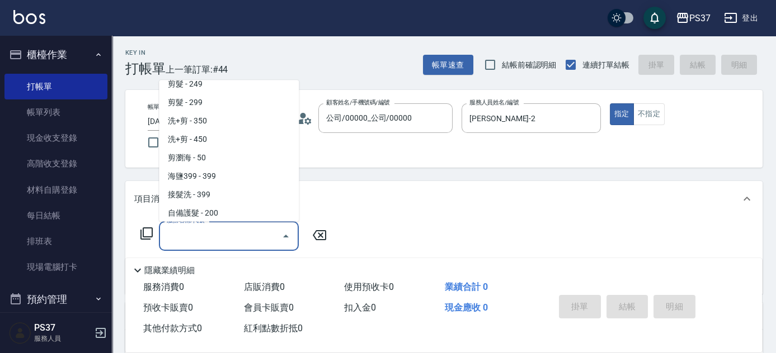
scroll to position [559, 0]
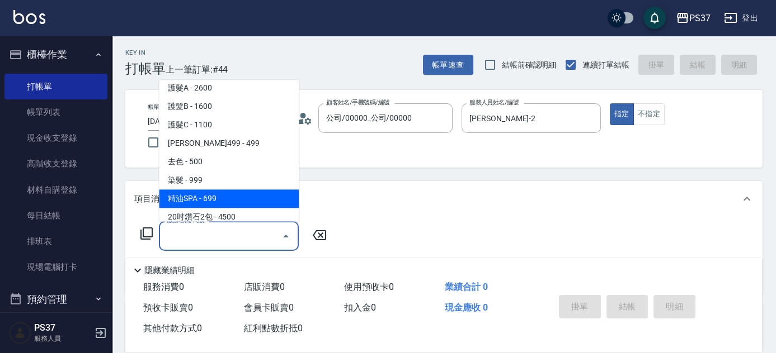
click at [234, 199] on span "精油SPA - 699" at bounding box center [229, 199] width 140 height 18
type input "精油SPA(0699)"
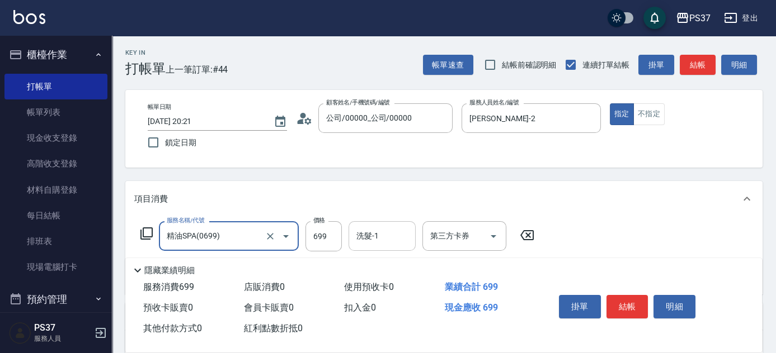
click at [374, 243] on input "洗髮-1" at bounding box center [381, 237] width 57 height 20
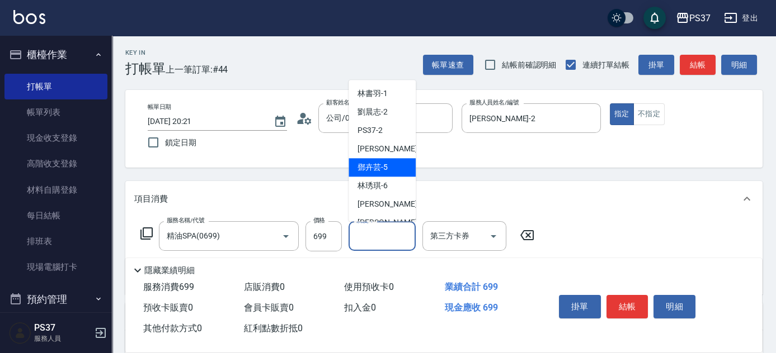
scroll to position [181, 0]
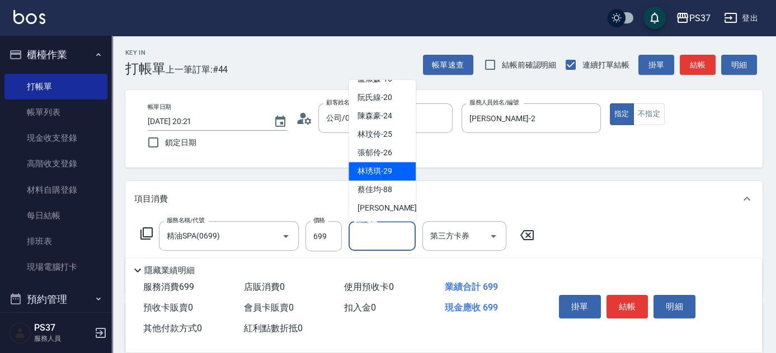
click at [386, 167] on span "林琇琪 -29" at bounding box center [374, 172] width 35 height 12
type input "林琇琪-29"
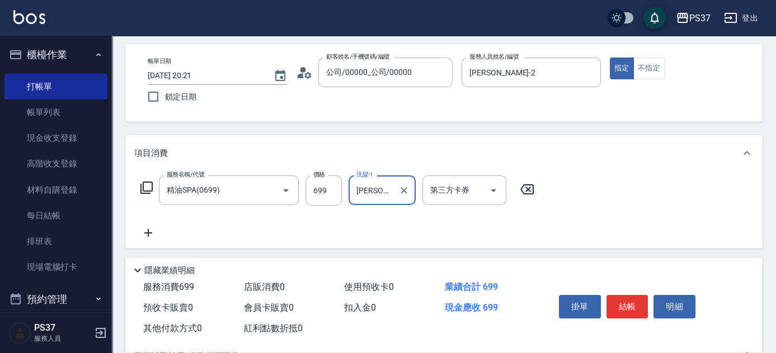
scroll to position [50, 0]
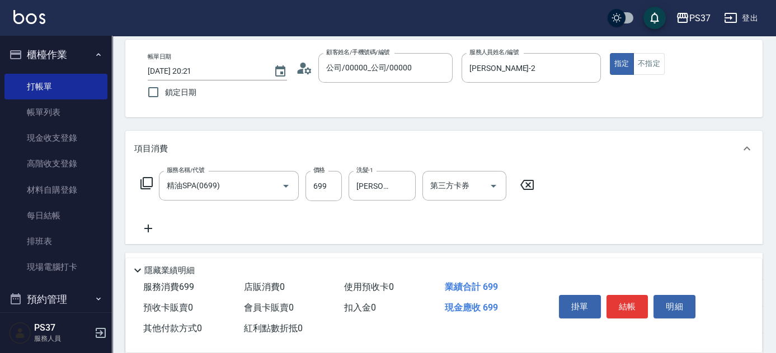
click at [150, 227] on icon at bounding box center [148, 228] width 28 height 13
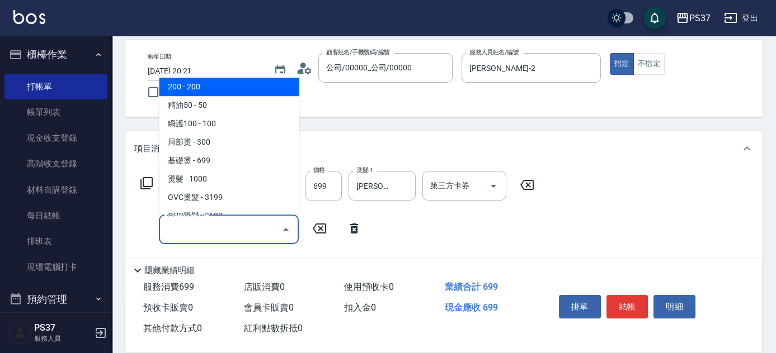
click at [176, 227] on input "服務名稱/代號" at bounding box center [220, 230] width 113 height 20
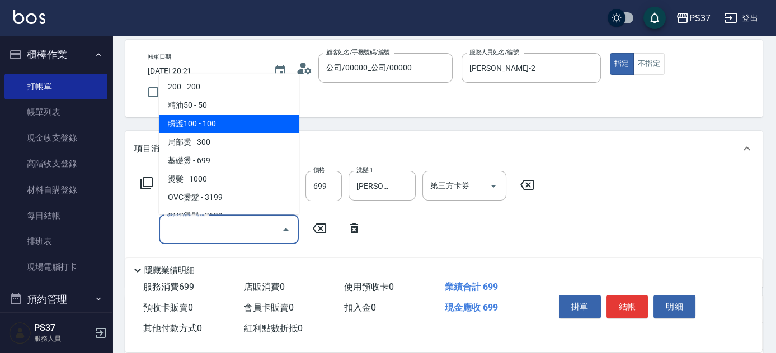
click at [238, 124] on span "瞬護100 - 100" at bounding box center [229, 124] width 140 height 18
type input "瞬護100(113)"
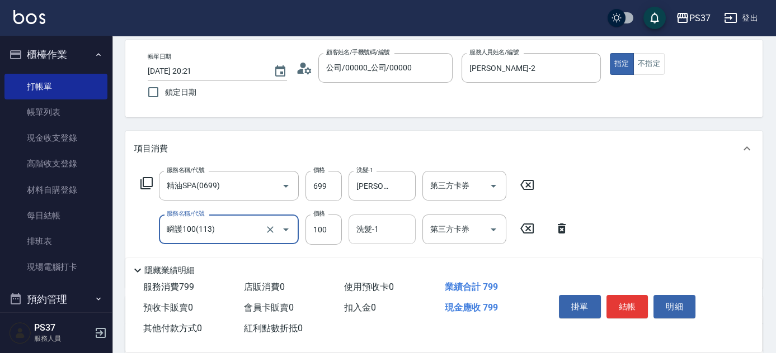
click at [365, 220] on div "洗髮-1 洗髮-1" at bounding box center [381, 230] width 67 height 30
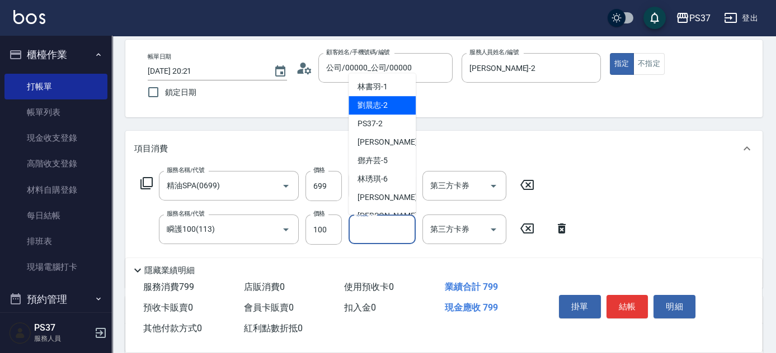
click at [388, 111] on div "劉晨志 -2" at bounding box center [381, 105] width 67 height 18
type input "劉晨志-2"
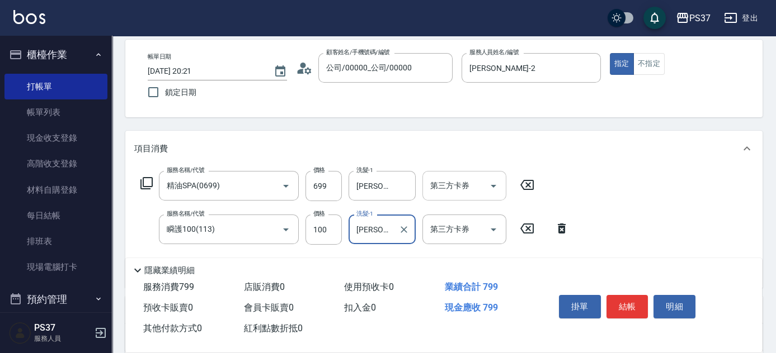
click at [493, 185] on icon "Open" at bounding box center [494, 186] width 6 height 3
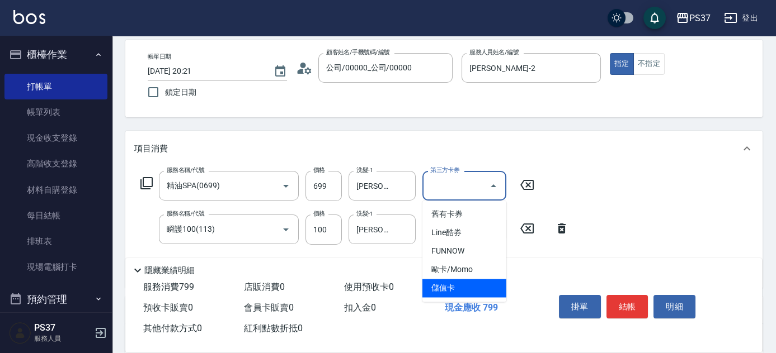
click at [484, 294] on span "儲值卡" at bounding box center [464, 288] width 84 height 18
type input "儲值卡"
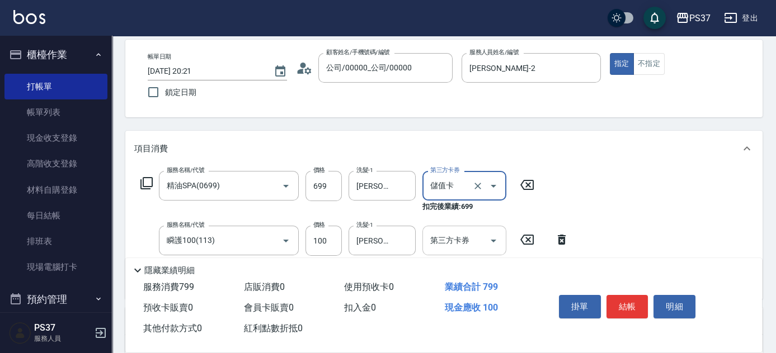
click at [494, 243] on icon "Open" at bounding box center [493, 240] width 13 height 13
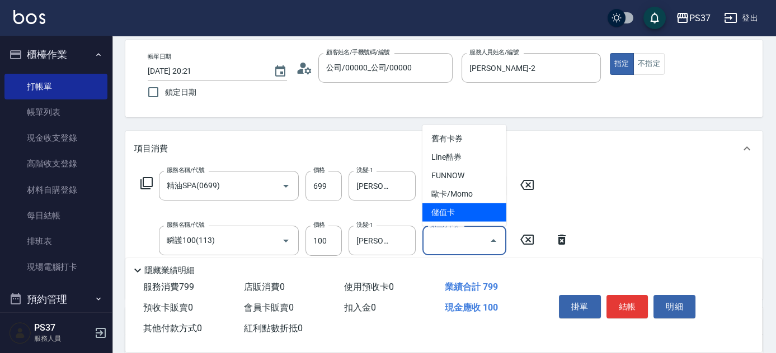
click at [475, 217] on span "儲值卡" at bounding box center [464, 213] width 84 height 18
type input "儲值卡"
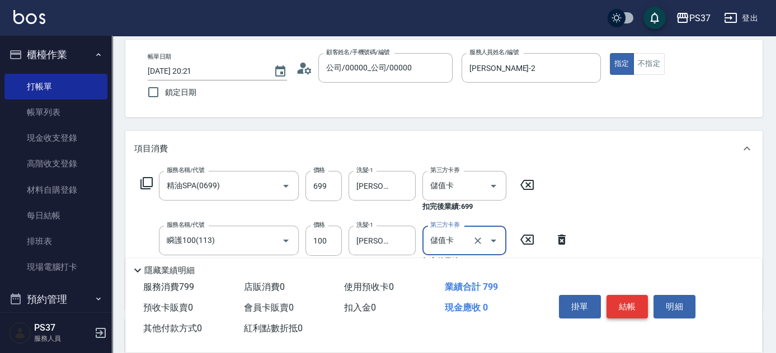
click at [615, 299] on button "結帳" at bounding box center [627, 306] width 42 height 23
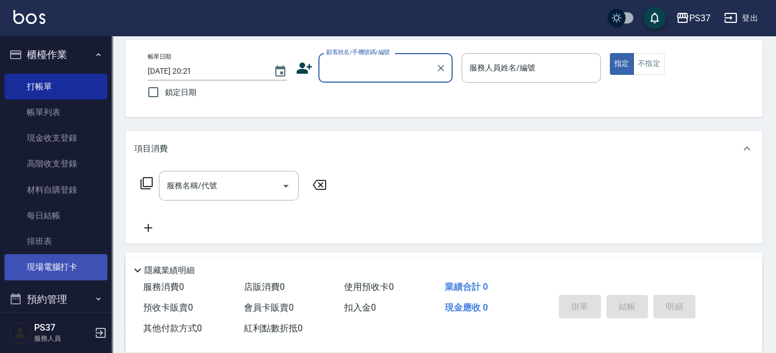
scroll to position [254, 0]
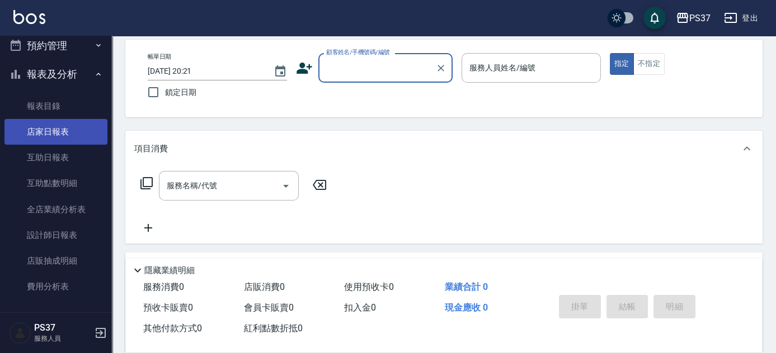
click at [57, 130] on link "店家日報表" at bounding box center [55, 132] width 103 height 26
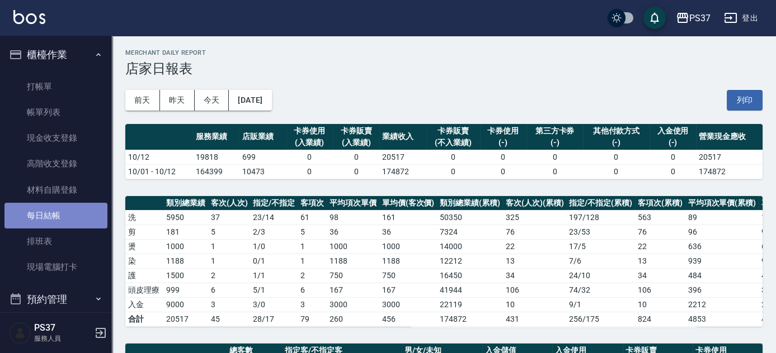
click at [61, 210] on link "每日結帳" at bounding box center [55, 216] width 103 height 26
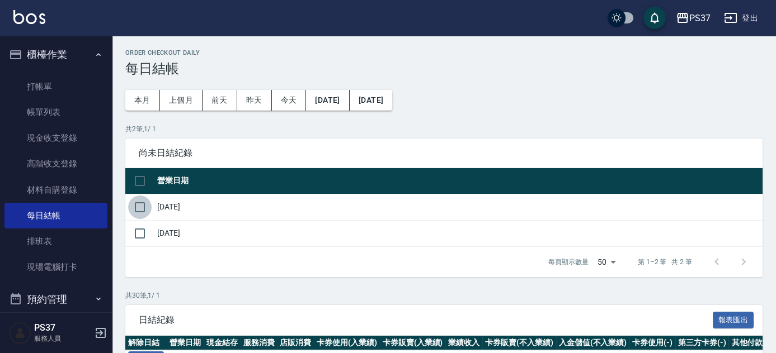
click at [137, 202] on input "checkbox" at bounding box center [139, 207] width 23 height 23
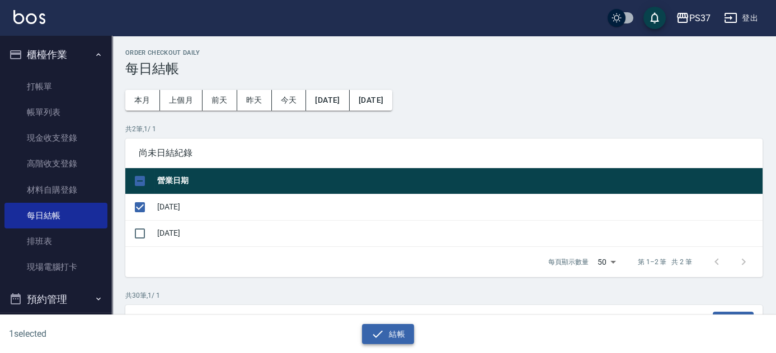
click at [397, 327] on button "結帳" at bounding box center [388, 334] width 52 height 21
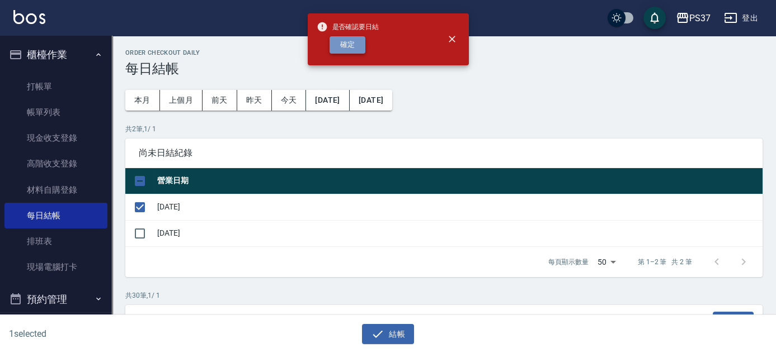
click at [341, 50] on button "確定" at bounding box center [347, 44] width 36 height 17
checkbox input "false"
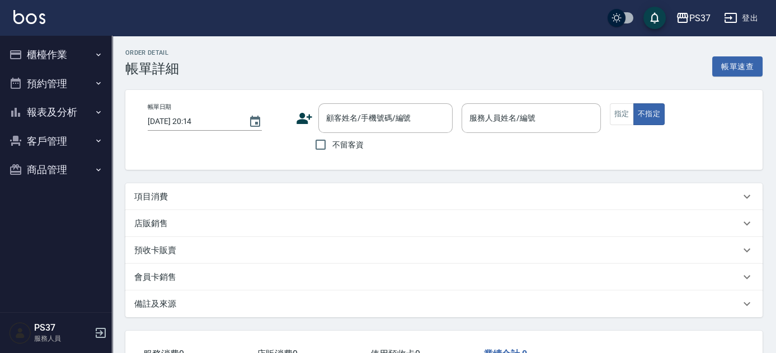
type input "[DATE] 19:24"
type input "[PERSON_NAME]-8"
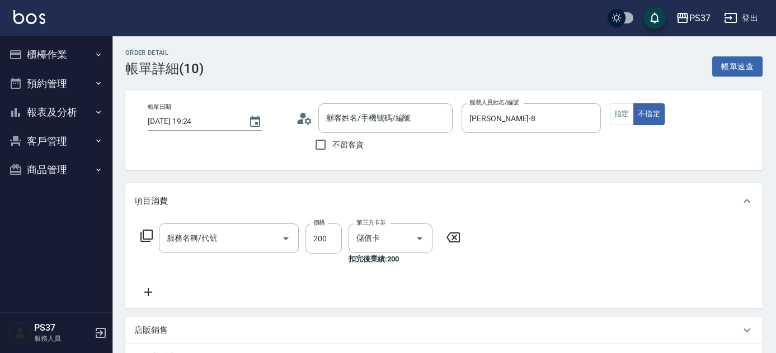
type input "200(111)"
type input "公司/00000_公司/00000"
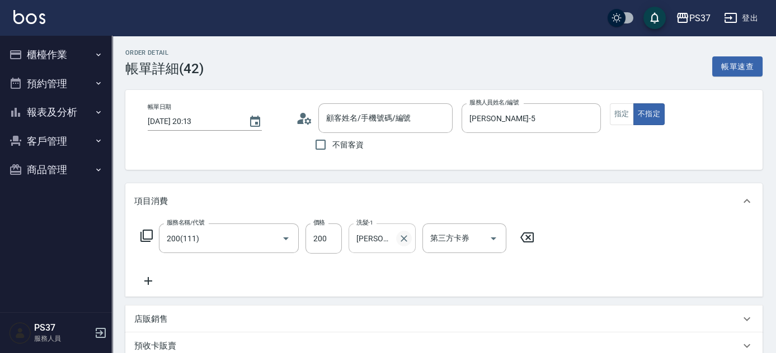
type input "公司/00000_公司/00000"
click at [399, 235] on icon "Clear" at bounding box center [403, 238] width 11 height 11
click at [383, 241] on input "洗髮-1" at bounding box center [381, 239] width 57 height 20
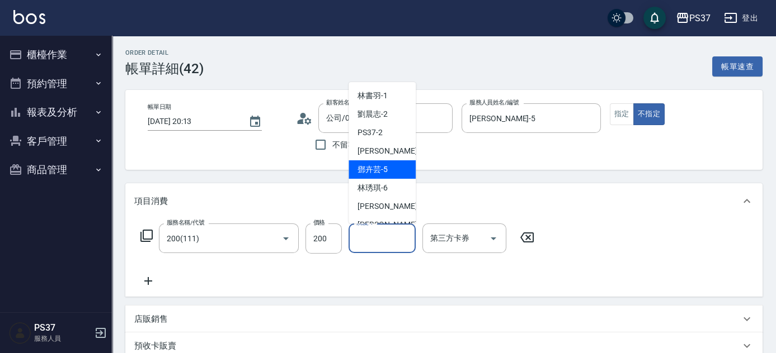
click at [381, 169] on span "鄧卉芸 -5" at bounding box center [372, 170] width 30 height 12
type input "鄧卉芸-5"
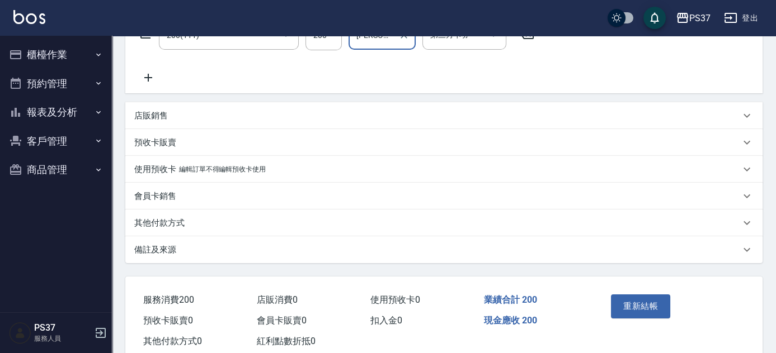
scroll to position [233, 0]
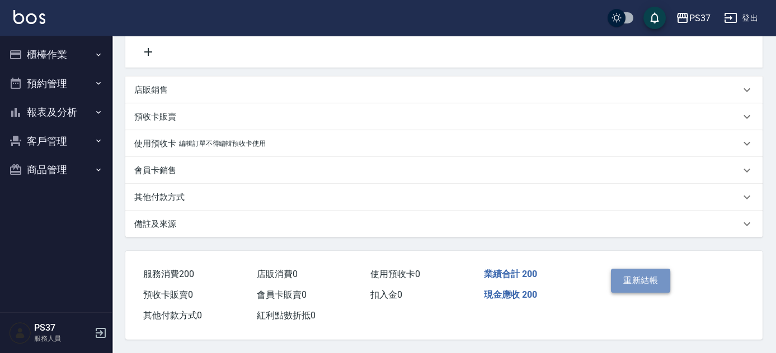
click at [623, 272] on button "重新結帳" at bounding box center [640, 280] width 59 height 23
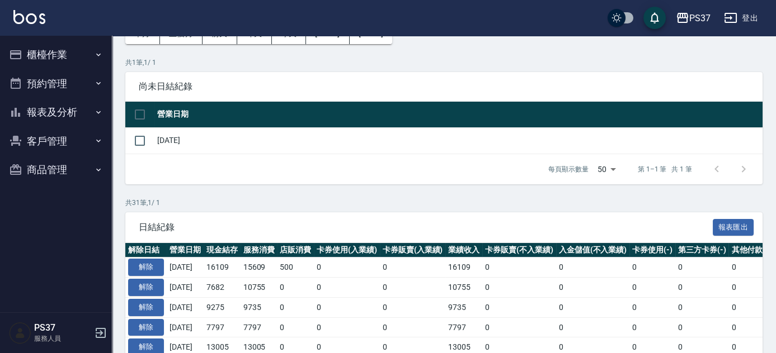
scroll to position [50, 0]
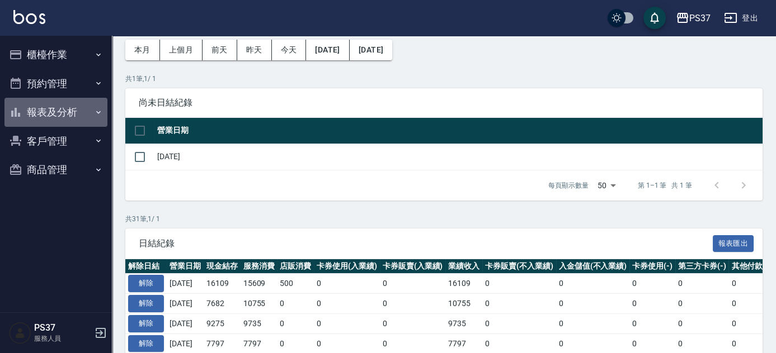
click at [52, 114] on button "報表及分析" at bounding box center [55, 112] width 103 height 29
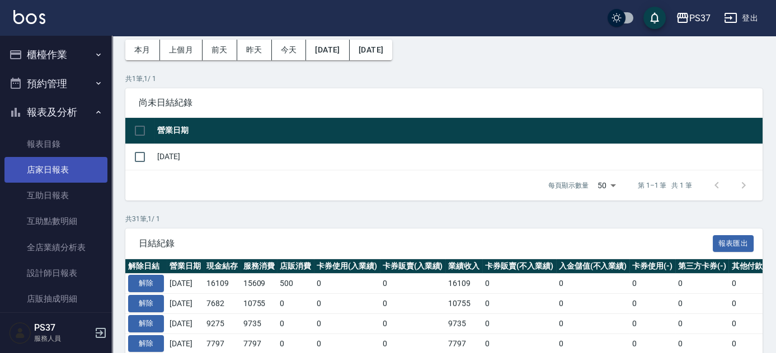
click at [44, 168] on link "店家日報表" at bounding box center [55, 170] width 103 height 26
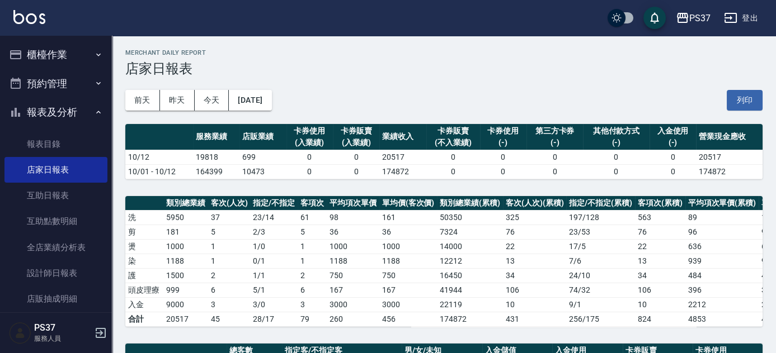
click at [406, 103] on div "前天 昨天 今天 2025/10/12 列印" at bounding box center [443, 101] width 637 height 48
click at [271, 100] on button "[DATE]" at bounding box center [250, 100] width 43 height 21
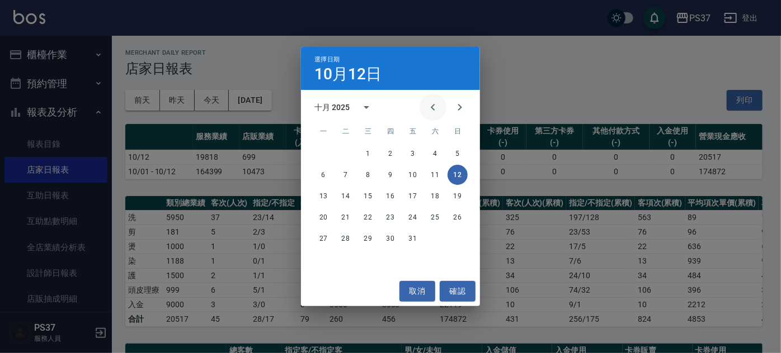
click at [436, 111] on icon "Previous month" at bounding box center [432, 107] width 13 height 13
click at [409, 173] on button "12" at bounding box center [413, 175] width 20 height 20
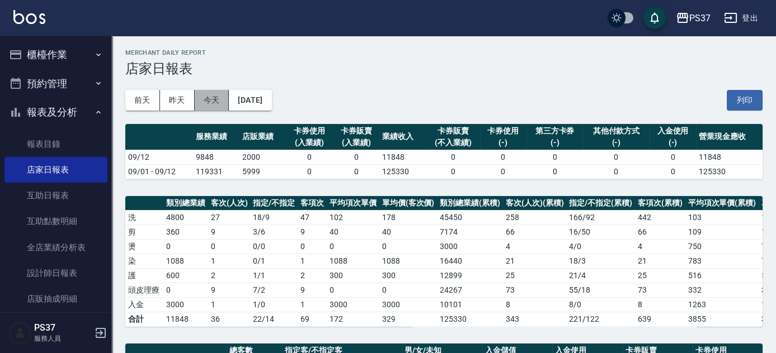
click at [200, 98] on button "今天" at bounding box center [212, 100] width 35 height 21
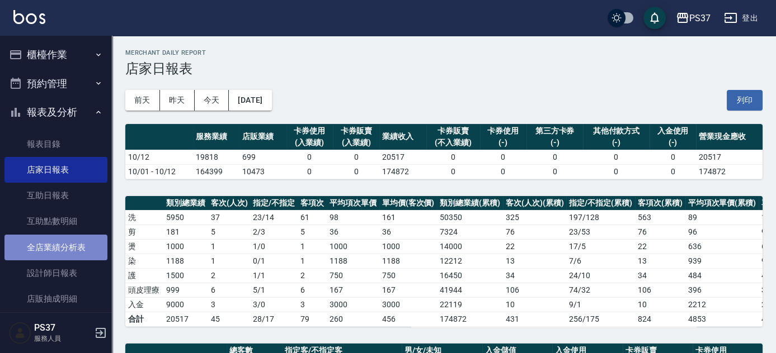
click at [68, 243] on link "全店業績分析表" at bounding box center [55, 248] width 103 height 26
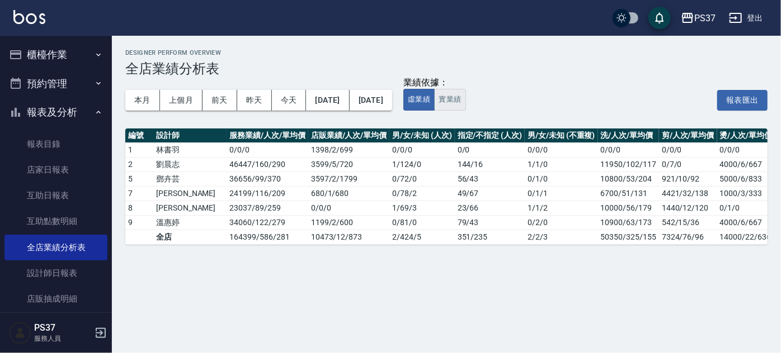
click at [465, 100] on button "實業績" at bounding box center [449, 100] width 31 height 22
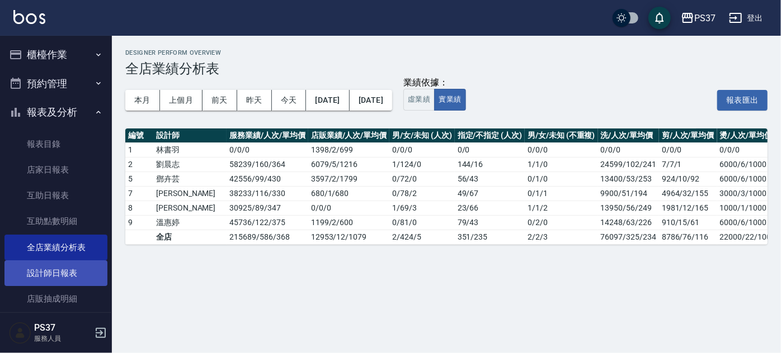
drag, startPoint x: 46, startPoint y: 267, endPoint x: 67, endPoint y: 259, distance: 22.1
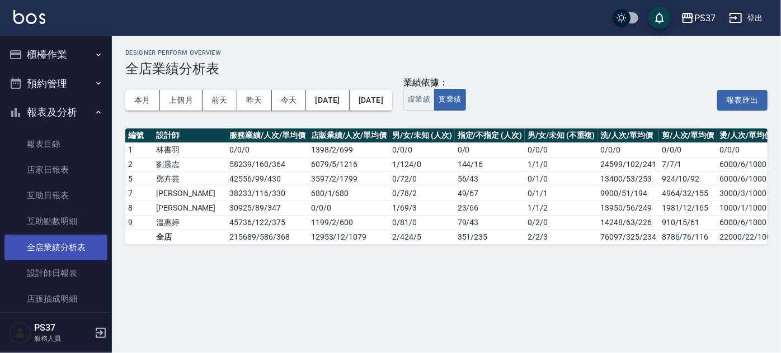
click at [46, 268] on link "設計師日報表" at bounding box center [55, 274] width 103 height 26
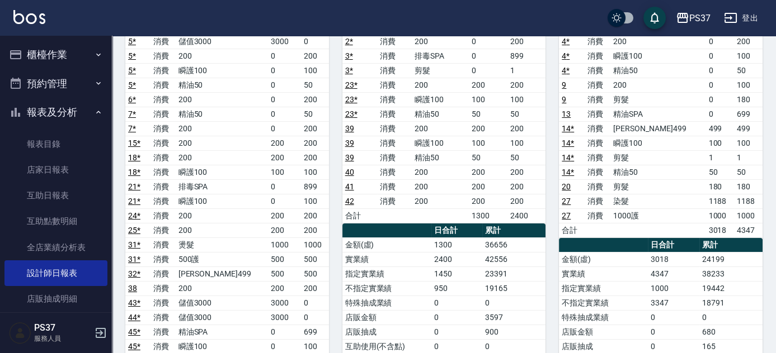
scroll to position [50, 0]
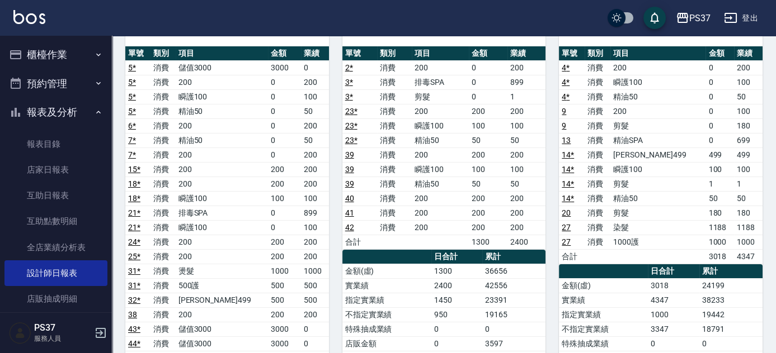
scroll to position [101, 0]
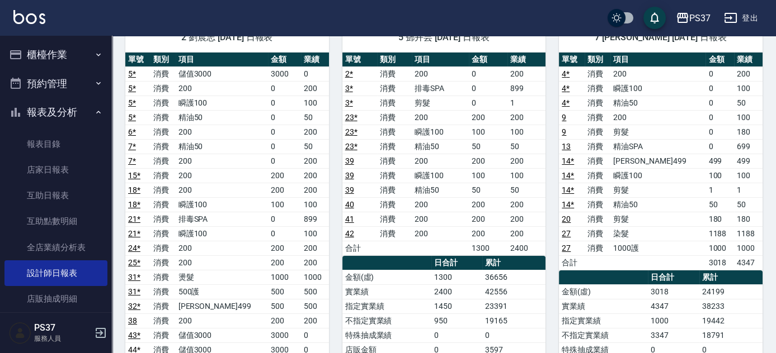
click at [59, 52] on button "櫃檯作業" at bounding box center [55, 54] width 103 height 29
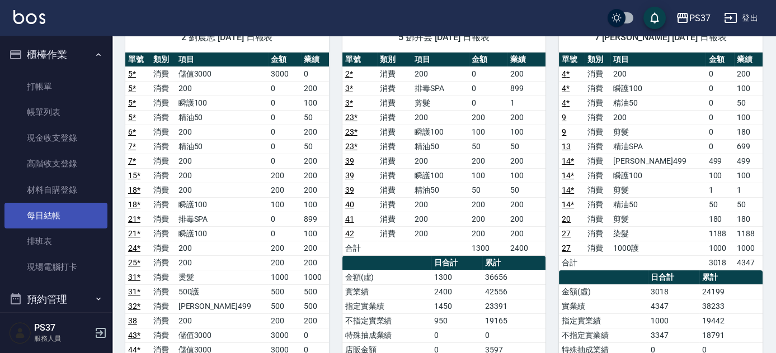
click at [41, 209] on link "每日結帳" at bounding box center [55, 216] width 103 height 26
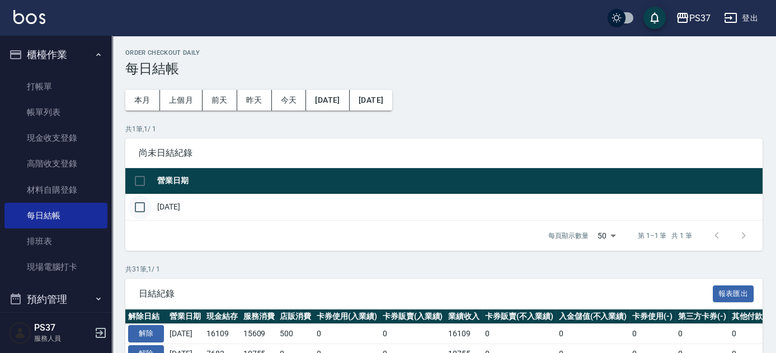
click at [134, 205] on input "checkbox" at bounding box center [139, 207] width 23 height 23
checkbox input "true"
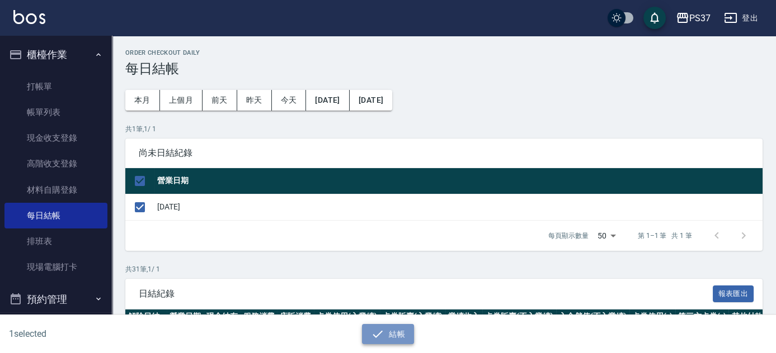
click at [375, 330] on icon "button" at bounding box center [377, 334] width 13 height 13
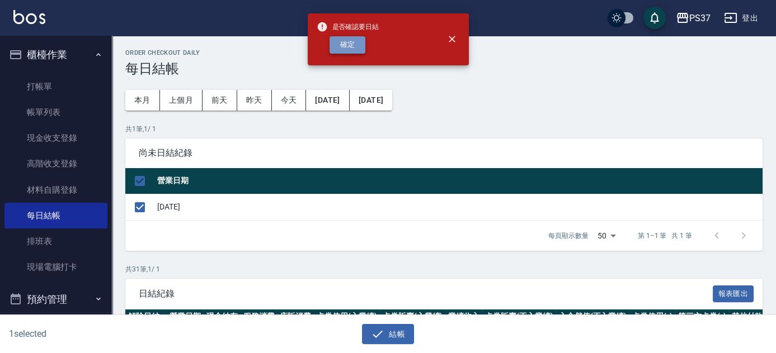
click at [342, 48] on button "確定" at bounding box center [347, 44] width 36 height 17
checkbox input "false"
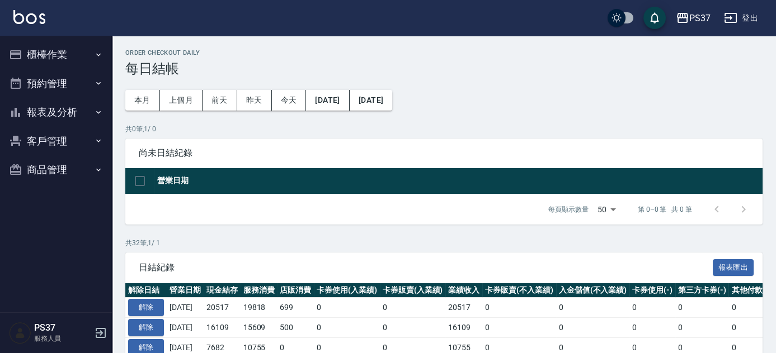
click at [79, 112] on button "報表及分析" at bounding box center [55, 112] width 103 height 29
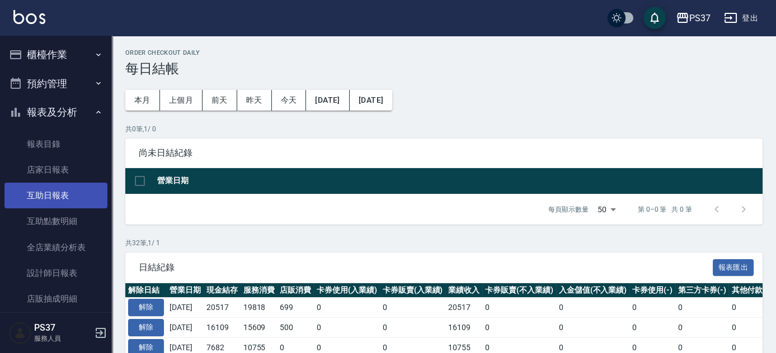
click at [77, 196] on link "互助日報表" at bounding box center [55, 196] width 103 height 26
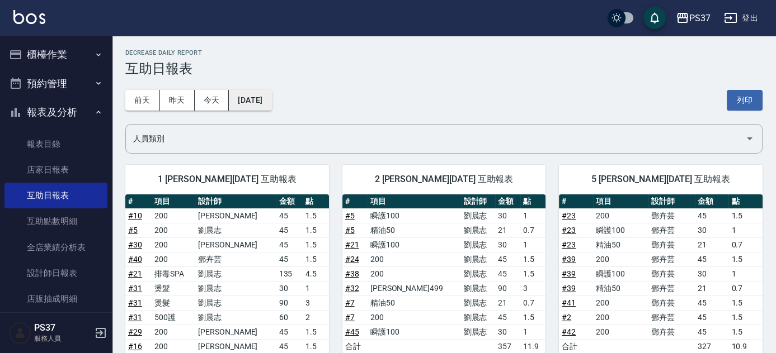
click at [271, 99] on button "[DATE]" at bounding box center [250, 100] width 43 height 21
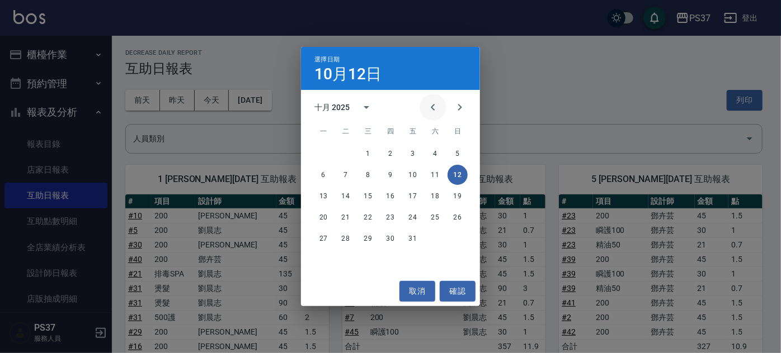
click at [436, 109] on icon "Previous month" at bounding box center [432, 107] width 13 height 13
click at [411, 176] on button "12" at bounding box center [413, 175] width 20 height 20
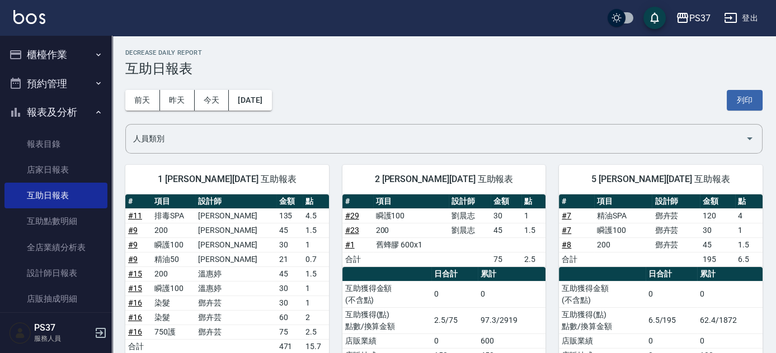
scroll to position [305, 0]
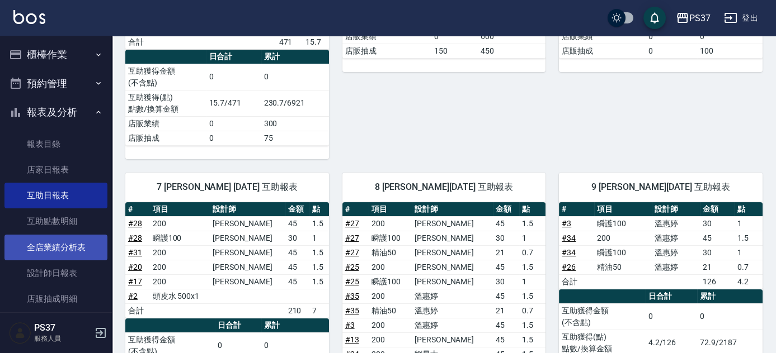
click at [64, 248] on link "全店業績分析表" at bounding box center [55, 248] width 103 height 26
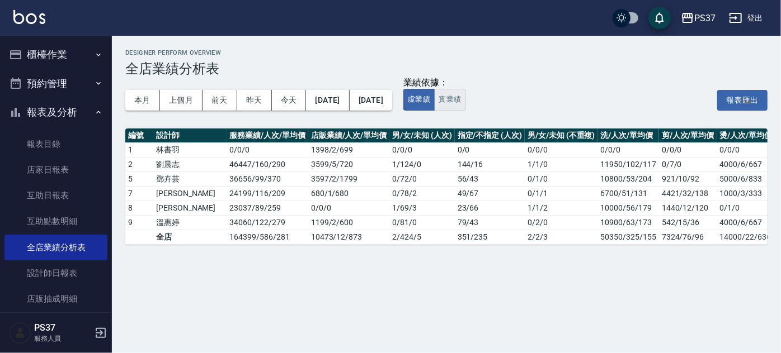
click at [465, 93] on button "實業績" at bounding box center [449, 100] width 31 height 22
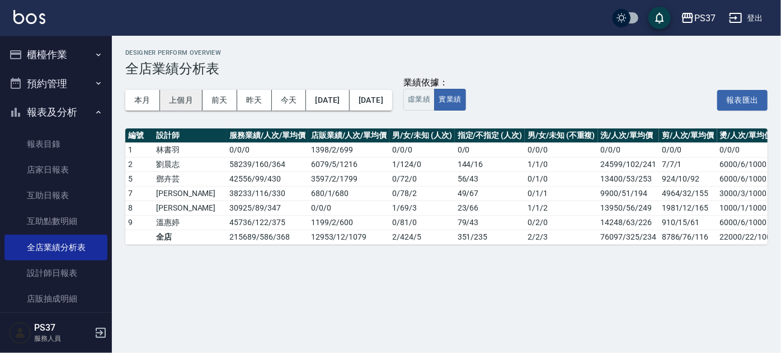
click at [194, 102] on button "上個月" at bounding box center [181, 100] width 43 height 21
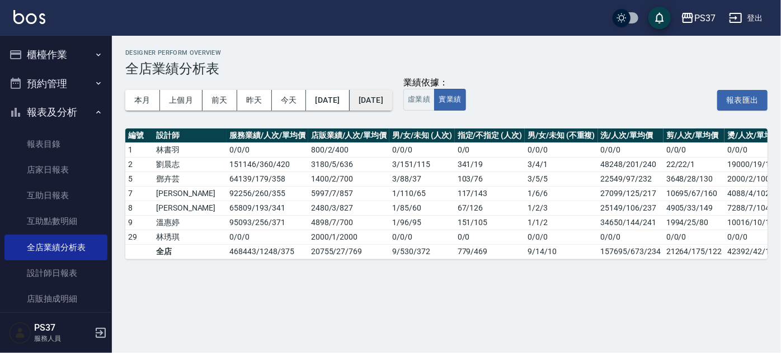
click at [392, 97] on button "[DATE]" at bounding box center [371, 100] width 43 height 21
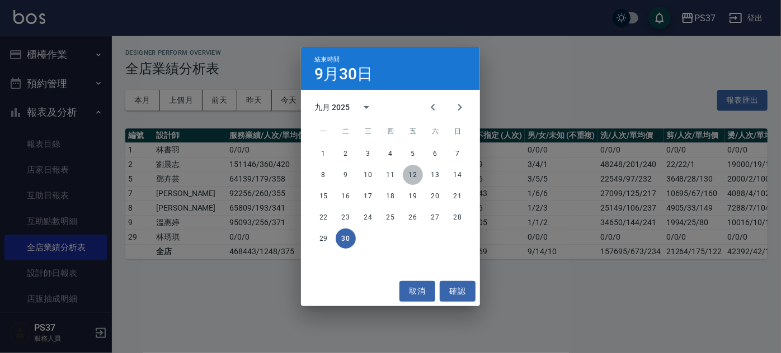
click at [414, 175] on button "12" at bounding box center [413, 175] width 20 height 20
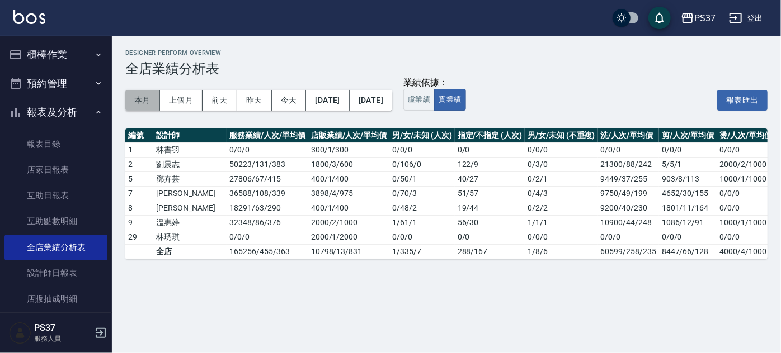
click at [143, 95] on button "本月" at bounding box center [142, 100] width 35 height 21
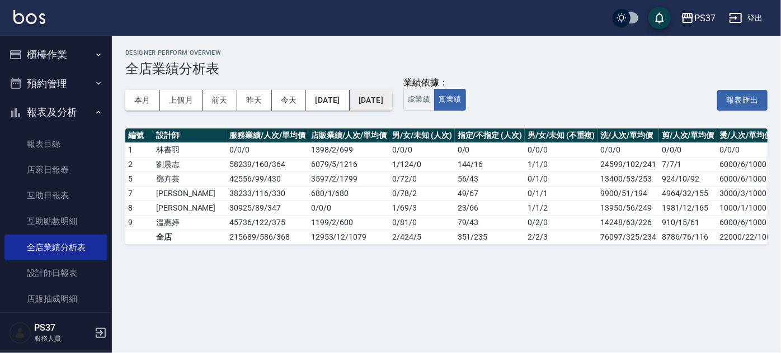
click at [392, 103] on button "[DATE]" at bounding box center [371, 100] width 43 height 21
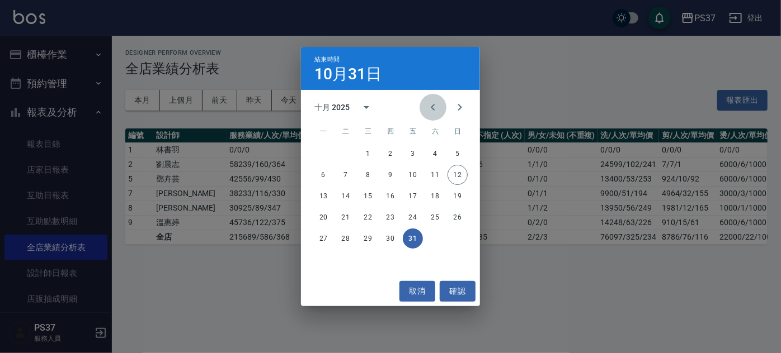
click at [437, 109] on icon "Previous month" at bounding box center [432, 107] width 13 height 13
click at [413, 169] on button "12" at bounding box center [413, 175] width 20 height 20
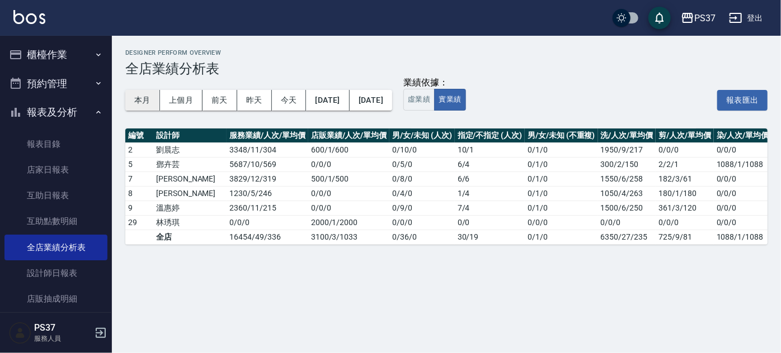
click at [148, 106] on button "本月" at bounding box center [142, 100] width 35 height 21
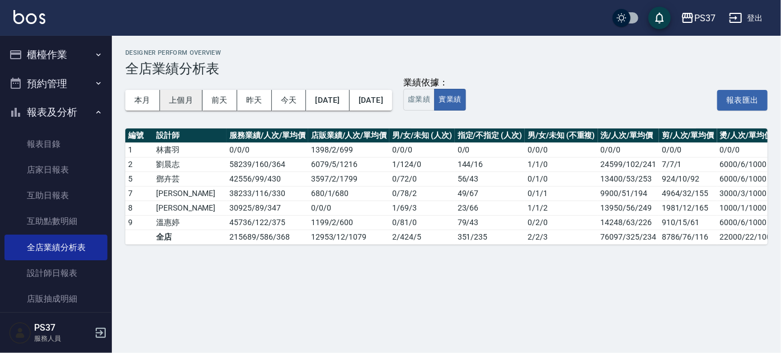
click at [191, 98] on button "上個月" at bounding box center [181, 100] width 43 height 21
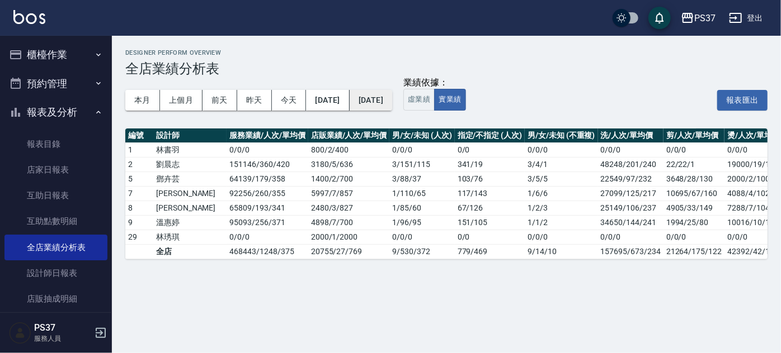
click at [392, 101] on button "[DATE]" at bounding box center [371, 100] width 43 height 21
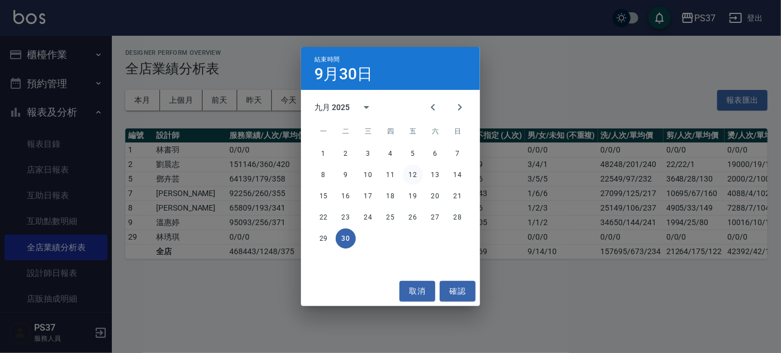
click at [412, 177] on button "12" at bounding box center [413, 175] width 20 height 20
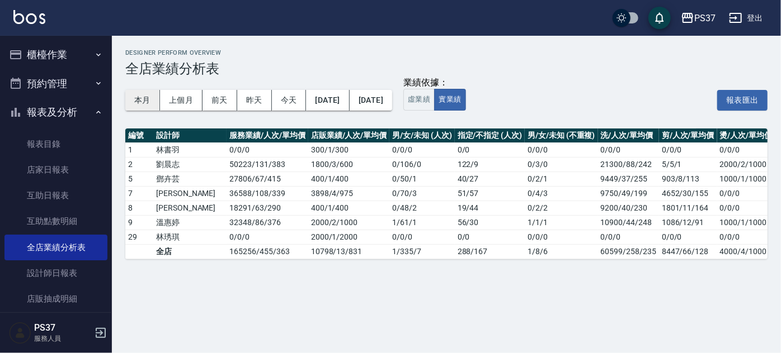
click at [150, 105] on button "本月" at bounding box center [142, 100] width 35 height 21
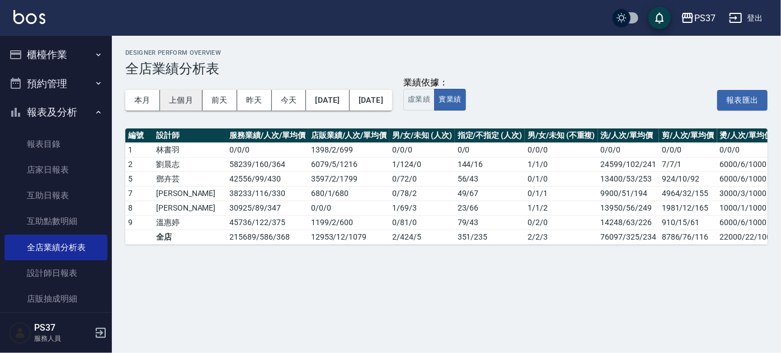
click at [166, 101] on button "上個月" at bounding box center [181, 100] width 43 height 21
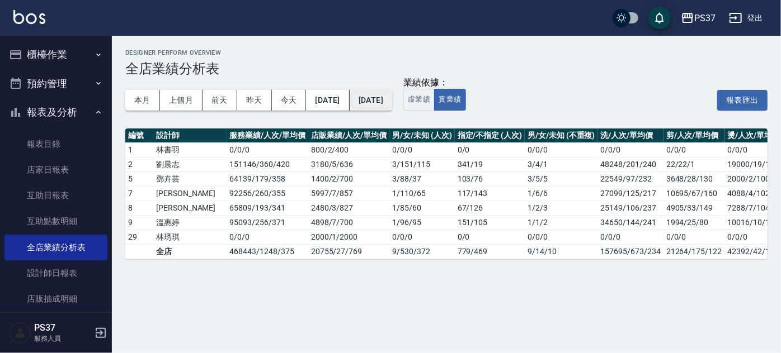
click at [392, 100] on button "[DATE]" at bounding box center [371, 100] width 43 height 21
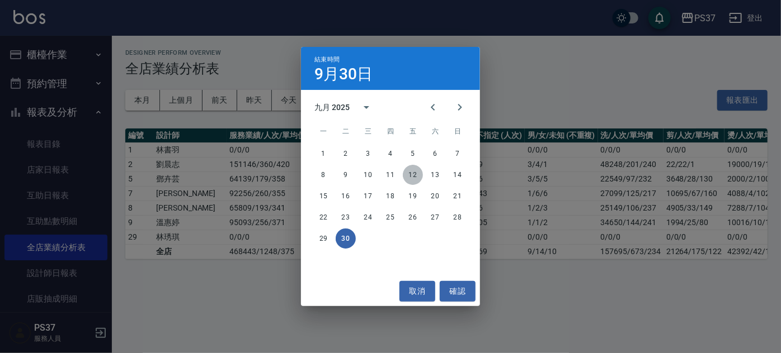
click at [416, 179] on button "12" at bounding box center [413, 175] width 20 height 20
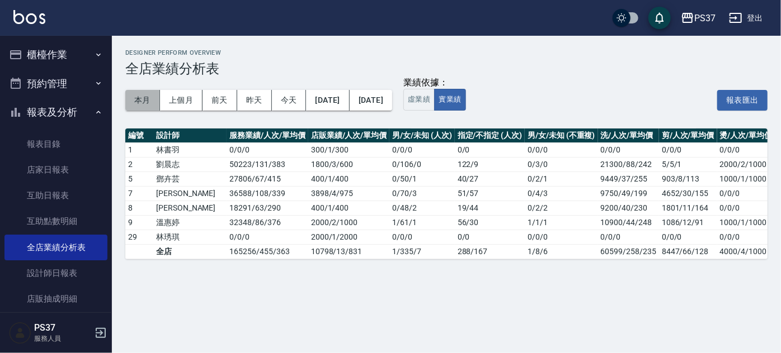
click at [149, 104] on button "本月" at bounding box center [142, 100] width 35 height 21
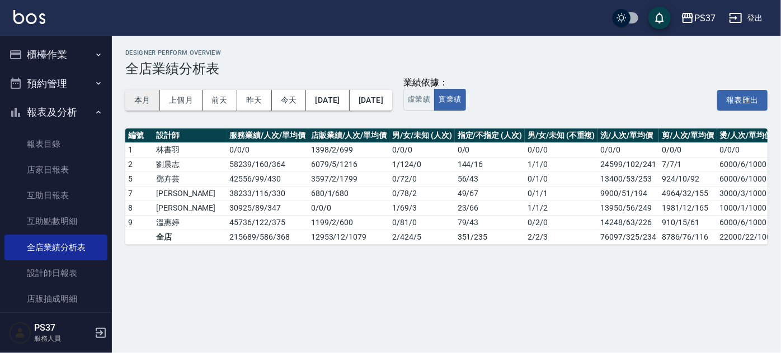
click at [149, 102] on button "本月" at bounding box center [142, 100] width 35 height 21
click at [392, 102] on button "[DATE]" at bounding box center [371, 100] width 43 height 21
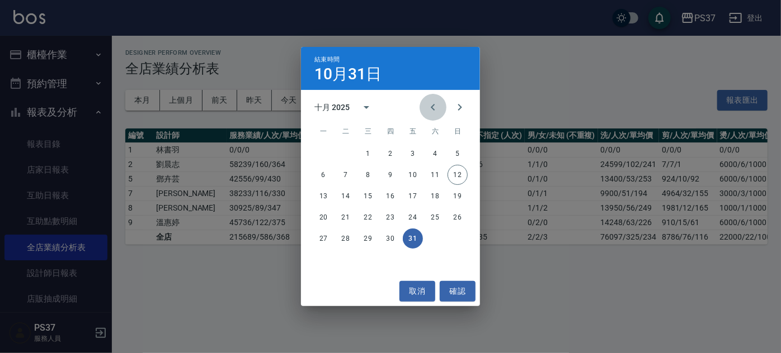
click at [435, 104] on icon "Previous month" at bounding box center [432, 107] width 13 height 13
click at [413, 178] on button "12" at bounding box center [413, 175] width 20 height 20
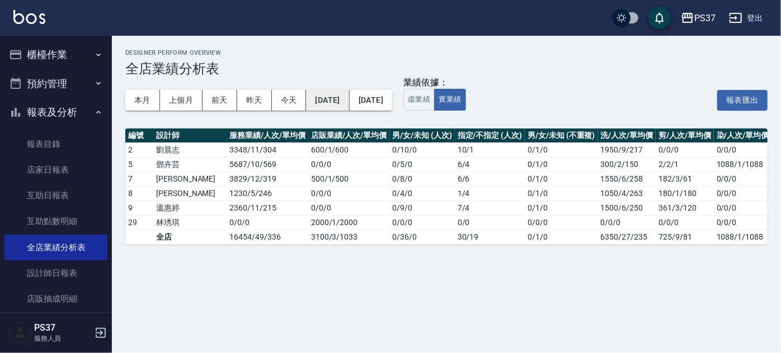
click at [349, 103] on button "[DATE]" at bounding box center [327, 100] width 43 height 21
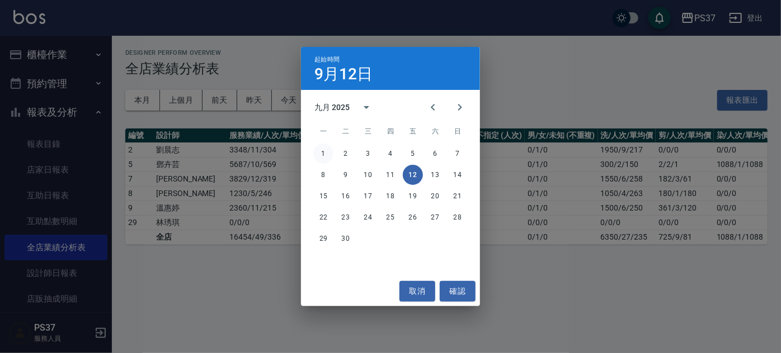
click at [325, 150] on button "1" at bounding box center [323, 154] width 20 height 20
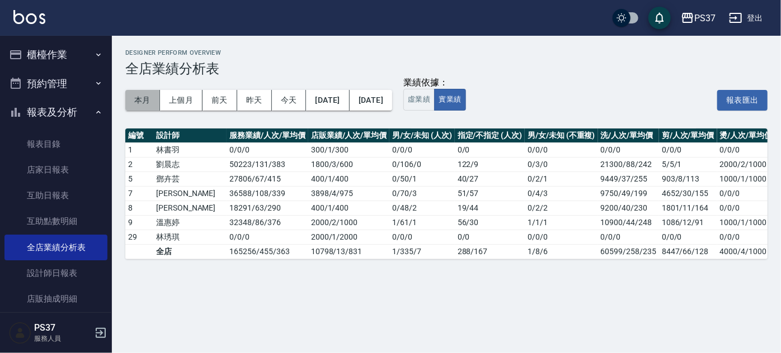
click at [145, 106] on button "本月" at bounding box center [142, 100] width 35 height 21
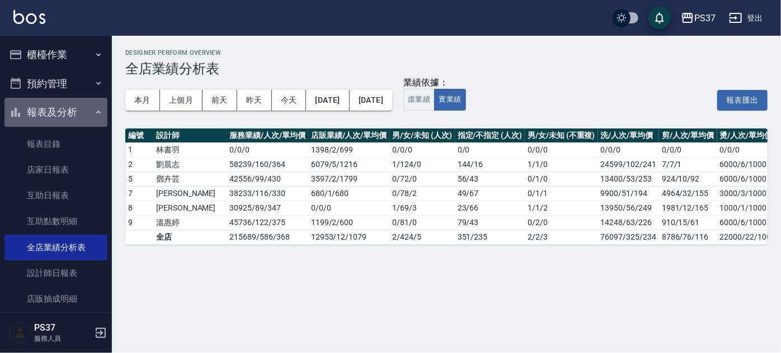
click at [67, 120] on button "報表及分析" at bounding box center [55, 112] width 103 height 29
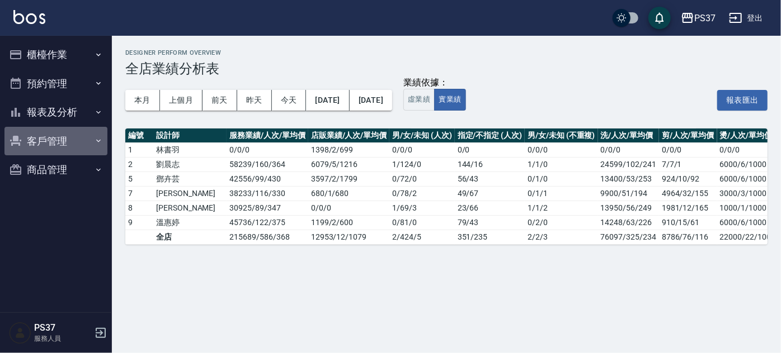
click at [65, 140] on button "客戶管理" at bounding box center [55, 141] width 103 height 29
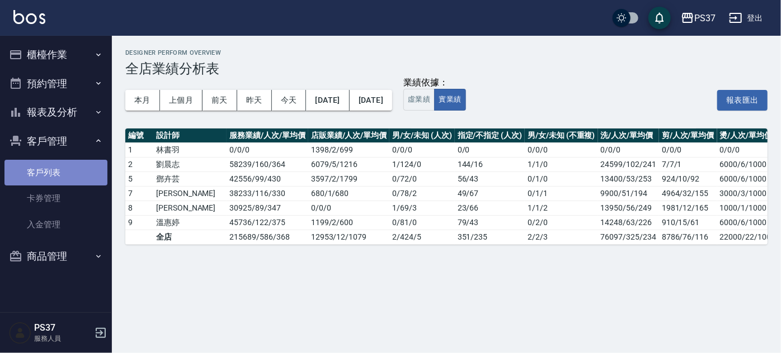
click at [48, 176] on link "客戶列表" at bounding box center [55, 173] width 103 height 26
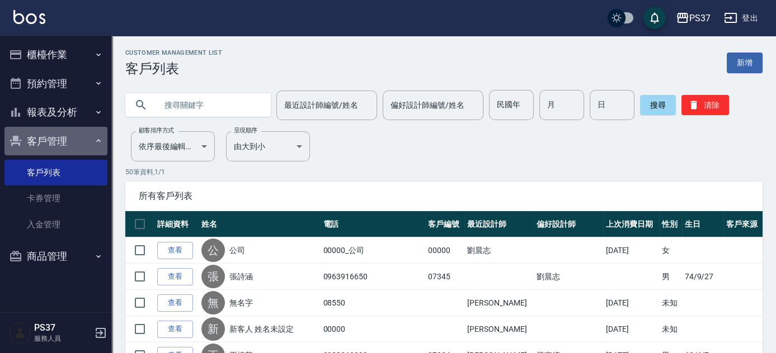
click at [58, 143] on button "客戶管理" at bounding box center [55, 141] width 103 height 29
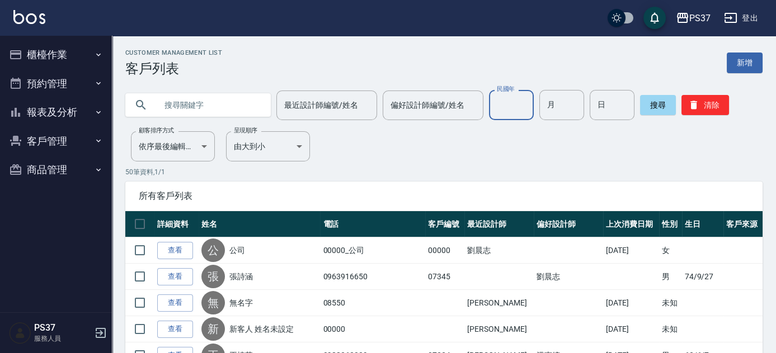
click at [507, 110] on input "民國年" at bounding box center [511, 105] width 45 height 30
click at [85, 122] on button "報表及分析" at bounding box center [55, 112] width 103 height 29
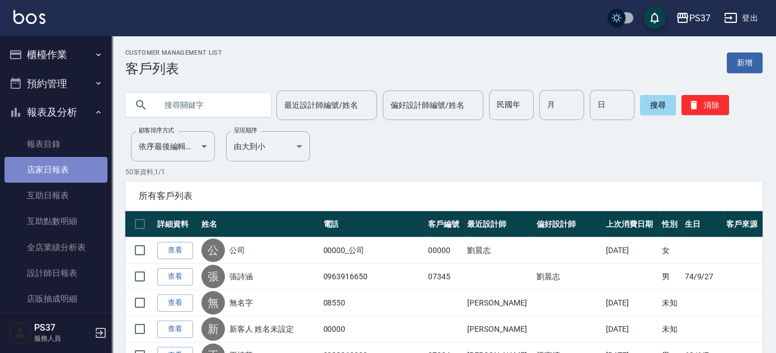
drag, startPoint x: 60, startPoint y: 171, endPoint x: 67, endPoint y: 170, distance: 6.2
click at [60, 171] on link "店家日報表" at bounding box center [55, 170] width 103 height 26
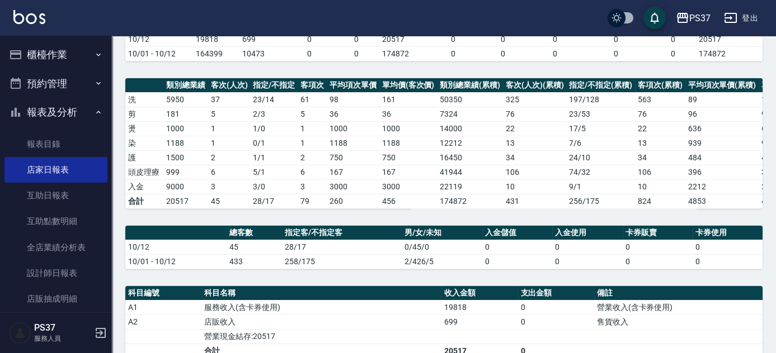
scroll to position [316, 0]
